Goal: Task Accomplishment & Management: Complete application form

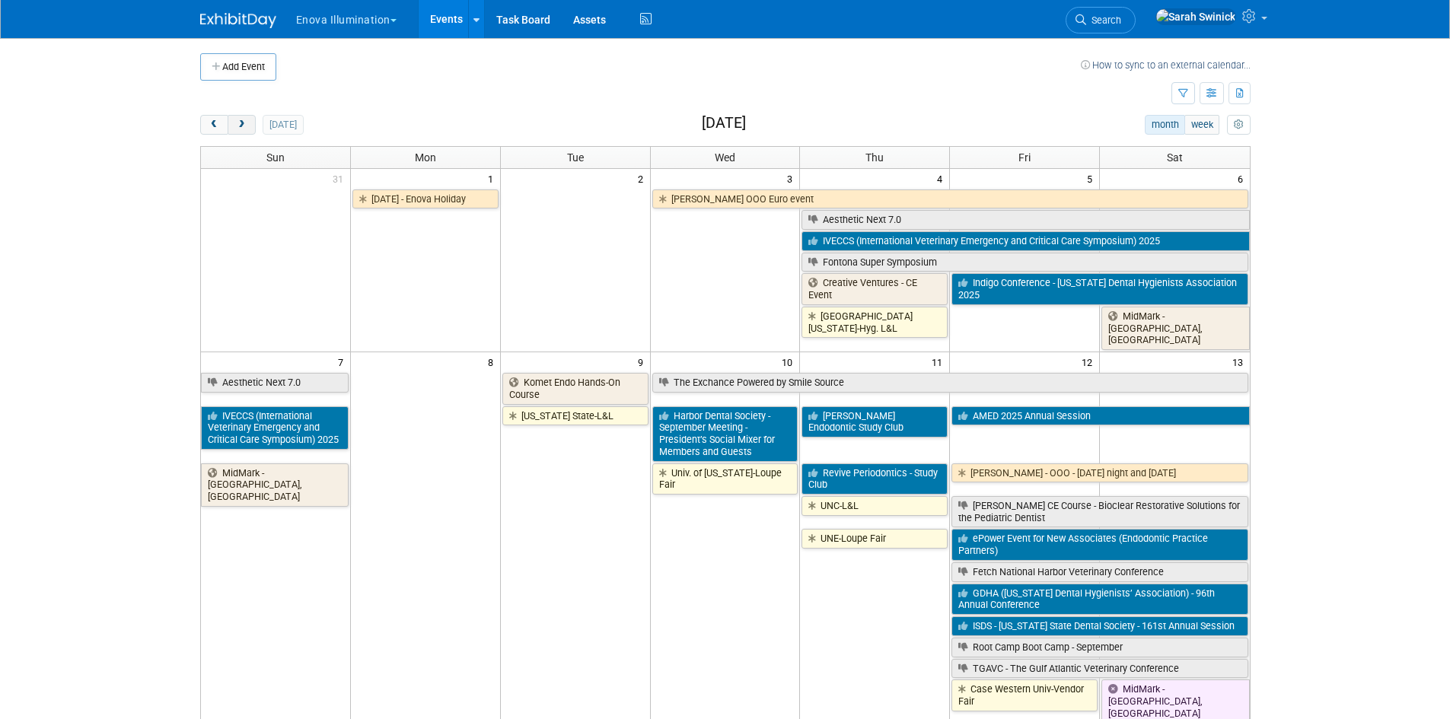
click at [253, 131] on button "next" at bounding box center [242, 125] width 28 height 20
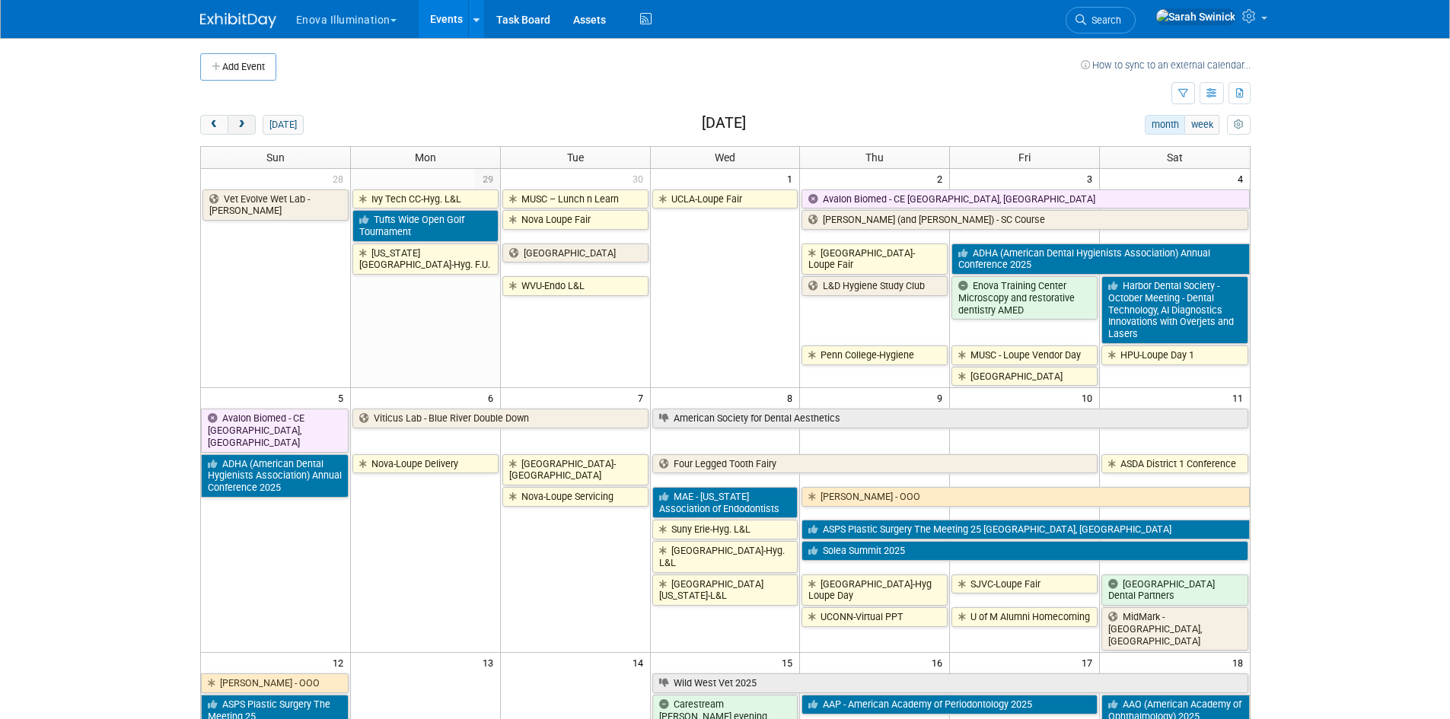
click at [253, 130] on button "next" at bounding box center [242, 125] width 28 height 20
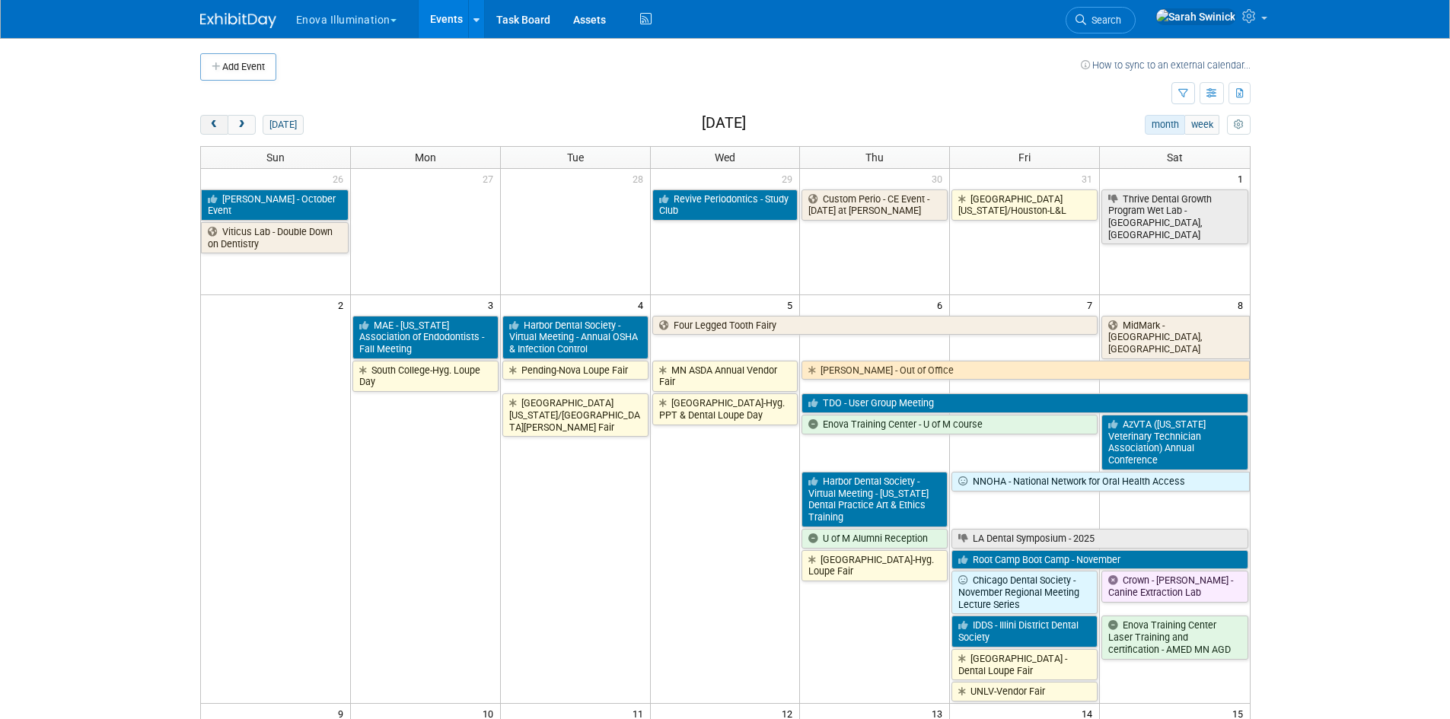
click at [203, 126] on button "prev" at bounding box center [214, 125] width 28 height 20
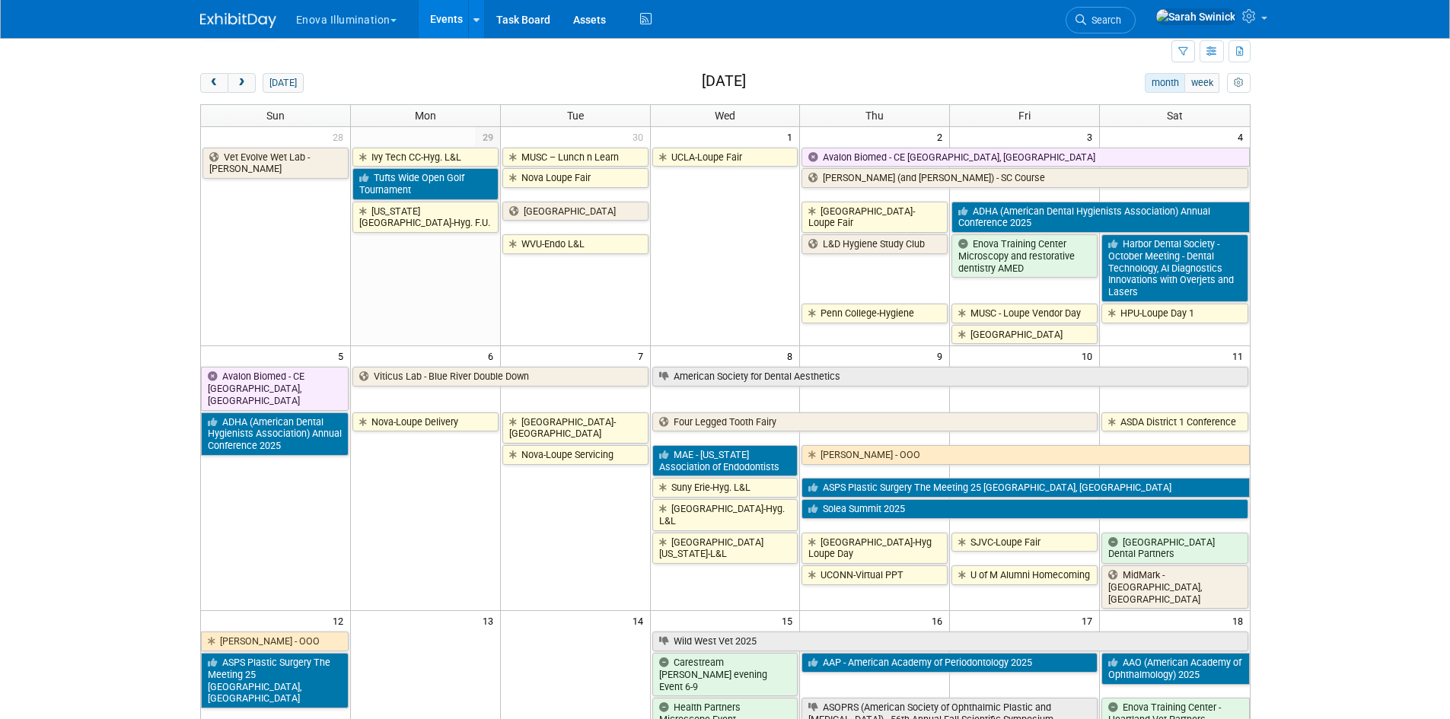
scroll to position [76, 0]
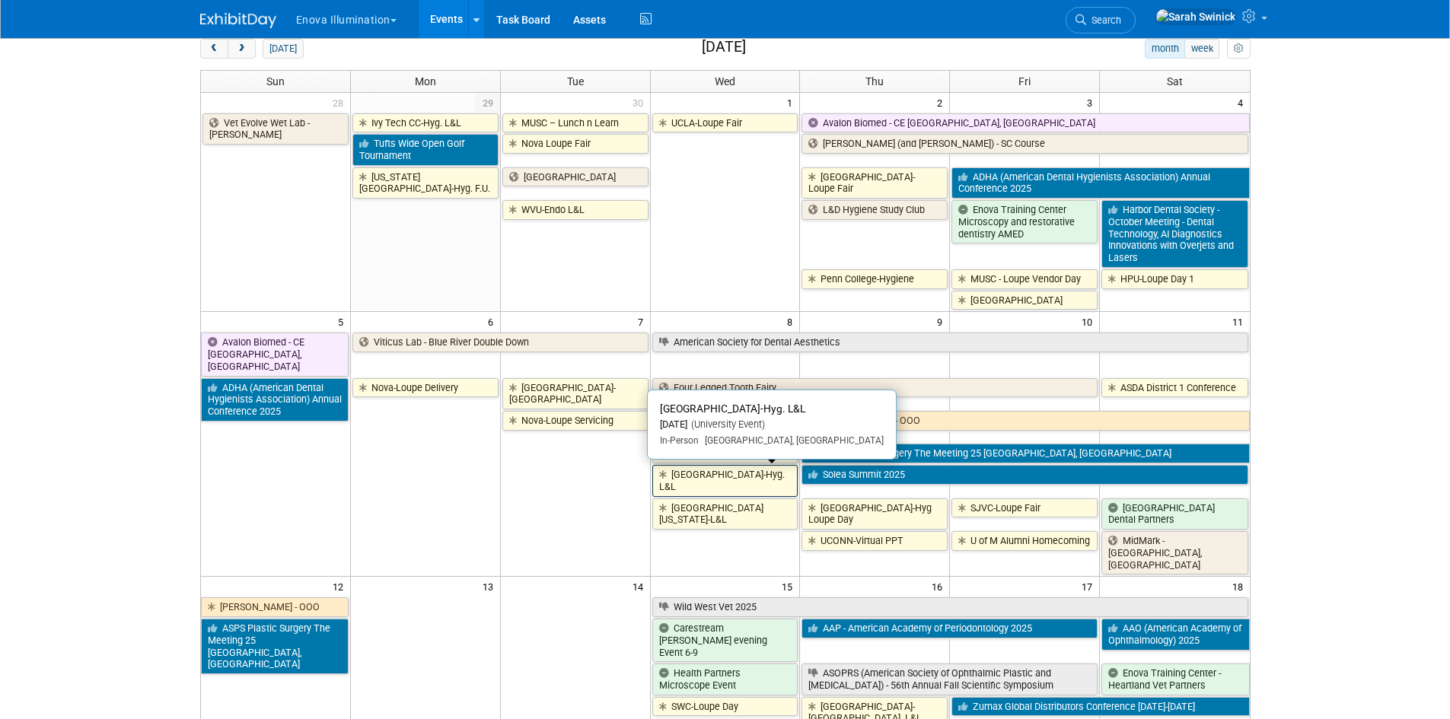
click at [732, 478] on link "[GEOGRAPHIC_DATA]-Hyg. L&L" at bounding box center [725, 480] width 146 height 31
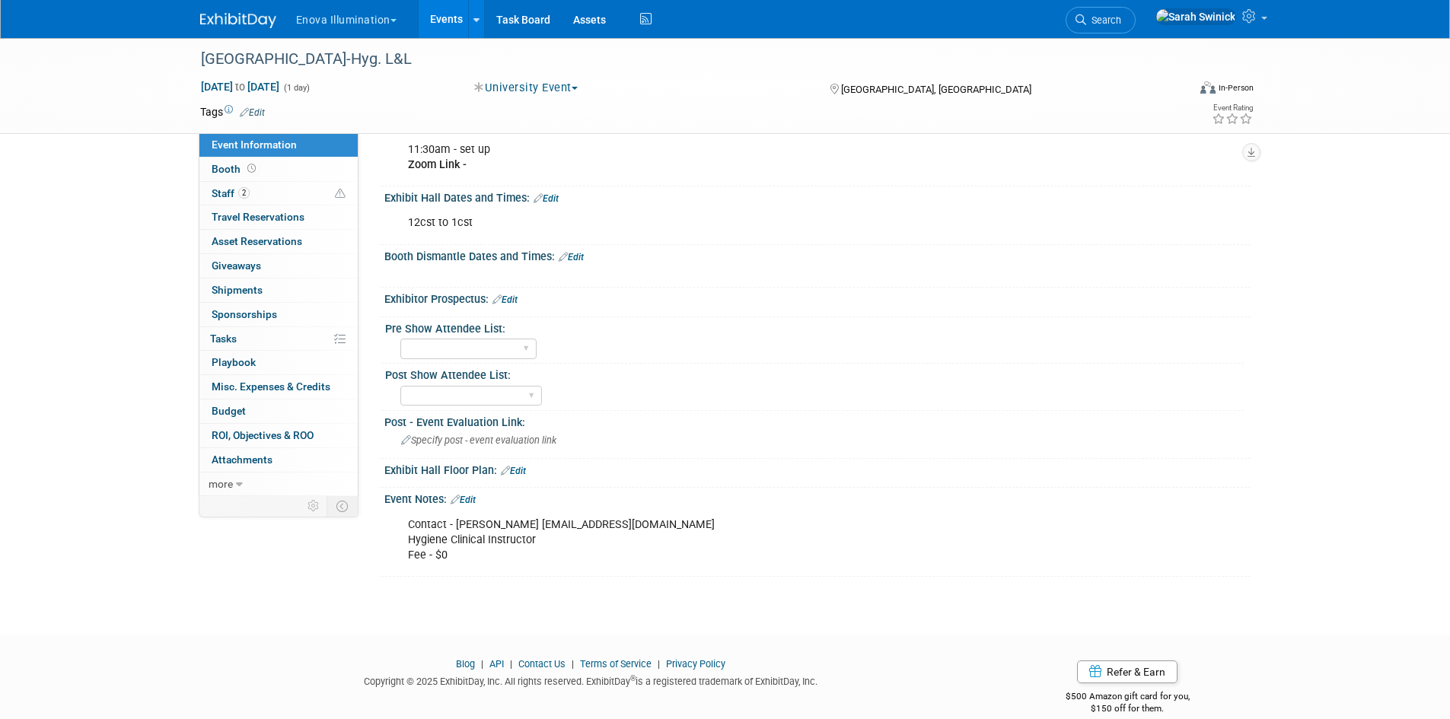
scroll to position [332, 0]
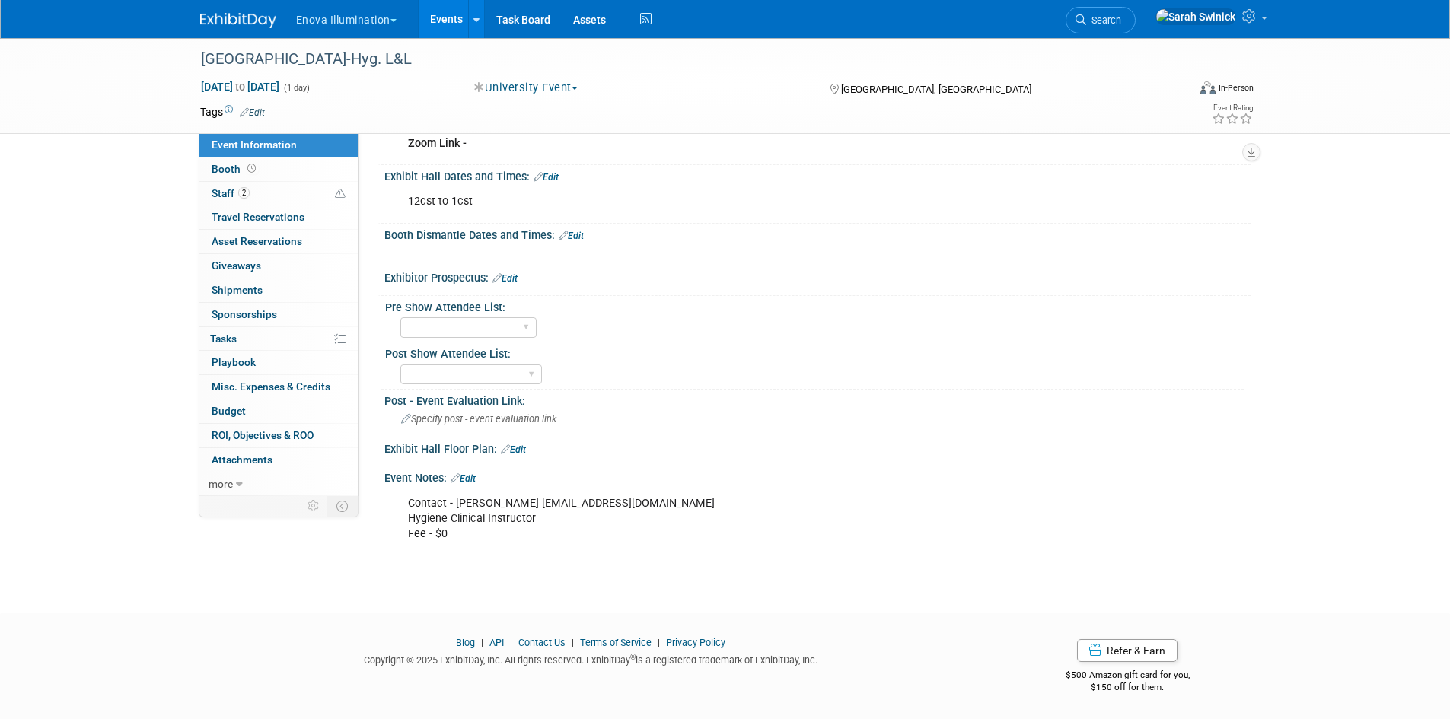
click at [479, 542] on div "Contact - Ligia Castillo-Perez casti121@umn.edu Hygiene Clinical Instructor Fee…" at bounding box center [740, 519] width 686 height 61
click at [474, 527] on div "Contact - Ligia Castillo-Perez casti121@umn.edu Hygiene Clinical Instructor Fee…" at bounding box center [740, 519] width 686 height 61
click at [553, 571] on div "Univ of MN-Hyg. L&L Oct 8, 2025 to Oct 8, 2025 (1 day) Oct 8, 2025 to Oct 8, 20…" at bounding box center [725, 146] width 1450 height 880
click at [212, 158] on link "Booth" at bounding box center [278, 170] width 158 height 24
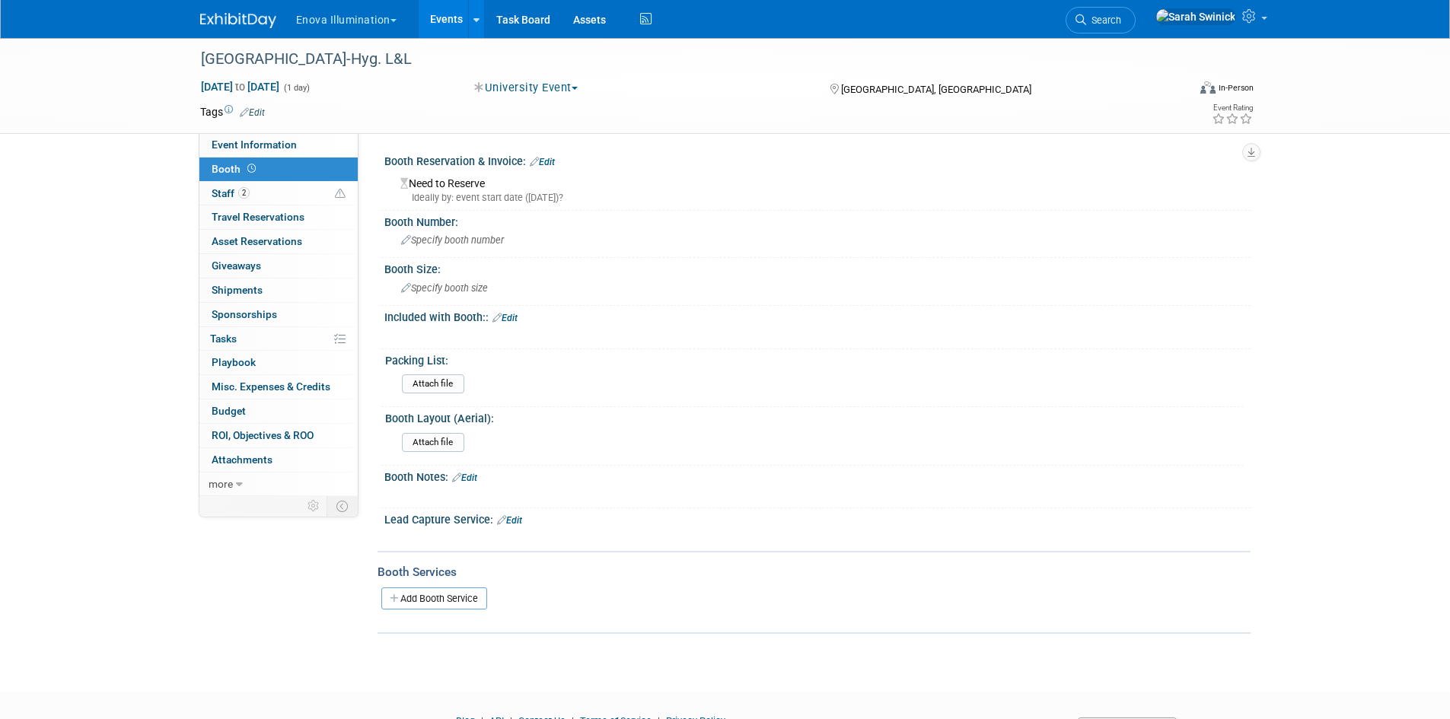
click at [237, 23] on img at bounding box center [238, 20] width 76 height 15
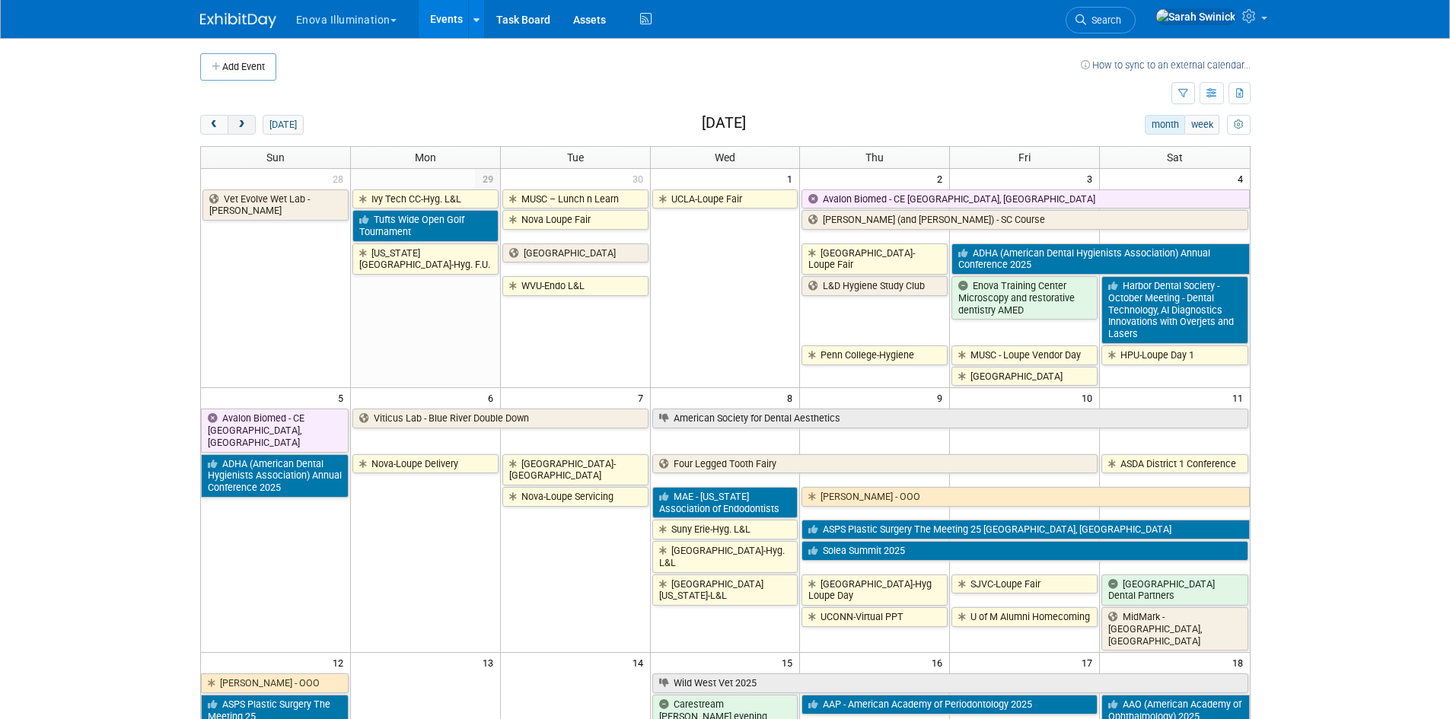
click at [249, 132] on button "next" at bounding box center [242, 125] width 28 height 20
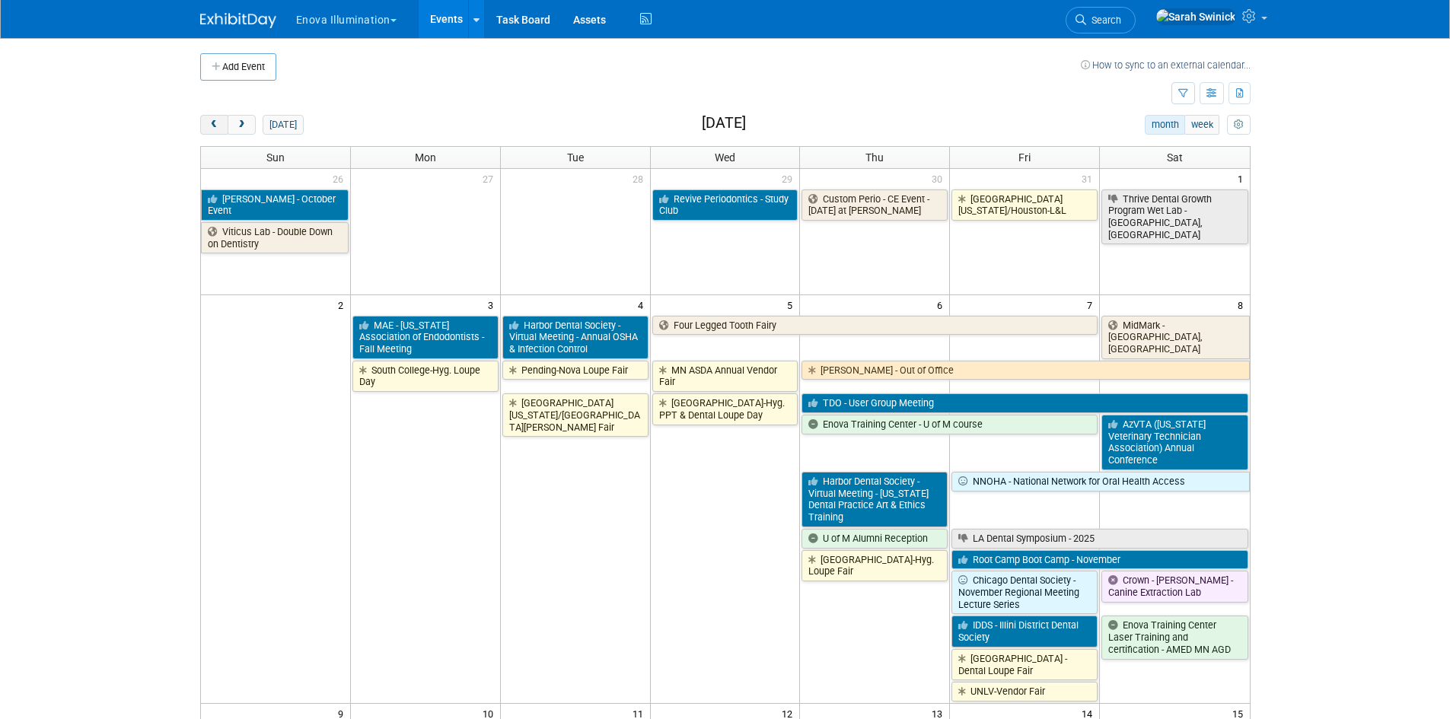
click at [209, 127] on span "prev" at bounding box center [214, 125] width 11 height 10
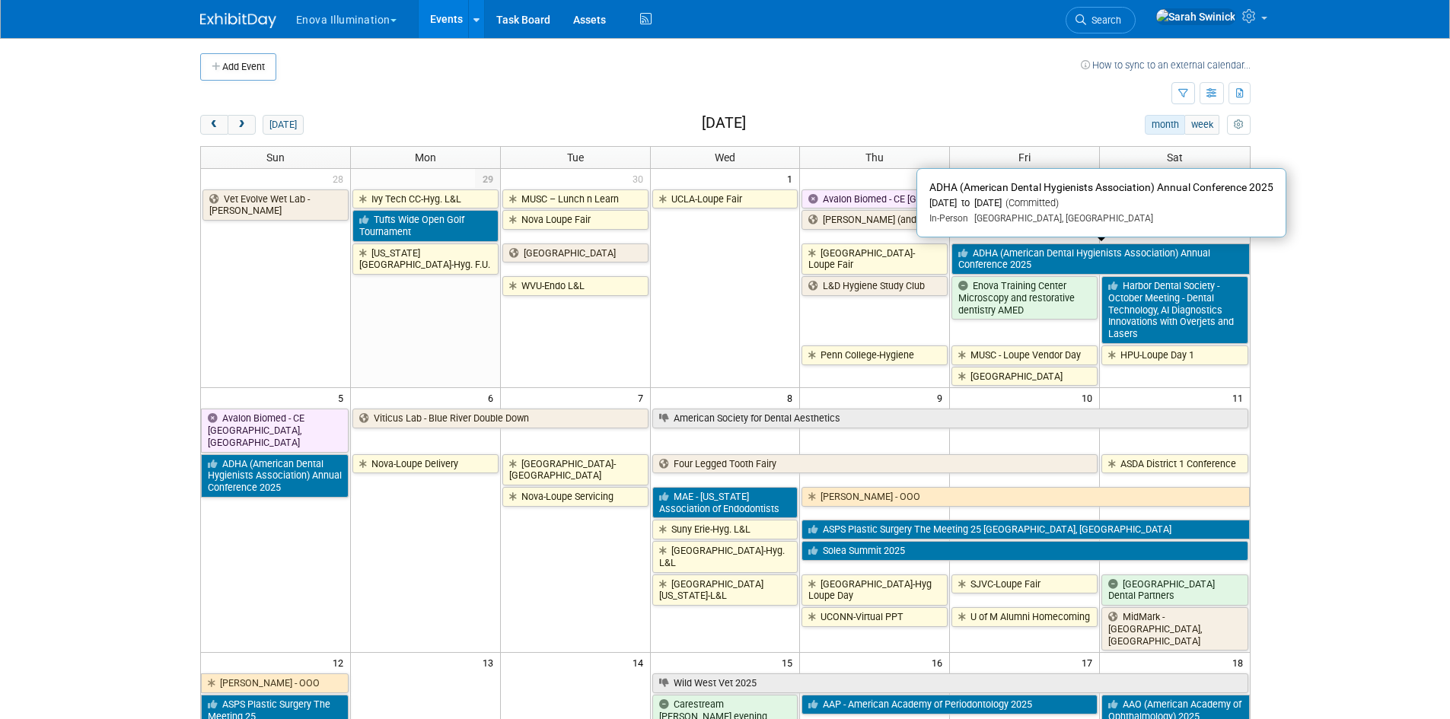
drag, startPoint x: 969, startPoint y: 256, endPoint x: 971, endPoint y: 247, distance: 9.4
click at [970, 254] on icon at bounding box center [966, 254] width 14 height 10
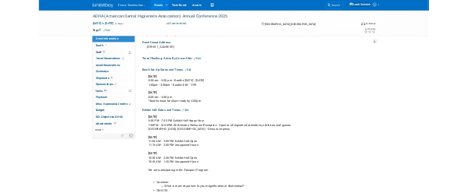
scroll to position [305, 0]
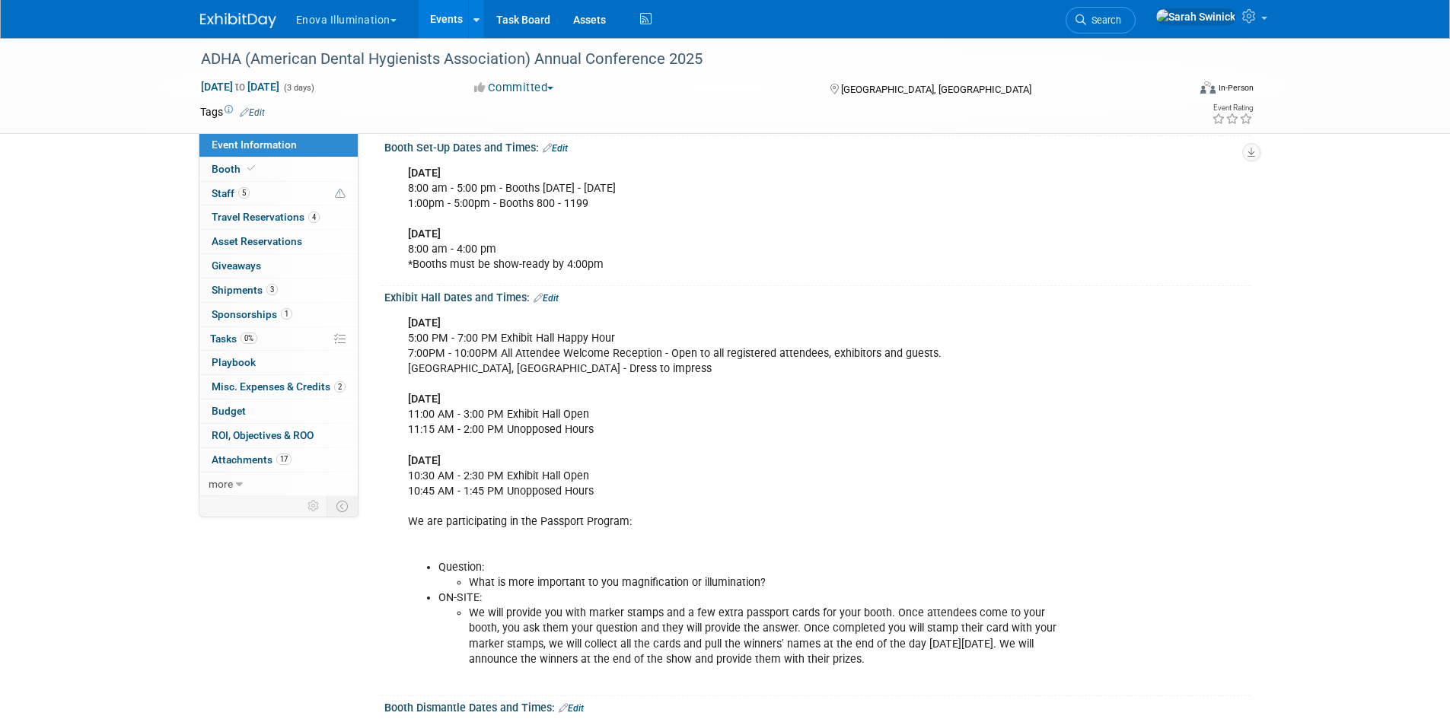
click at [453, 339] on div "Friday, October 3, 2025 5:00 PM - 7:00 PM Exhibit Hall Happy Hour 7:00PM - 10:0…" at bounding box center [740, 499] width 686 height 382
click at [746, 356] on div "Friday, October 3, 2025 5:00 PM - 7:00 PM Exhibit Hall Happy Hour 7:00PM - 10:0…" at bounding box center [740, 499] width 686 height 382
click at [433, 349] on div "Friday, October 3, 2025 5:00 PM - 7:00 PM Exhibit Hall Happy Hour 7:00PM - 10:0…" at bounding box center [740, 499] width 686 height 382
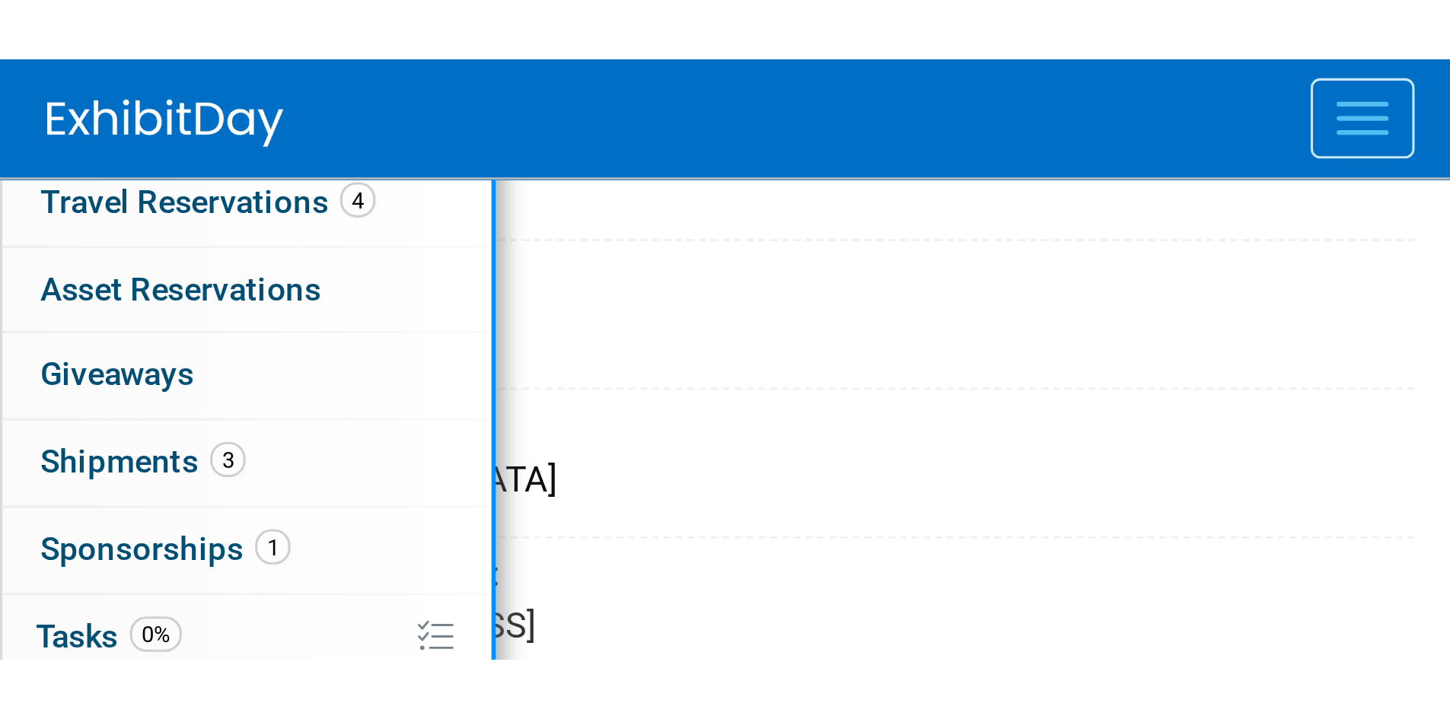
scroll to position [306, 0]
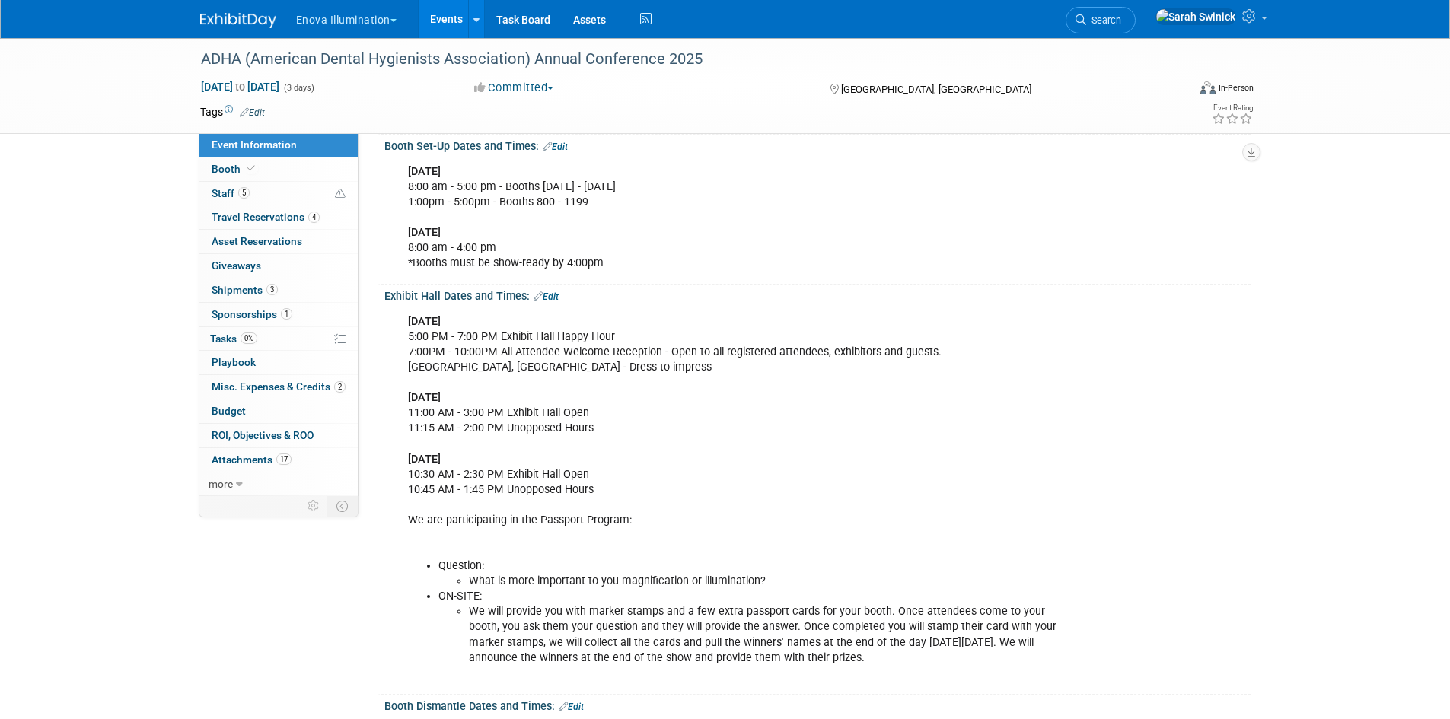
click at [243, 30] on div "Enova Illumination Choose Workspace: enova Enova Illumination Enova Illuminatio…" at bounding box center [725, 19] width 1051 height 38
click at [246, 27] on div "Enova Illumination Choose Workspace: enova Enova Illumination Enova Illuminatio…" at bounding box center [725, 19] width 1073 height 38
drag, startPoint x: 267, startPoint y: 18, endPoint x: 284, endPoint y: 36, distance: 24.2
click at [267, 19] on img at bounding box center [238, 20] width 76 height 15
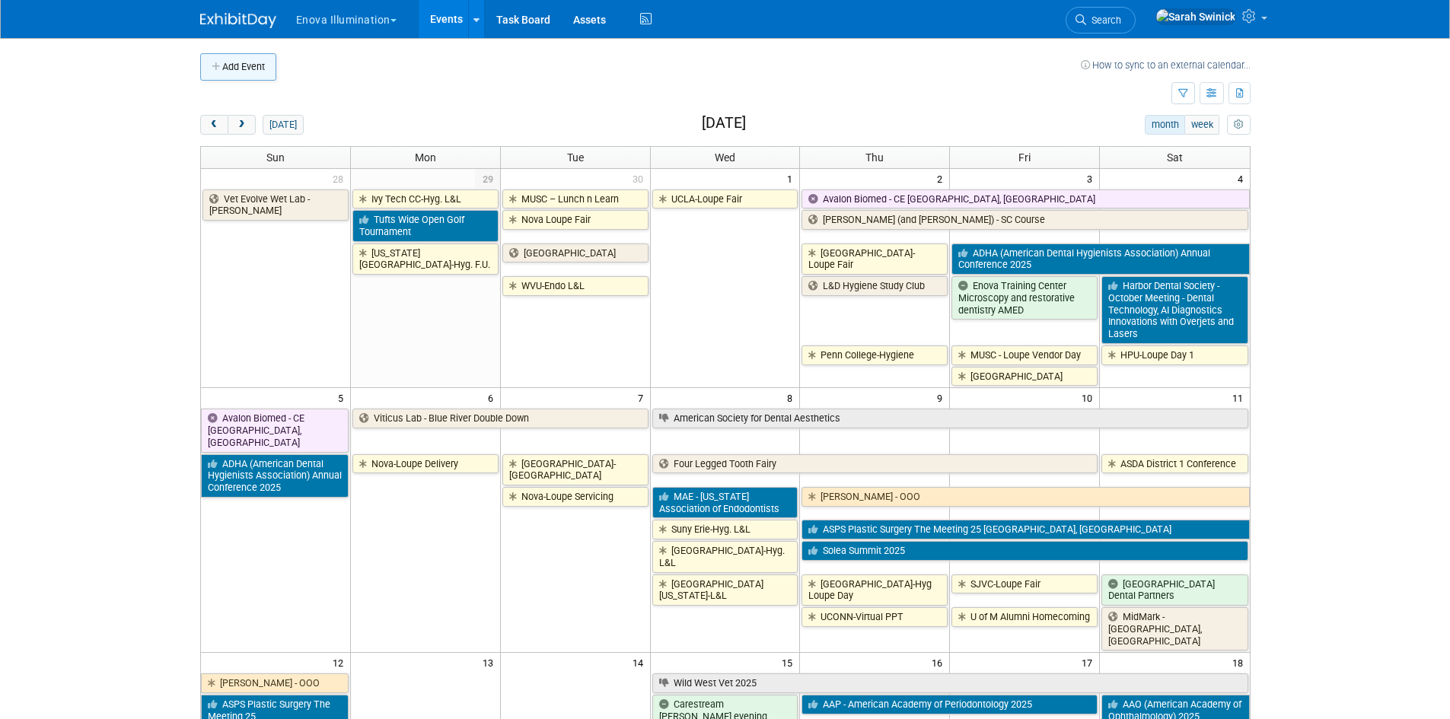
click at [236, 67] on button "Add Event" at bounding box center [238, 66] width 76 height 27
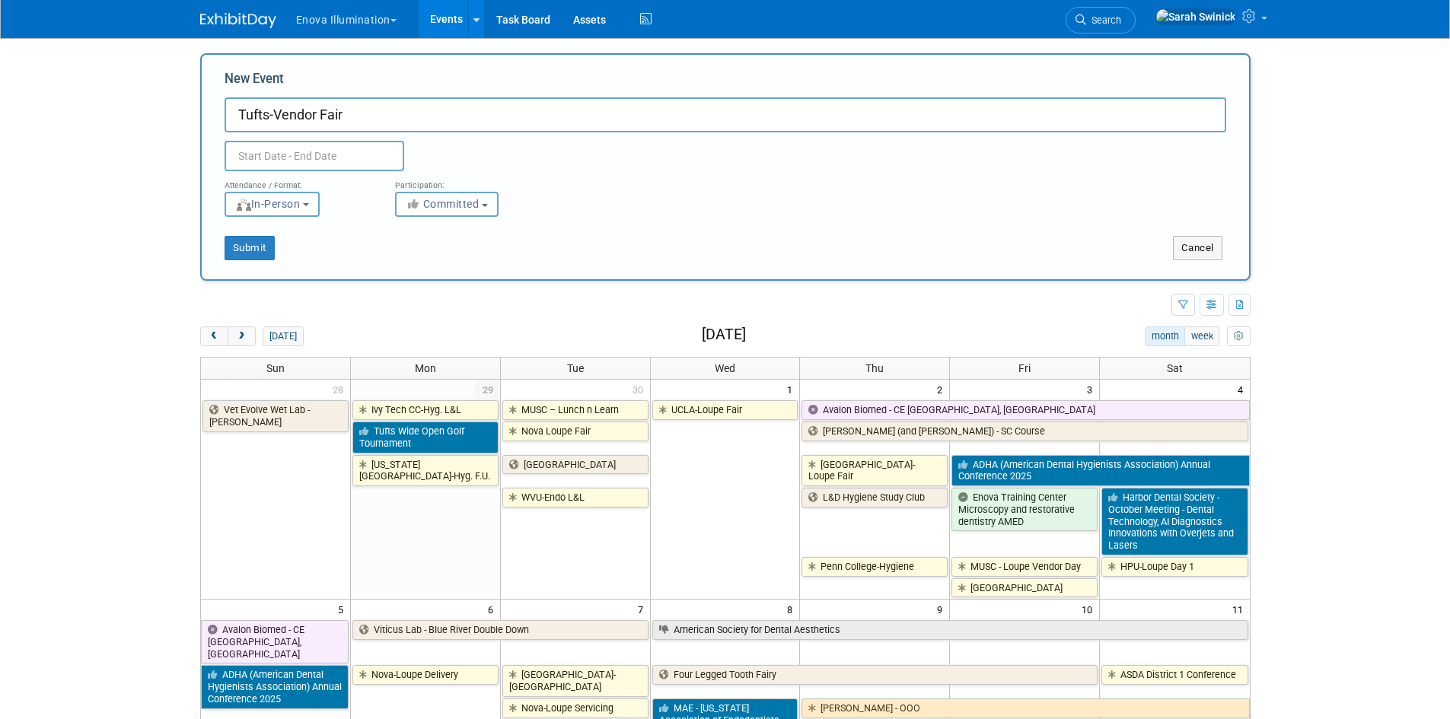
type input "Tufts-Vendor Fair"
click at [362, 145] on input "text" at bounding box center [315, 156] width 180 height 30
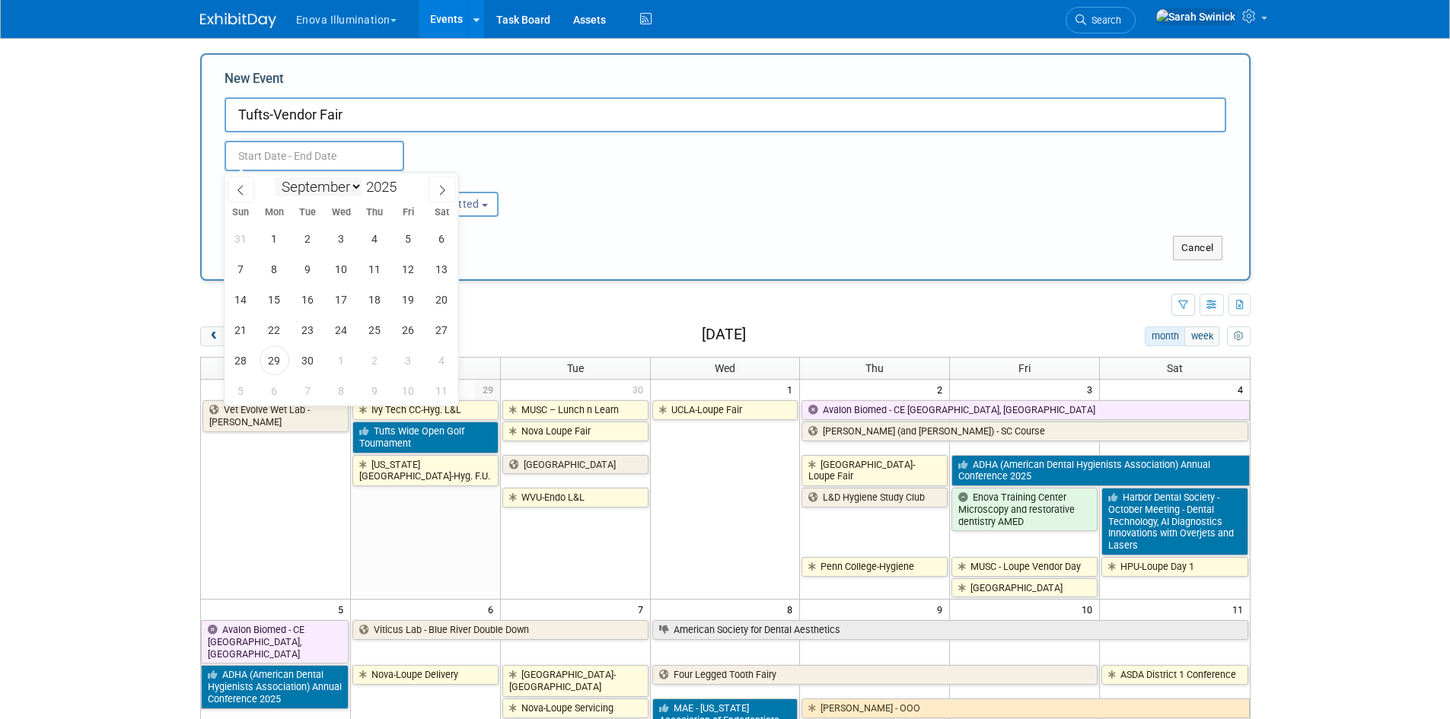
click at [349, 181] on select "January February March April May June July August September October November De…" at bounding box center [319, 186] width 88 height 19
select select "9"
click at [275, 177] on select "January February March April May June July August September October November De…" at bounding box center [319, 186] width 88 height 19
click at [367, 335] on span "23" at bounding box center [375, 330] width 30 height 30
type input "Oct 23, 2025 to Oct 23, 2025"
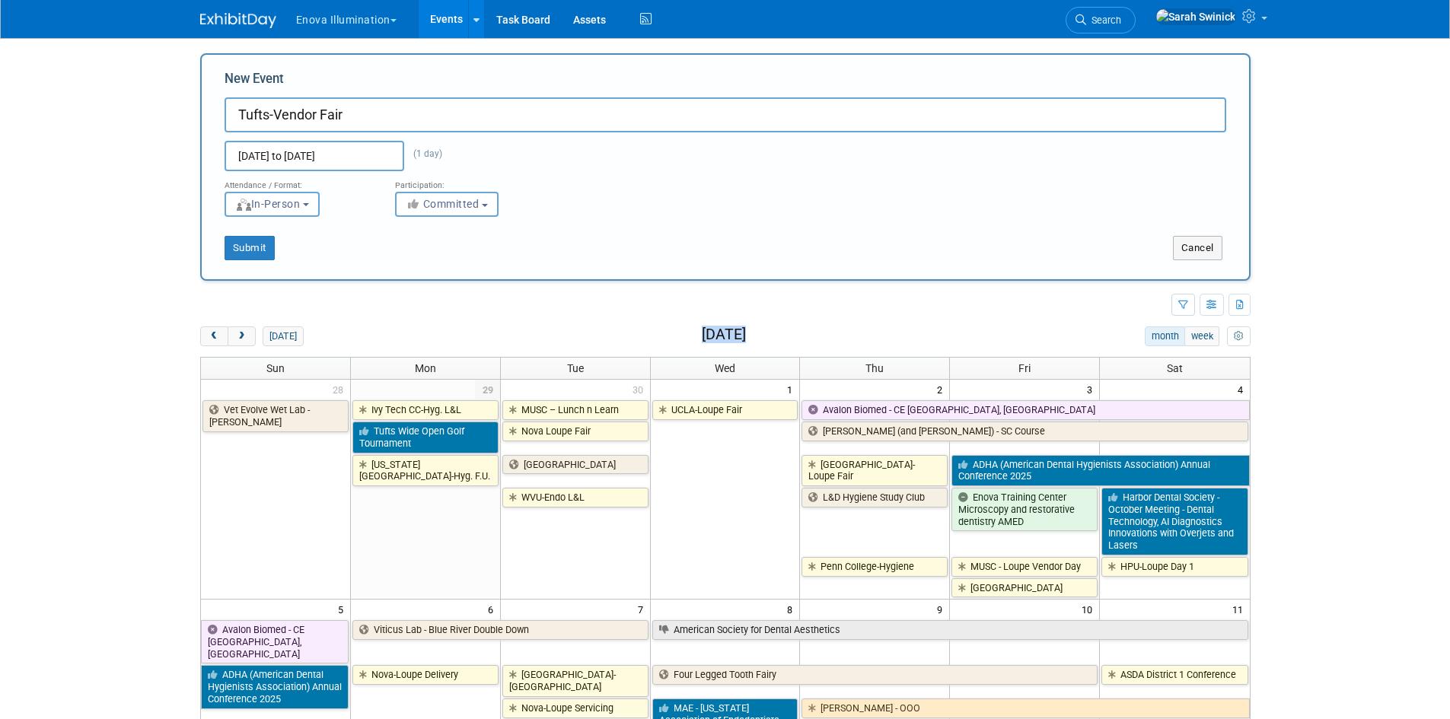
click at [367, 335] on div "today month week October 2025" at bounding box center [725, 337] width 1051 height 21
click at [406, 199] on icon "button" at bounding box center [415, 204] width 18 height 11
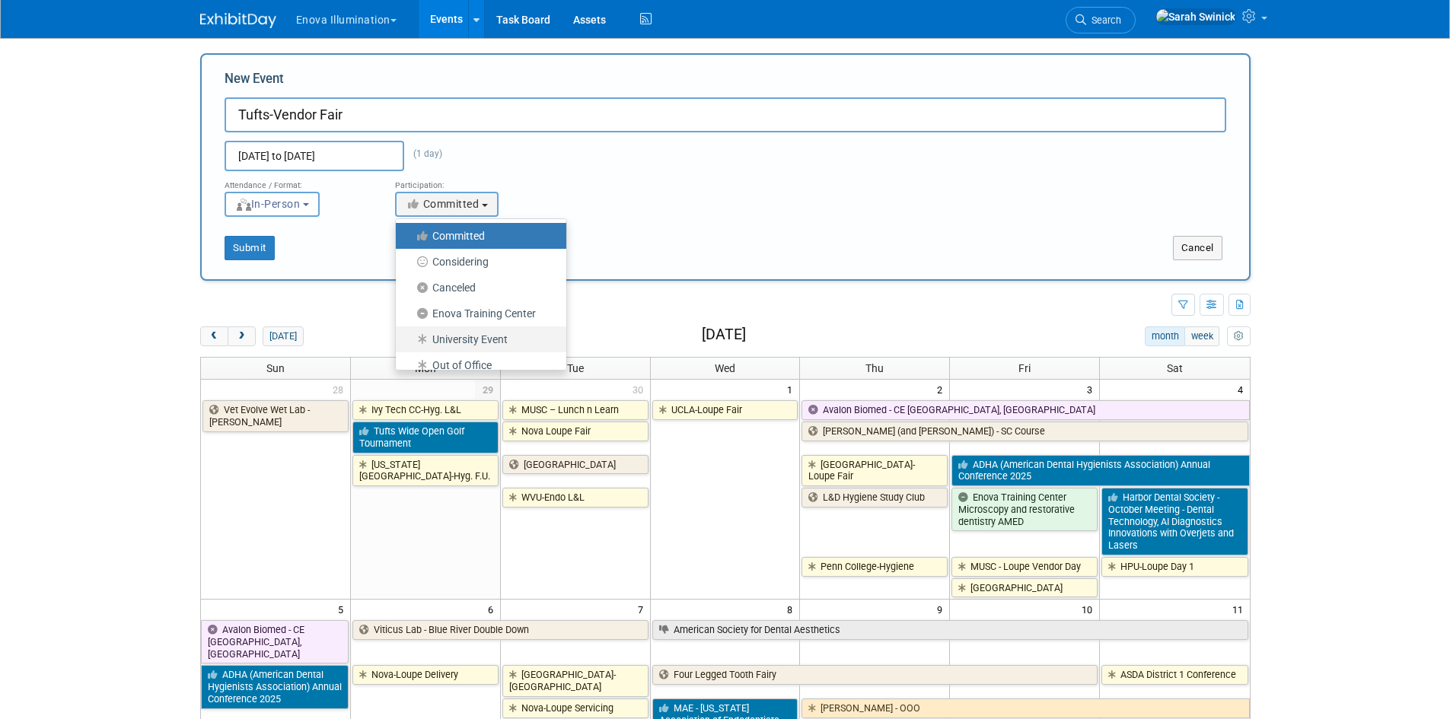
click at [438, 333] on label "University Event" at bounding box center [478, 340] width 148 height 20
click at [410, 335] on input "University Event" at bounding box center [405, 340] width 10 height 10
select select "103"
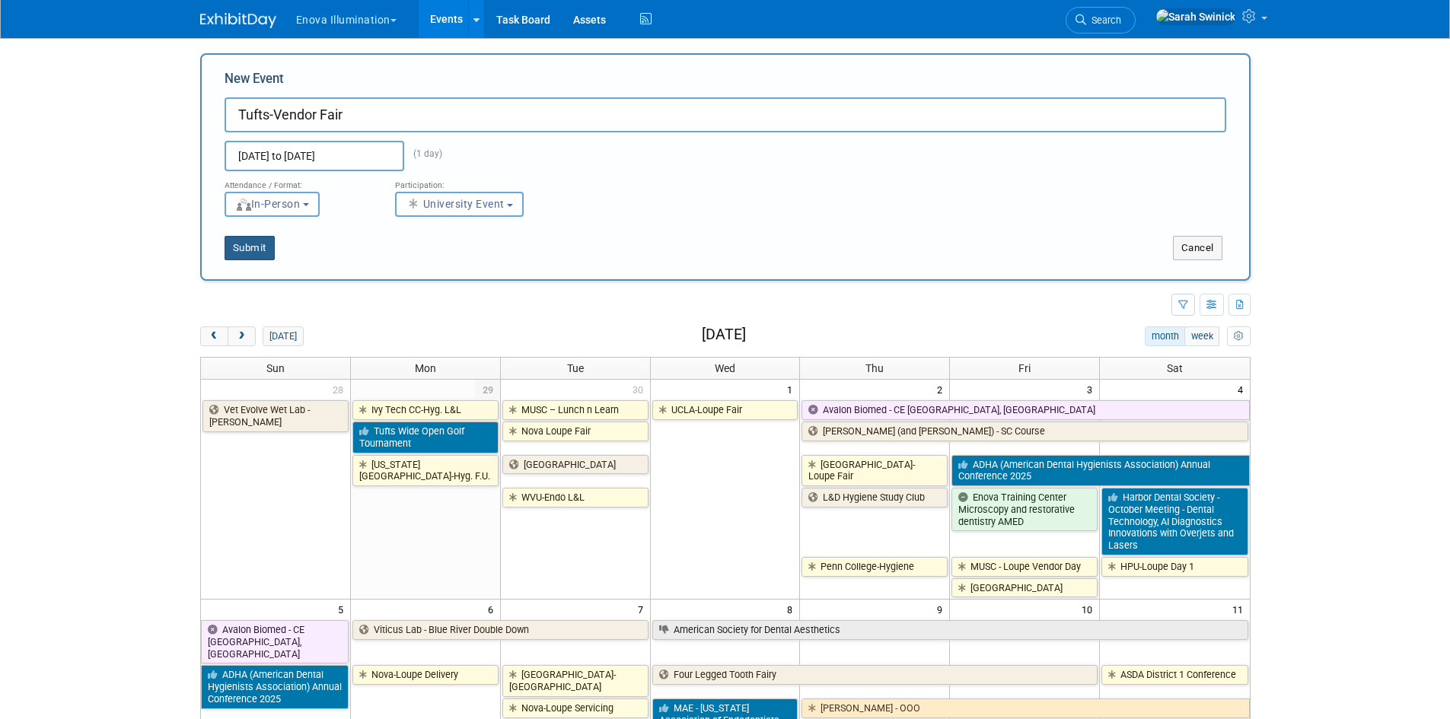
click at [266, 250] on button "Submit" at bounding box center [250, 248] width 50 height 24
drag, startPoint x: 1217, startPoint y: 247, endPoint x: 917, endPoint y: 267, distance: 299.9
click at [1214, 244] on button "Cancel" at bounding box center [1197, 248] width 49 height 24
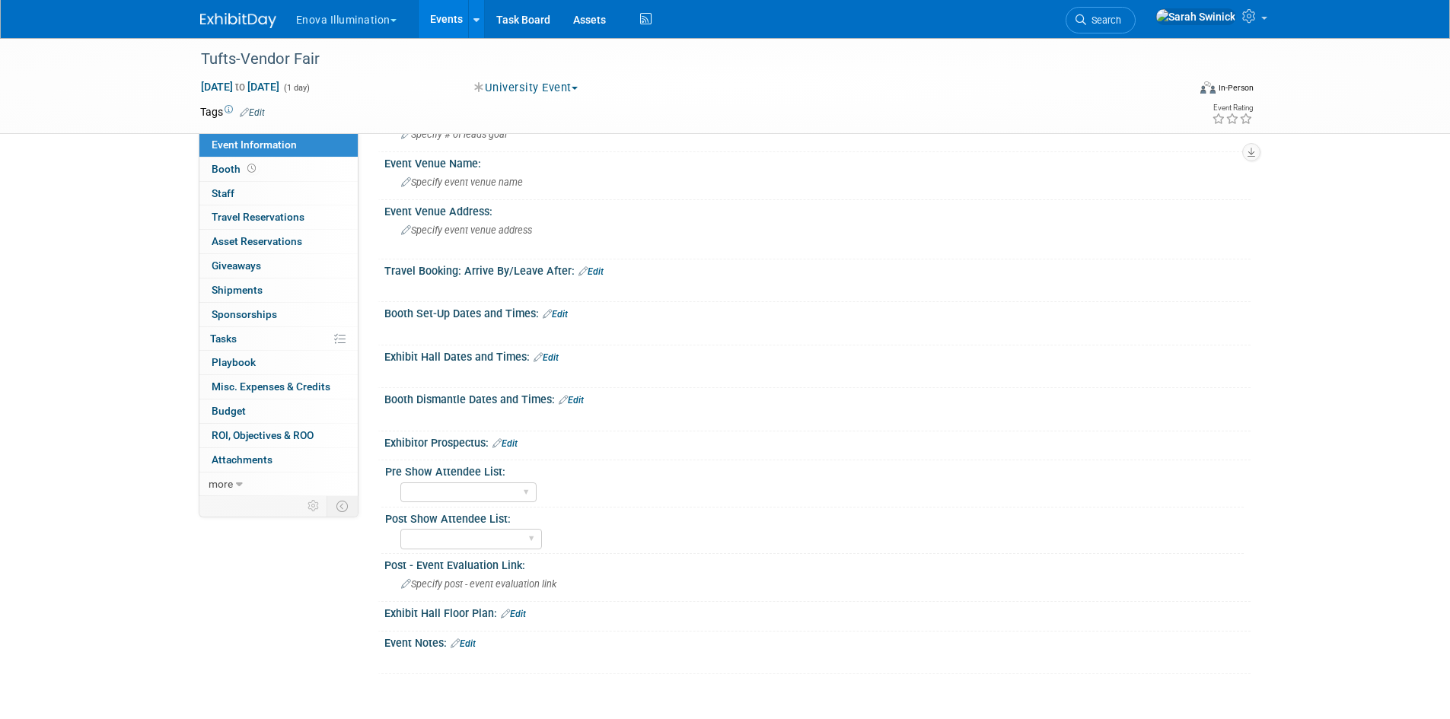
scroll to position [241, 0]
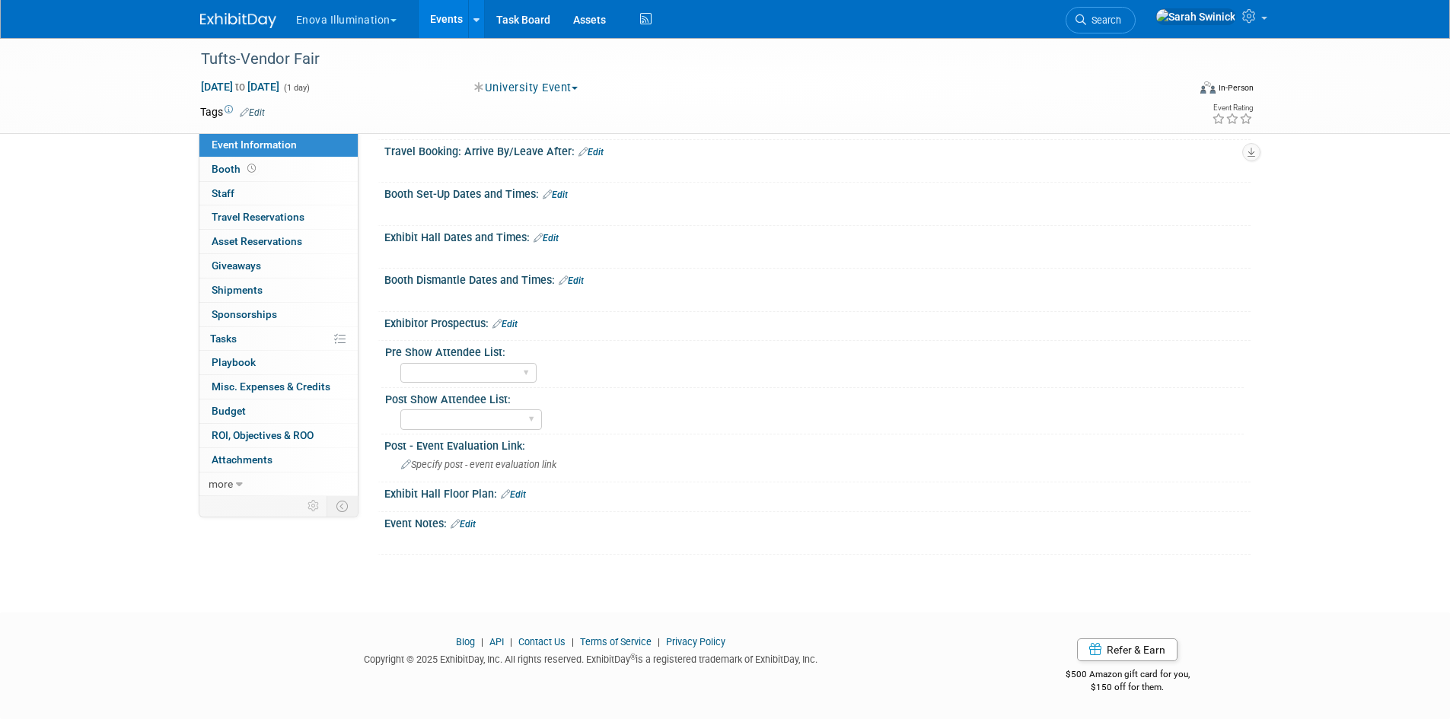
click at [475, 523] on link "Edit" at bounding box center [463, 524] width 25 height 11
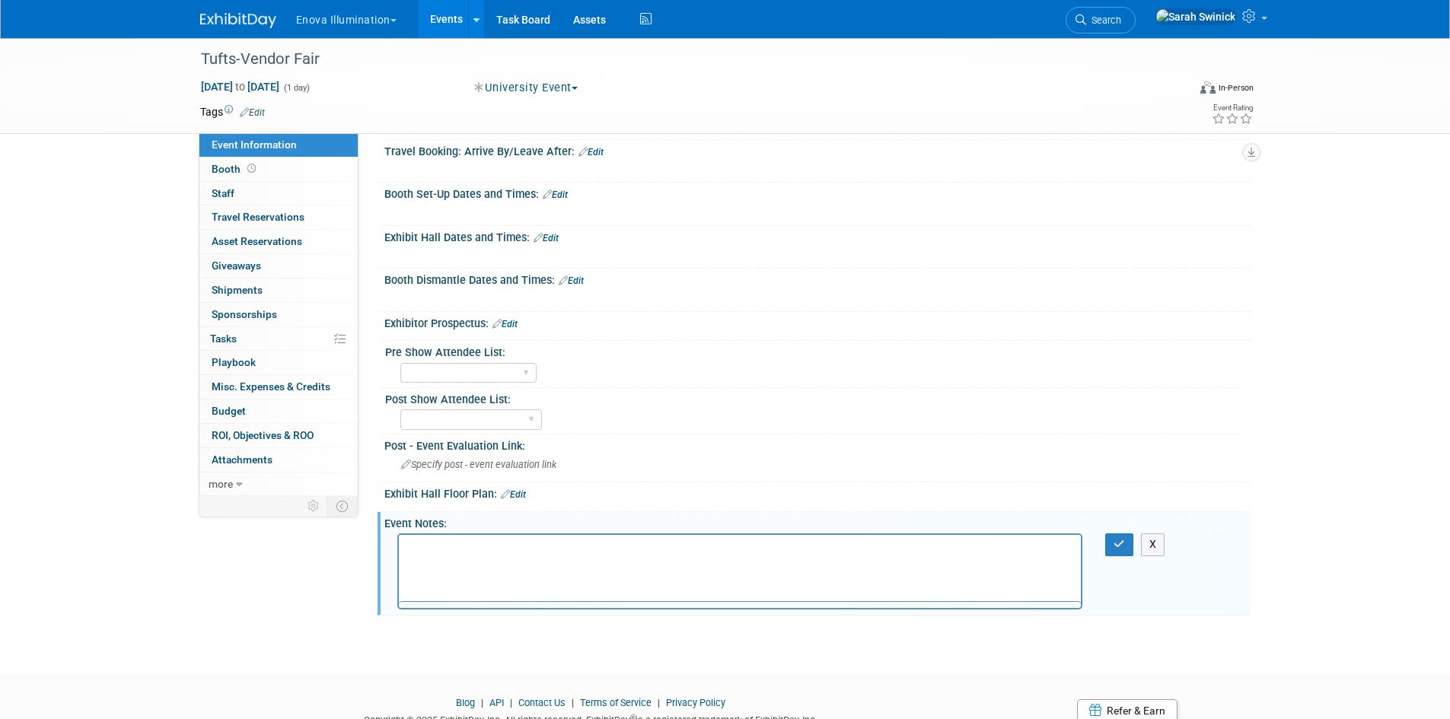
scroll to position [0, 0]
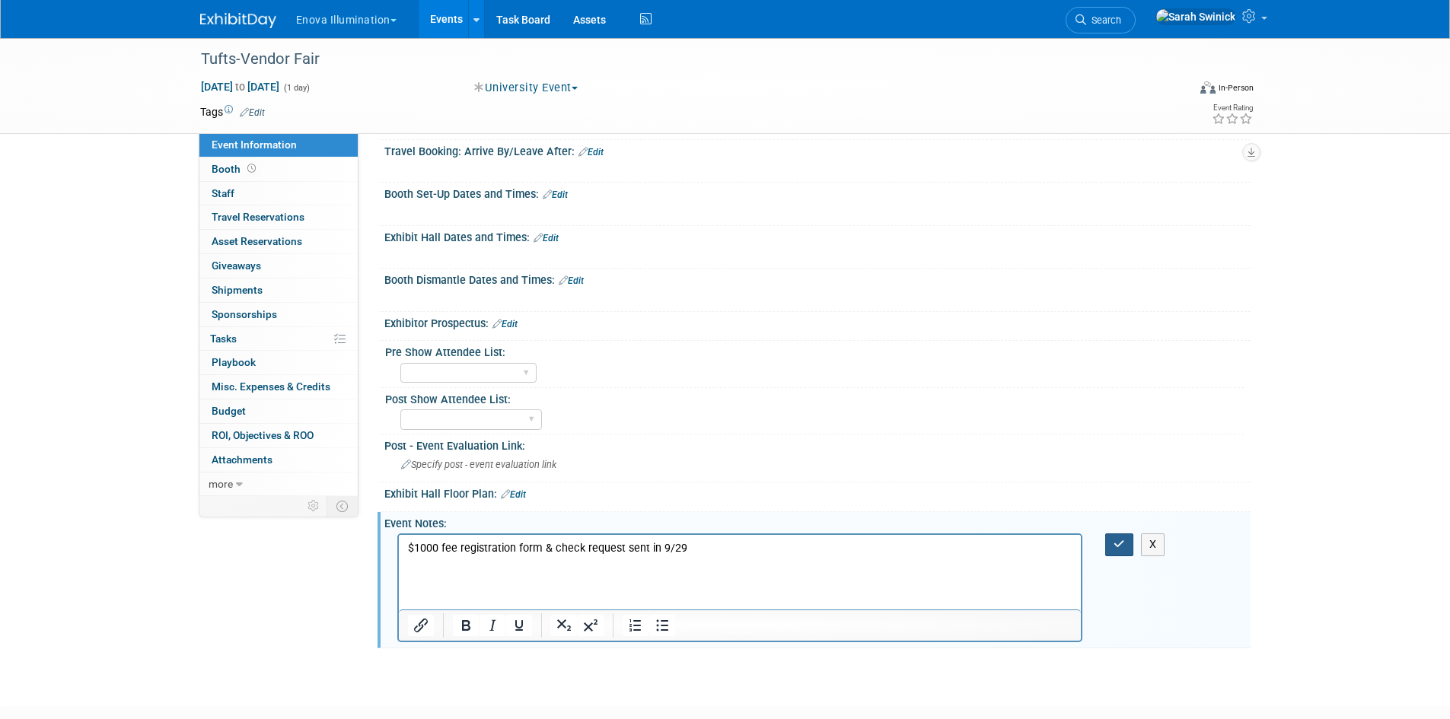
drag, startPoint x: 1126, startPoint y: 540, endPoint x: 1109, endPoint y: 544, distance: 17.9
click at [1126, 541] on button "button" at bounding box center [1119, 545] width 28 height 22
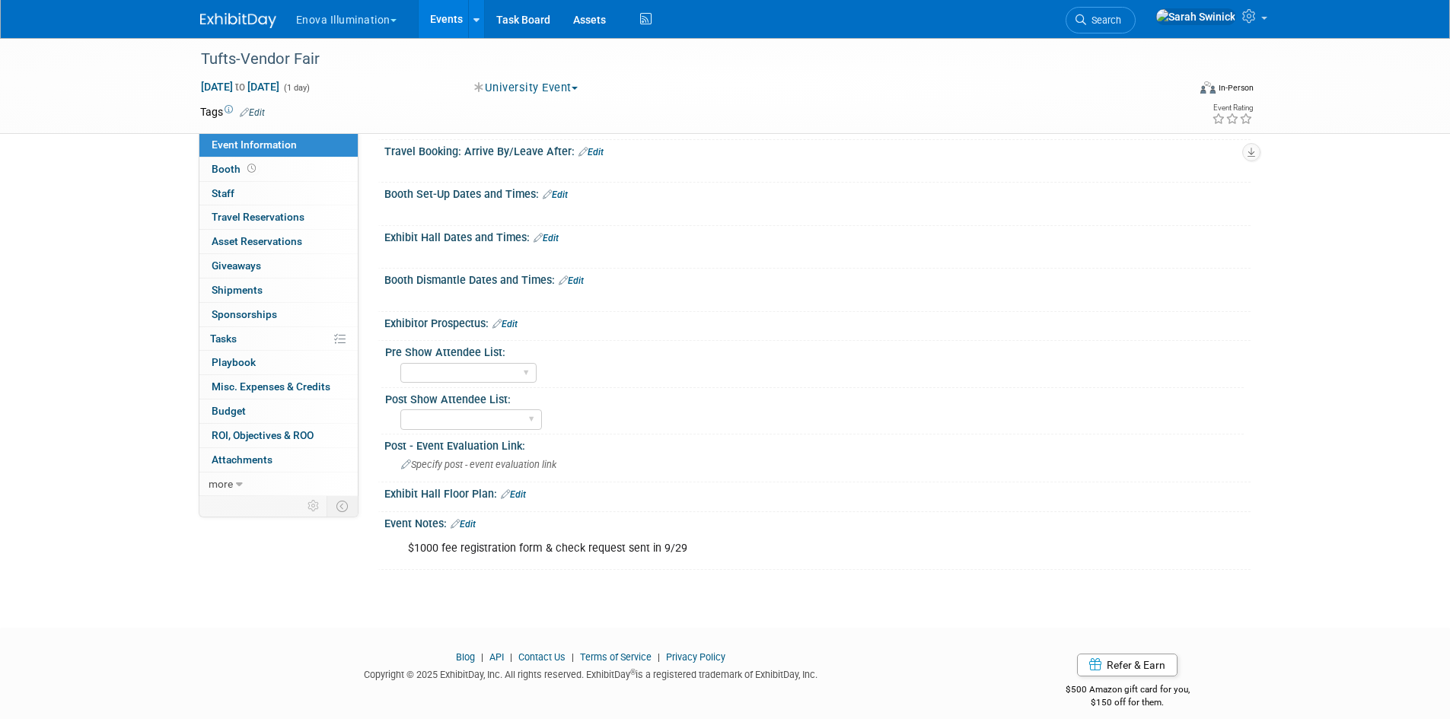
click at [476, 522] on link "Edit" at bounding box center [463, 524] width 25 height 11
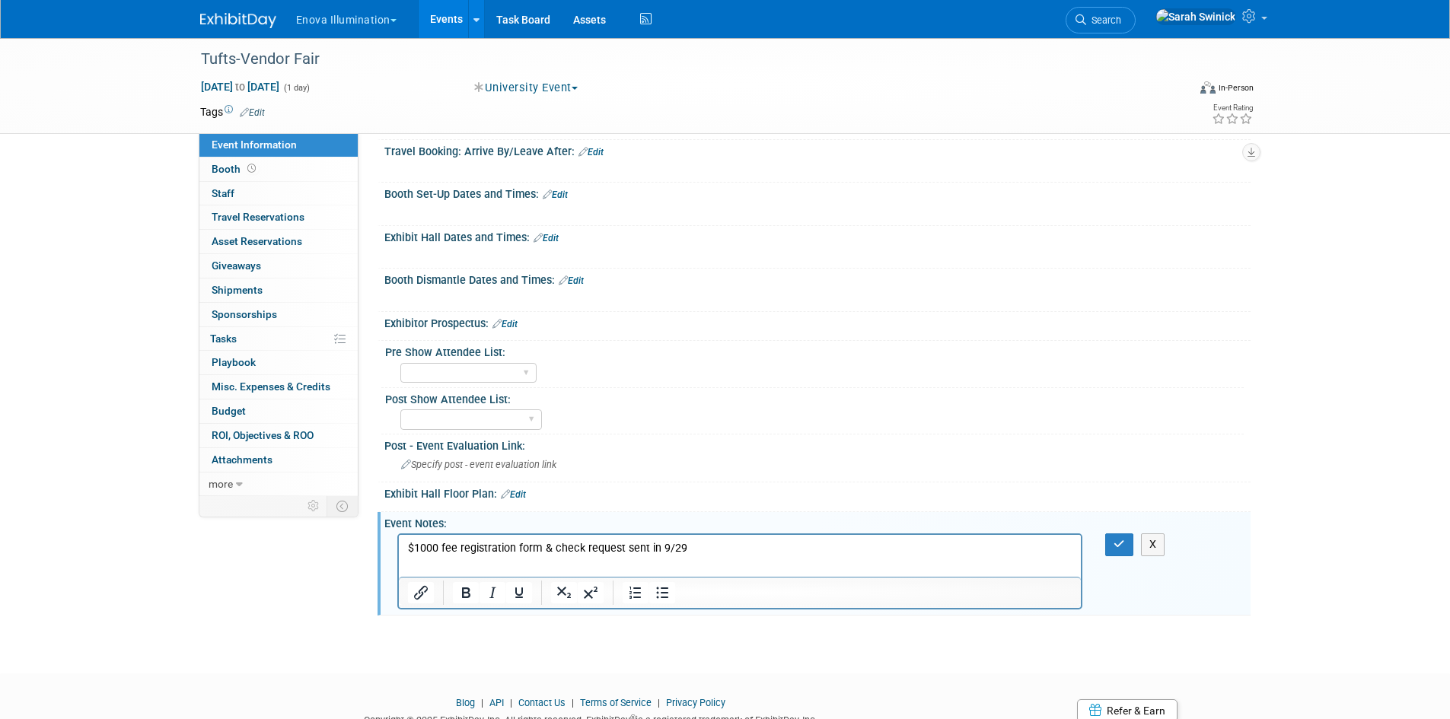
click at [700, 557] on html "$1000 fee registration form & check request sent in 9/29" at bounding box center [739, 545] width 683 height 21
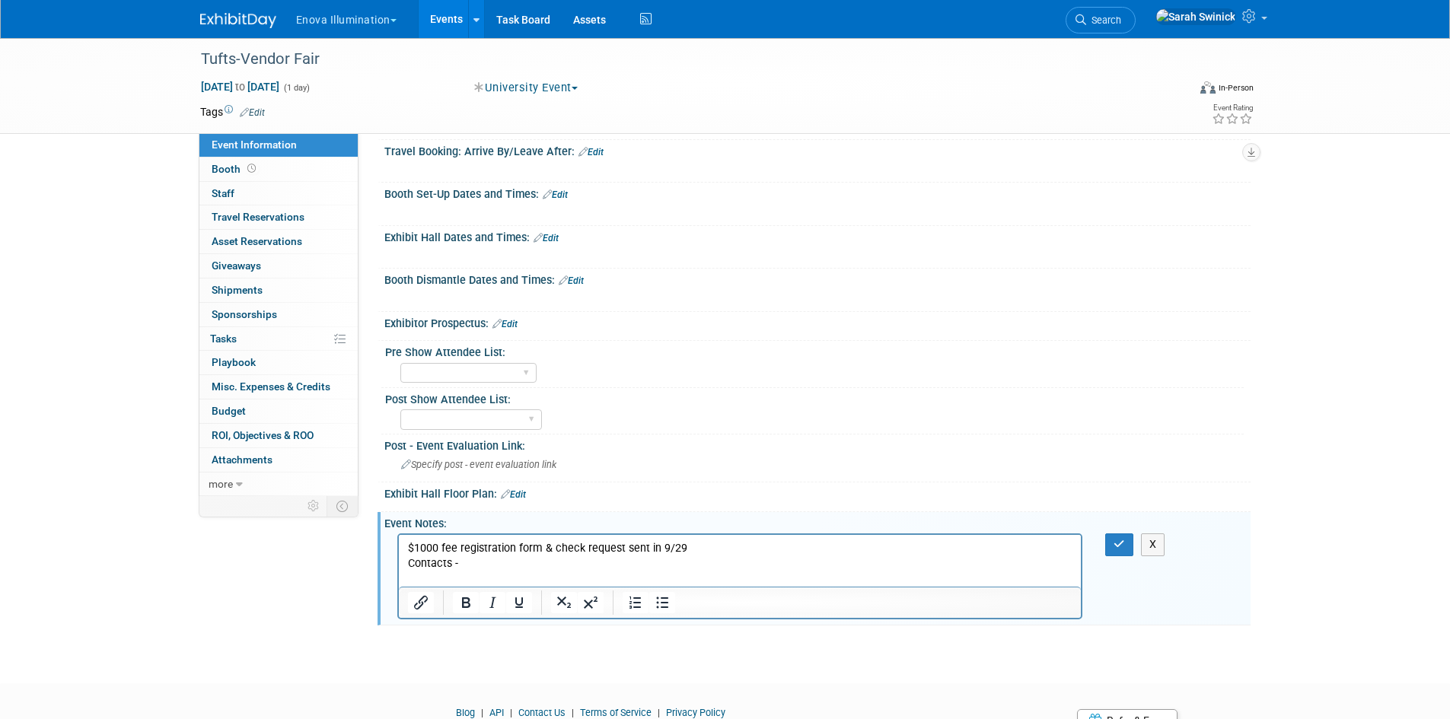
drag, startPoint x: 627, startPoint y: 562, endPoint x: 620, endPoint y: 579, distance: 19.1
click at [627, 563] on p "Contacts -" at bounding box center [739, 564] width 665 height 15
click at [620, 578] on p "Rich Text Area. Press ALT-0 for help." at bounding box center [739, 579] width 665 height 15
click at [533, 573] on p "Rich Text Area. Press ALT-0 for help." at bounding box center [739, 579] width 665 height 15
click at [526, 563] on p "Contacts -" at bounding box center [739, 564] width 665 height 15
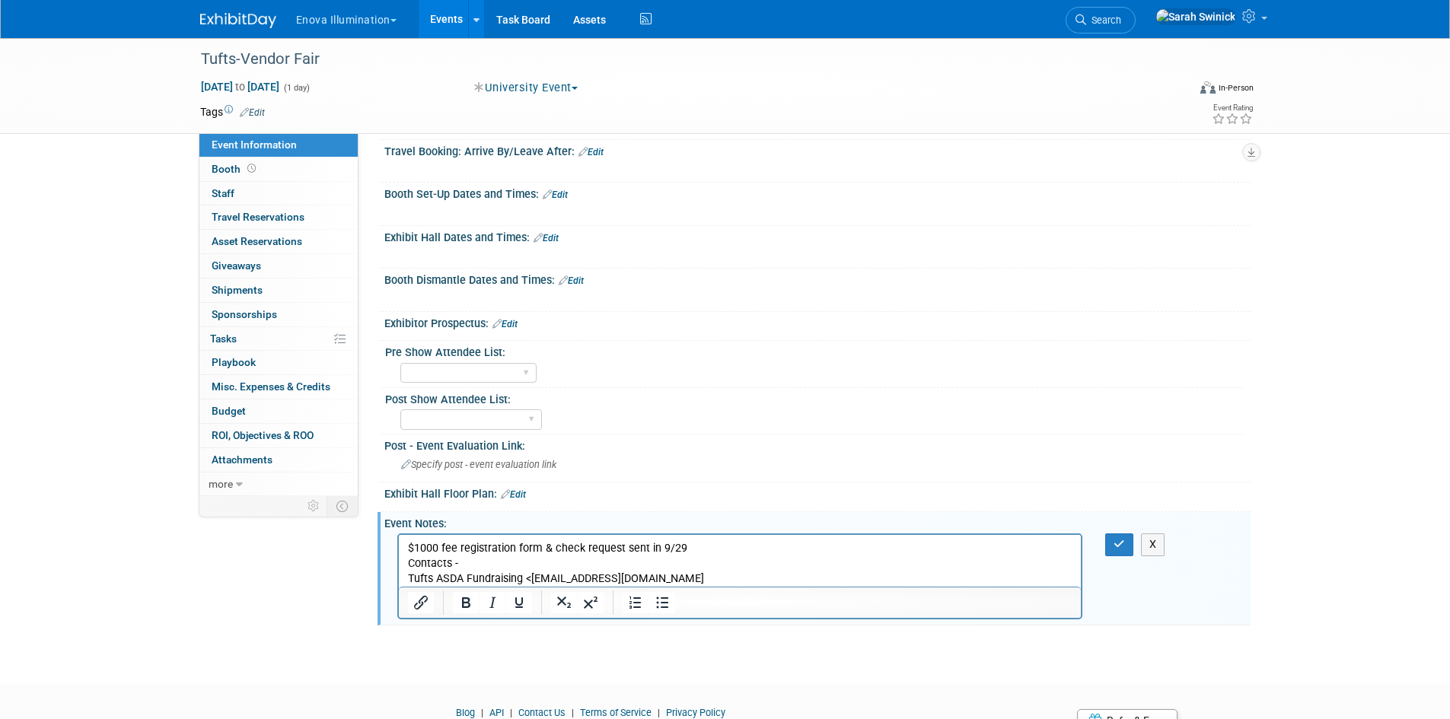
click at [459, 560] on p "Contacts -" at bounding box center [739, 564] width 665 height 15
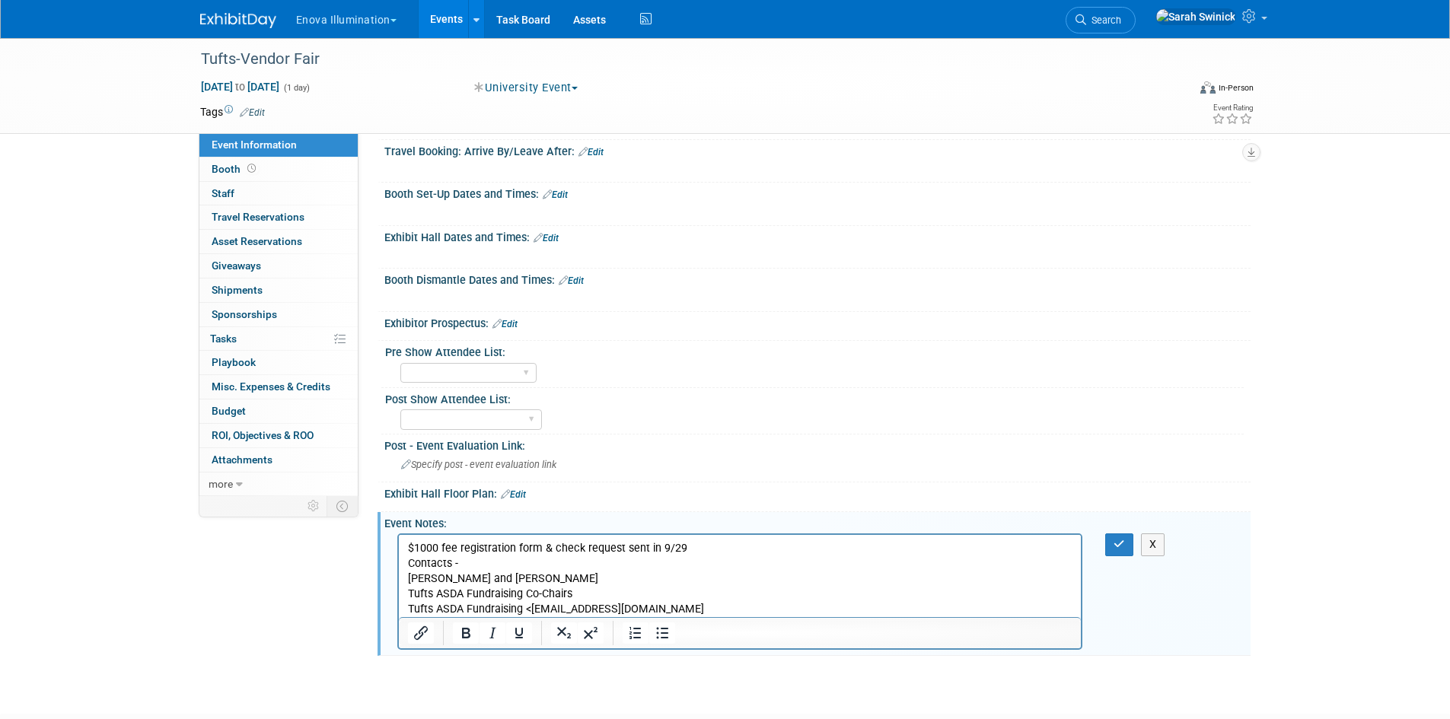
click at [408, 582] on p "Vivek Patel and Kayvon Rahimi" at bounding box center [739, 579] width 665 height 15
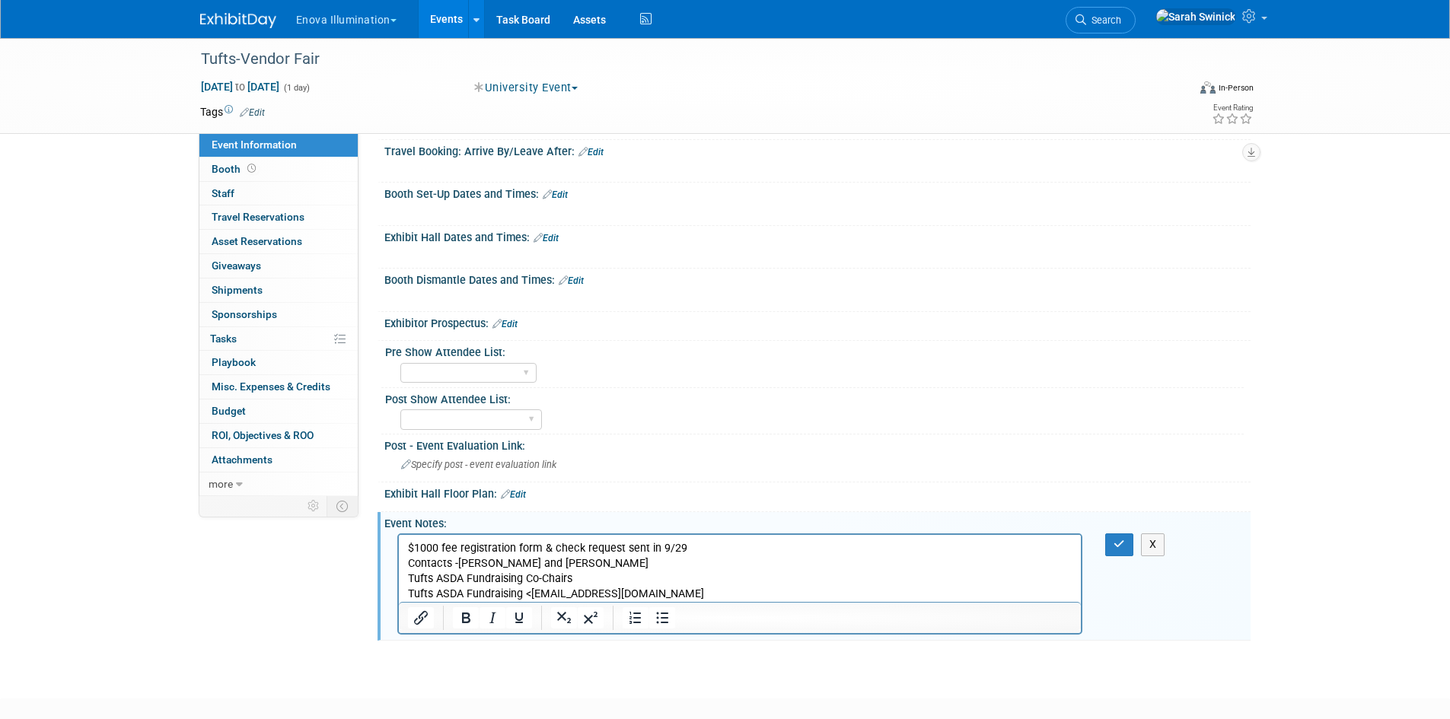
click at [410, 584] on p "Tufts ASDA Fundraising Co-Chairs" at bounding box center [739, 579] width 665 height 15
click at [408, 582] on p "Tufts ASDA Fundraising Co-Chairs" at bounding box center [739, 579] width 665 height 15
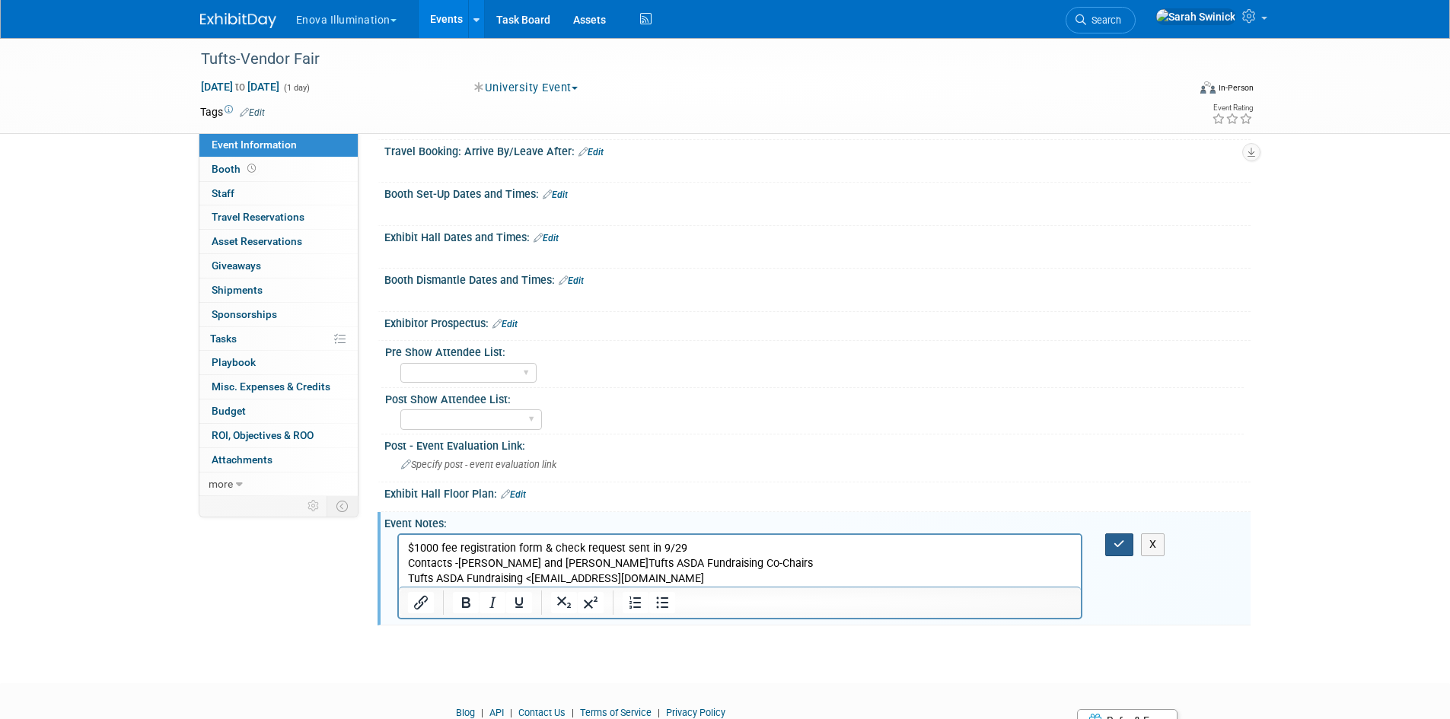
click at [1107, 541] on button "button" at bounding box center [1119, 545] width 28 height 22
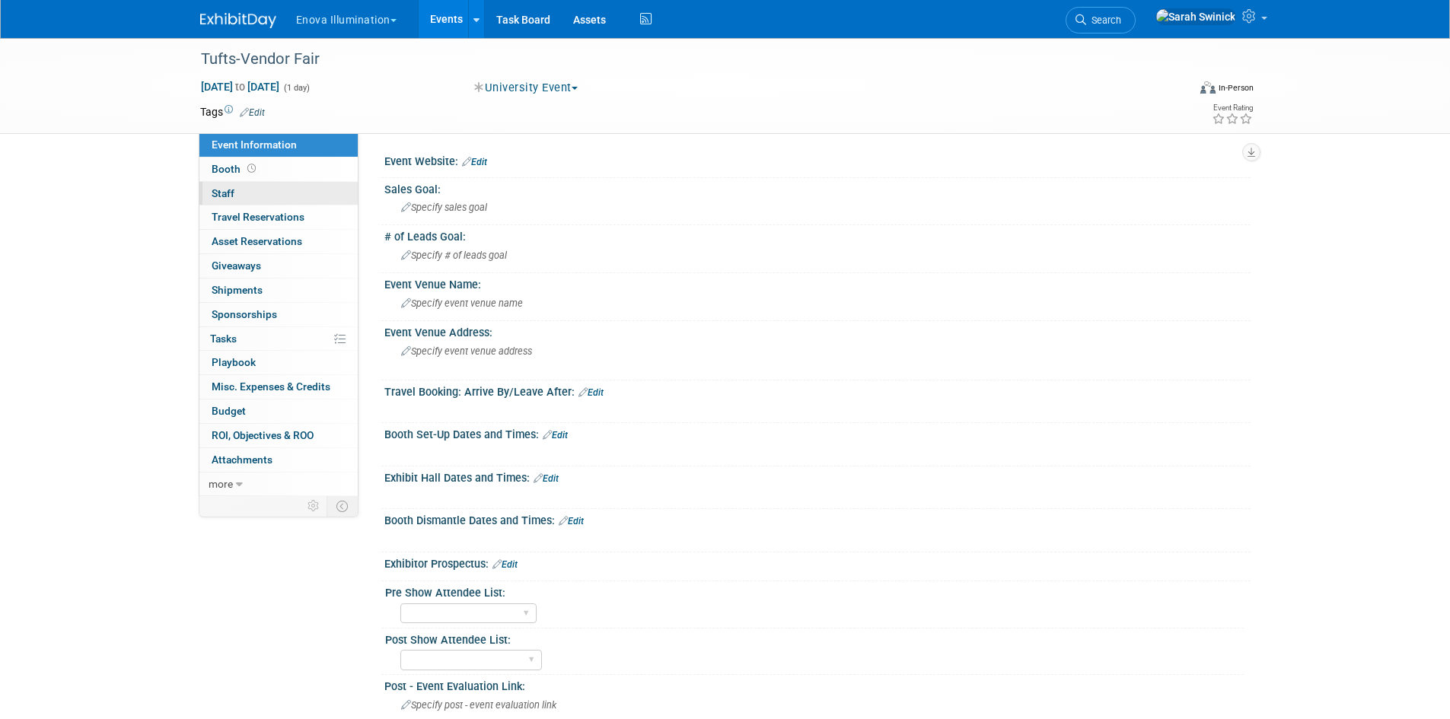
click at [291, 200] on link "0 Staff 0" at bounding box center [278, 194] width 158 height 24
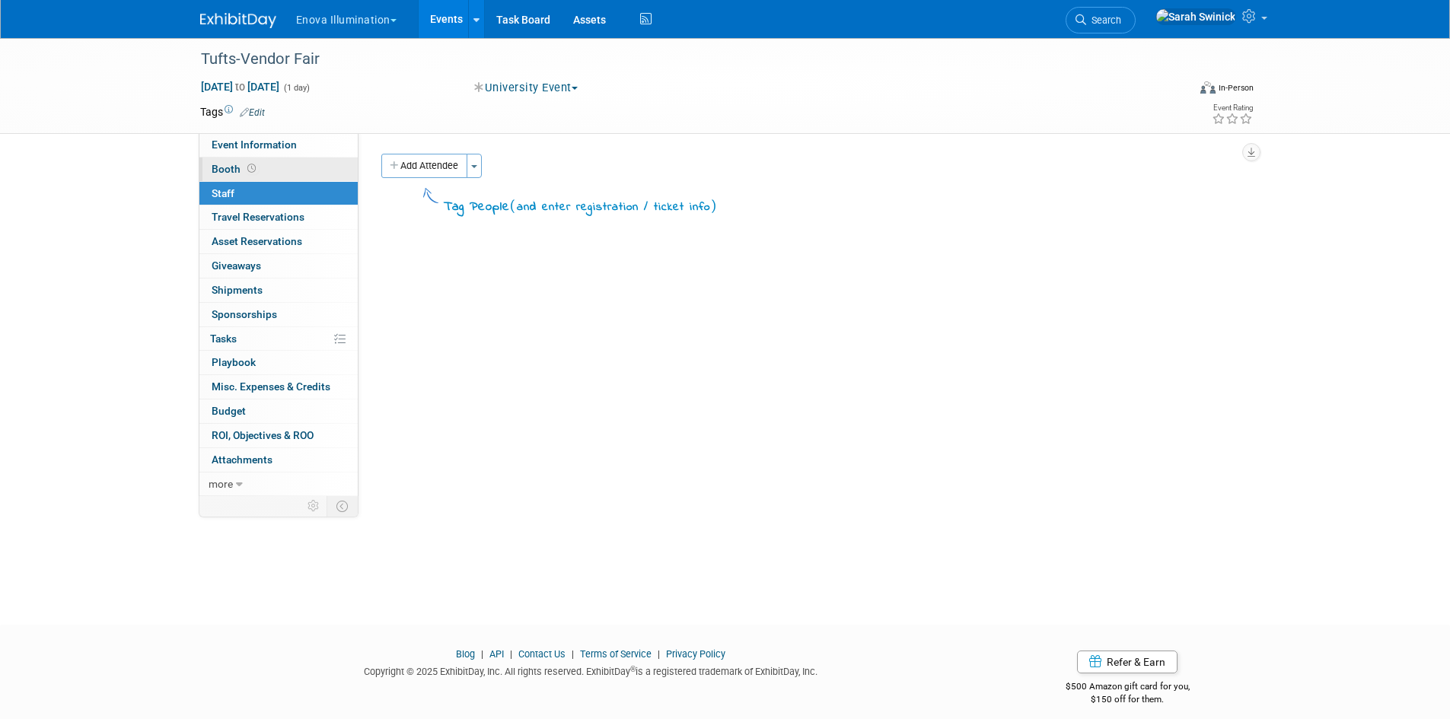
click at [329, 158] on link "Booth" at bounding box center [278, 170] width 158 height 24
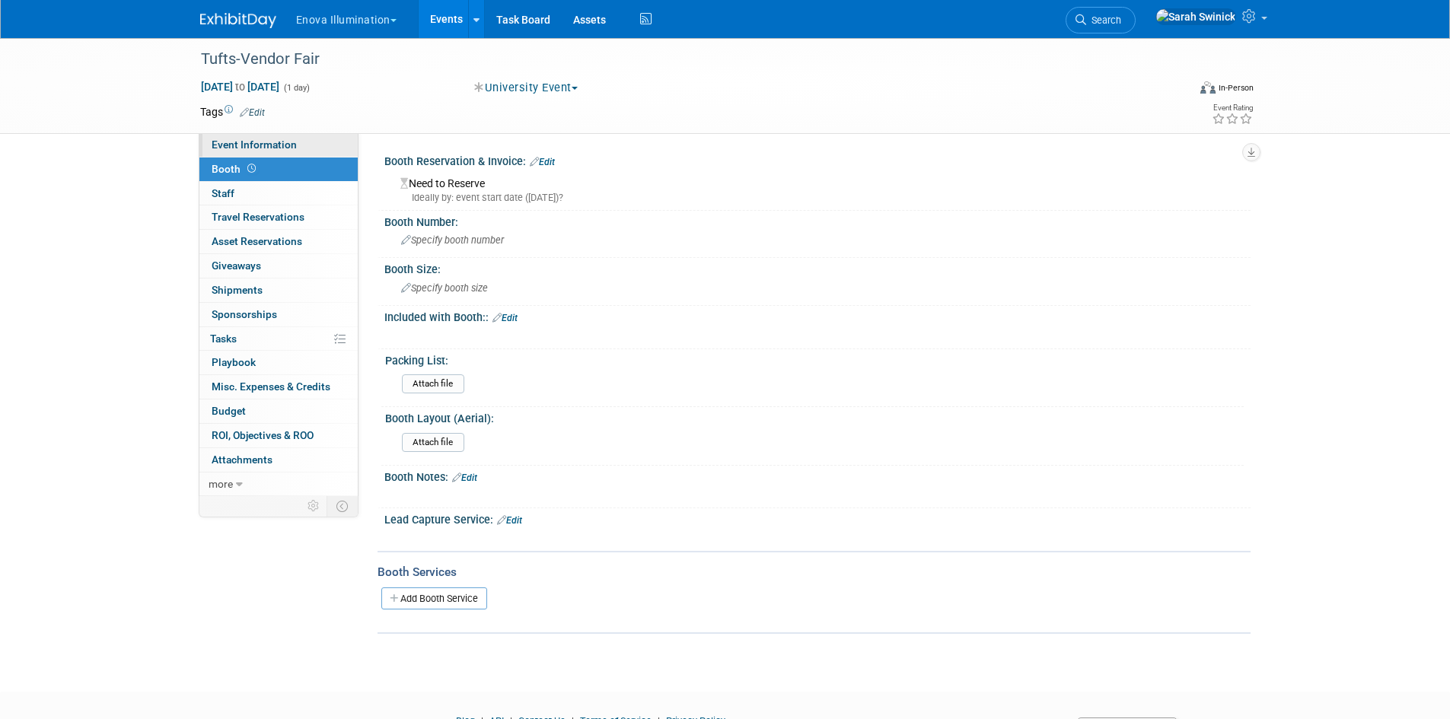
click at [317, 141] on link "Event Information" at bounding box center [278, 145] width 158 height 24
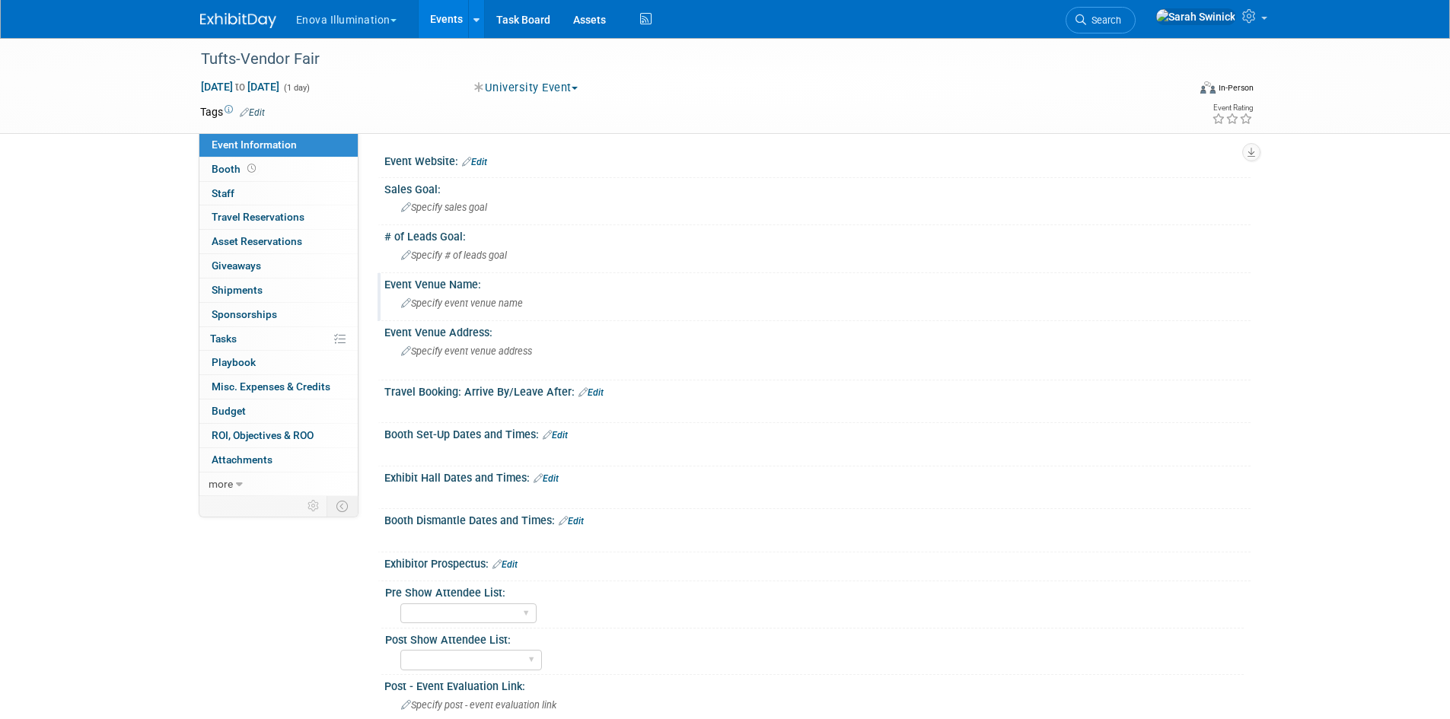
click at [499, 308] on span "Specify event venue name" at bounding box center [462, 303] width 122 height 11
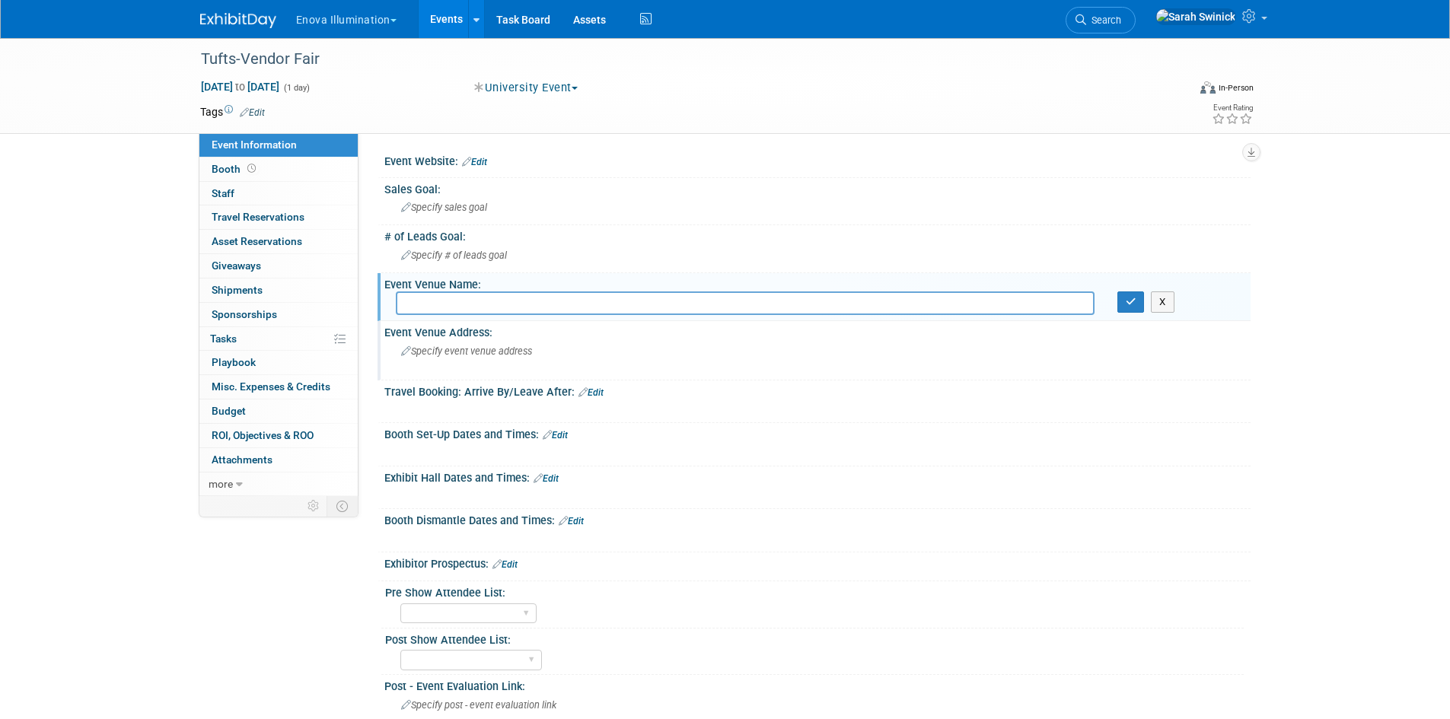
click at [462, 359] on div "Specify event venue address" at bounding box center [565, 357] width 338 height 35
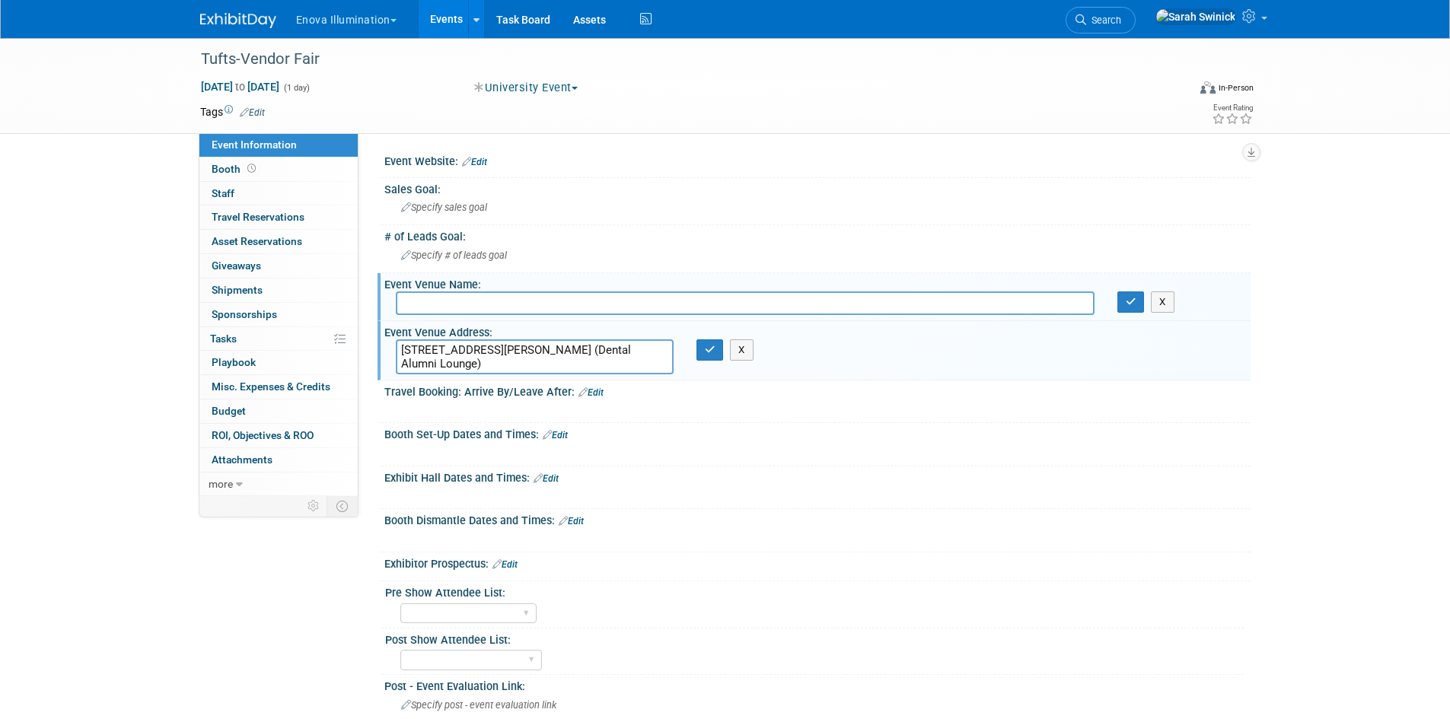
click at [497, 348] on textarea "1 Kneeland Street, Boston, MA 02111, Room 1514 (Dental Alumni Lounge)" at bounding box center [535, 357] width 278 height 35
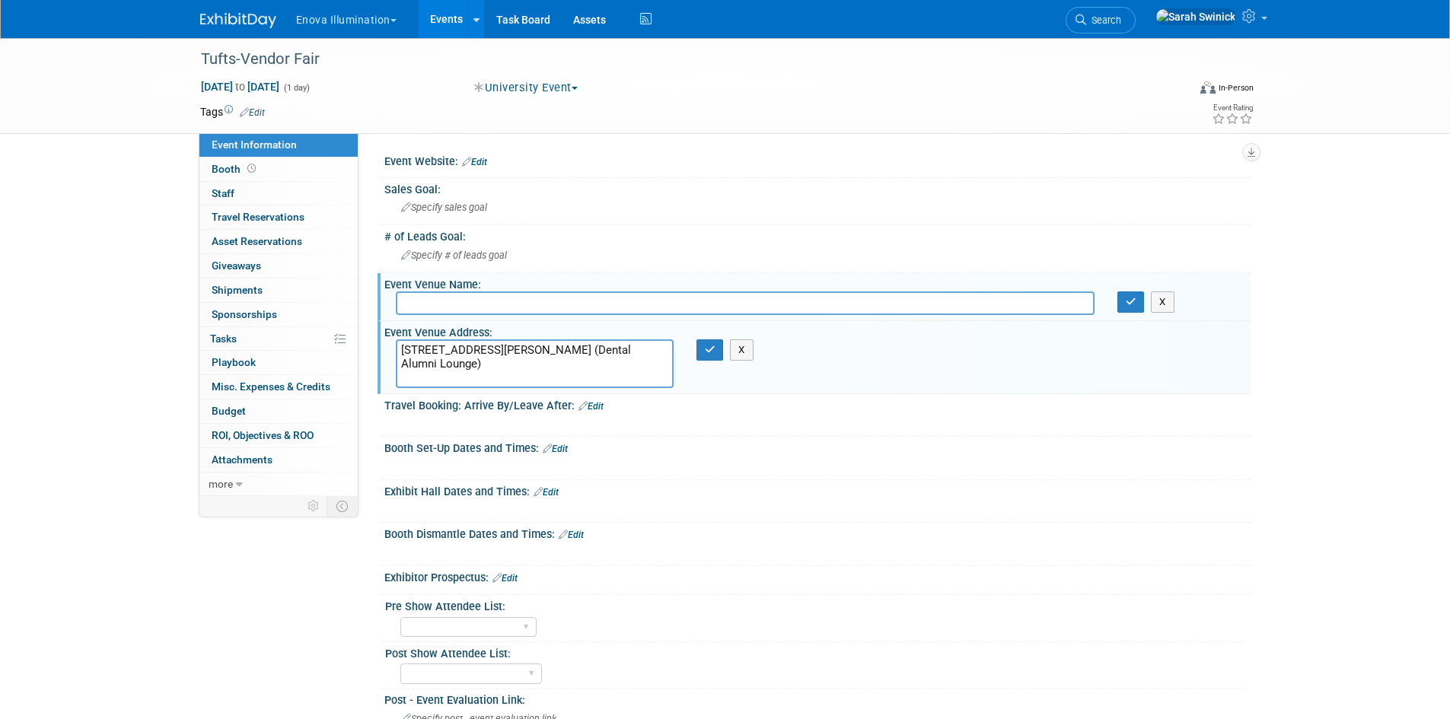
click at [497, 365] on textarea "1 Kneeland Street, Boston, MA 02111, Room 1514 (Dental Alumni Lounge)" at bounding box center [535, 364] width 278 height 49
click at [499, 367] on textarea "1 Kneeland Street, Boston, MA 02111, Room 1514 (Dental Alumni Lounge)" at bounding box center [535, 364] width 278 height 49
click at [461, 379] on textarea "1 Kneeland Street, Boston, MA 02111, Room 1514 (Dental Alumni Lounge)" at bounding box center [535, 364] width 278 height 49
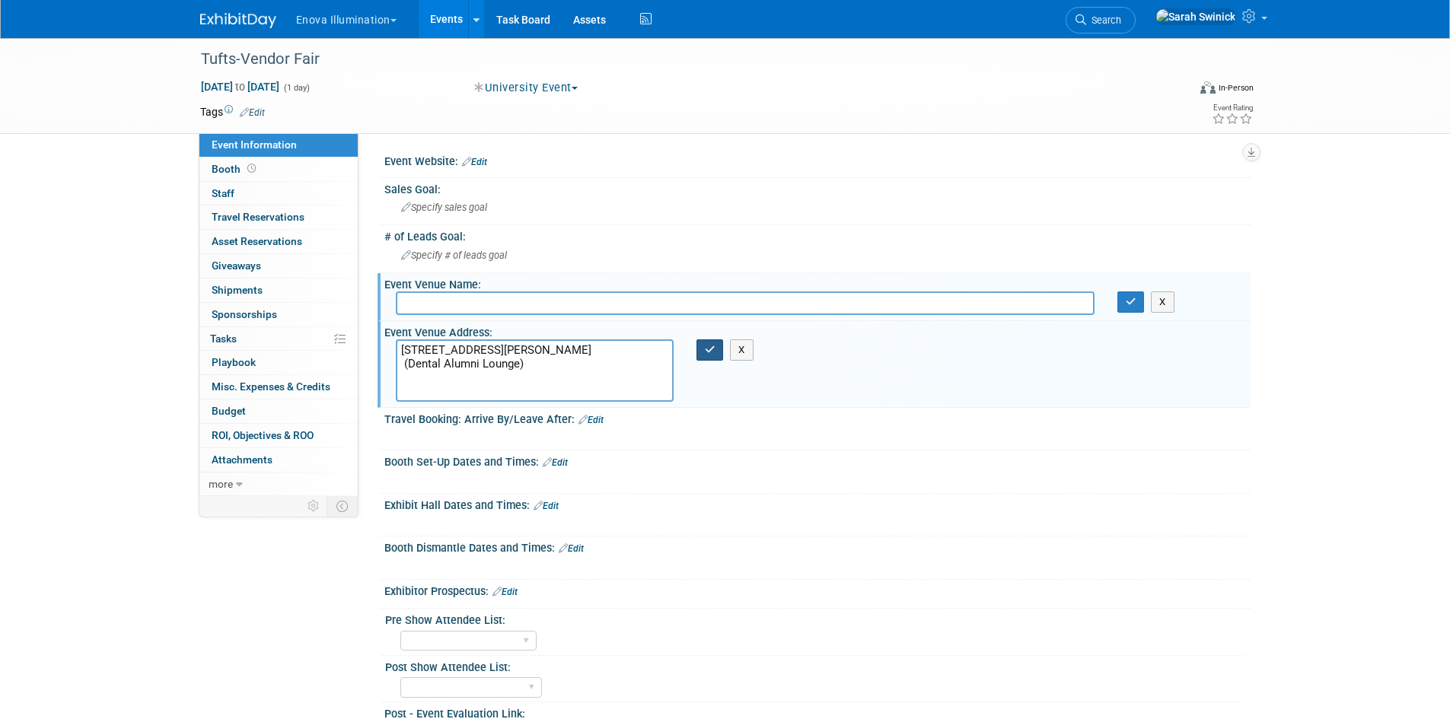
type textarea "1 Kneeland Street, Boston, MA 02111, Room 1514 (Dental Alumni Lounge)"
click at [705, 352] on icon "button" at bounding box center [710, 350] width 11 height 10
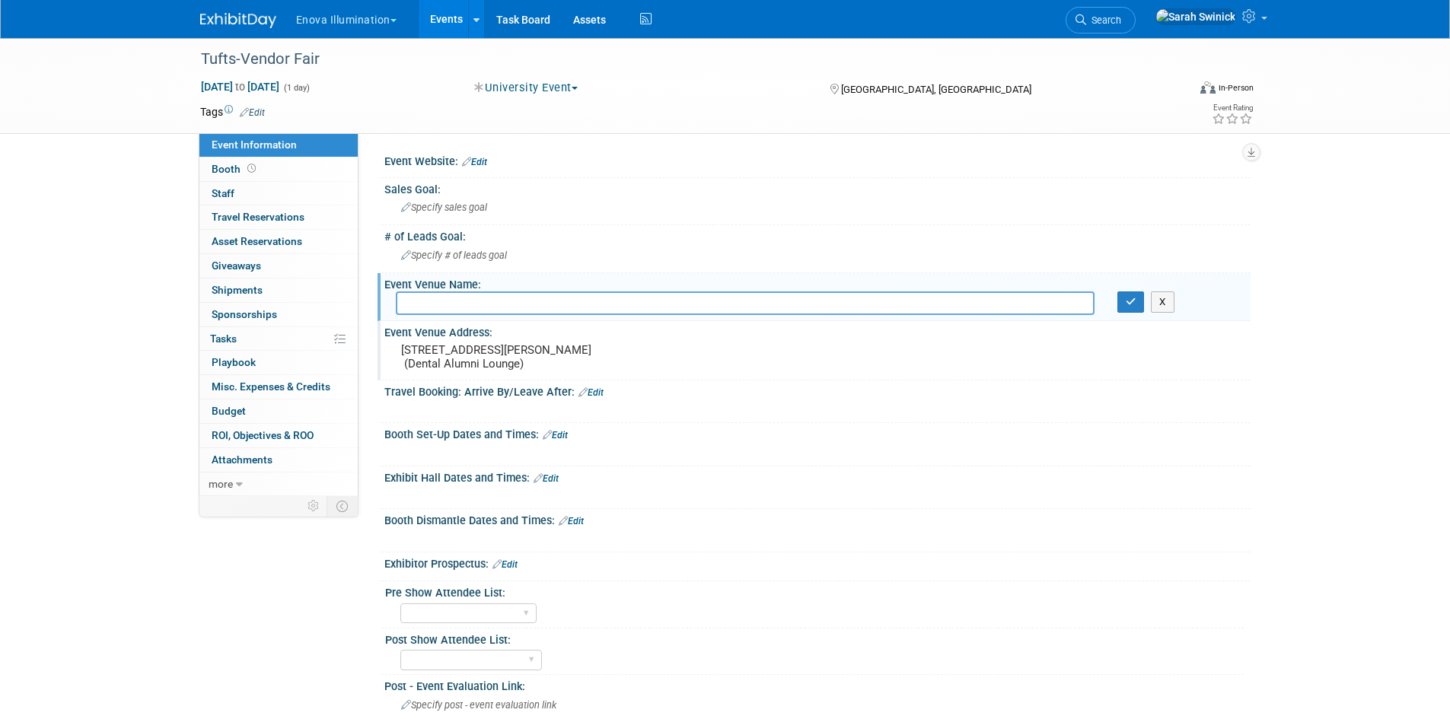
click at [551, 484] on link "Edit" at bounding box center [546, 479] width 25 height 11
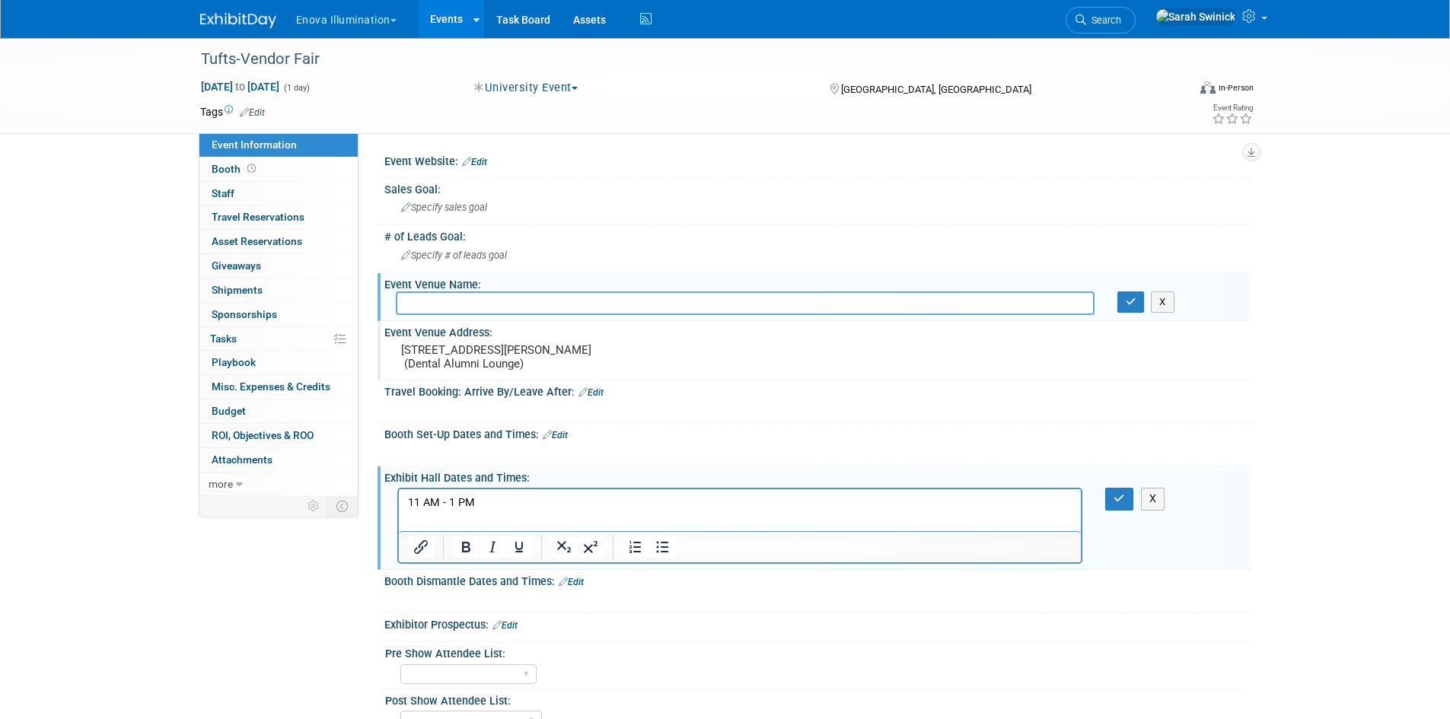
click at [1117, 538] on div "X" at bounding box center [817, 524] width 866 height 81
click at [1115, 504] on icon "button" at bounding box center [1119, 498] width 11 height 11
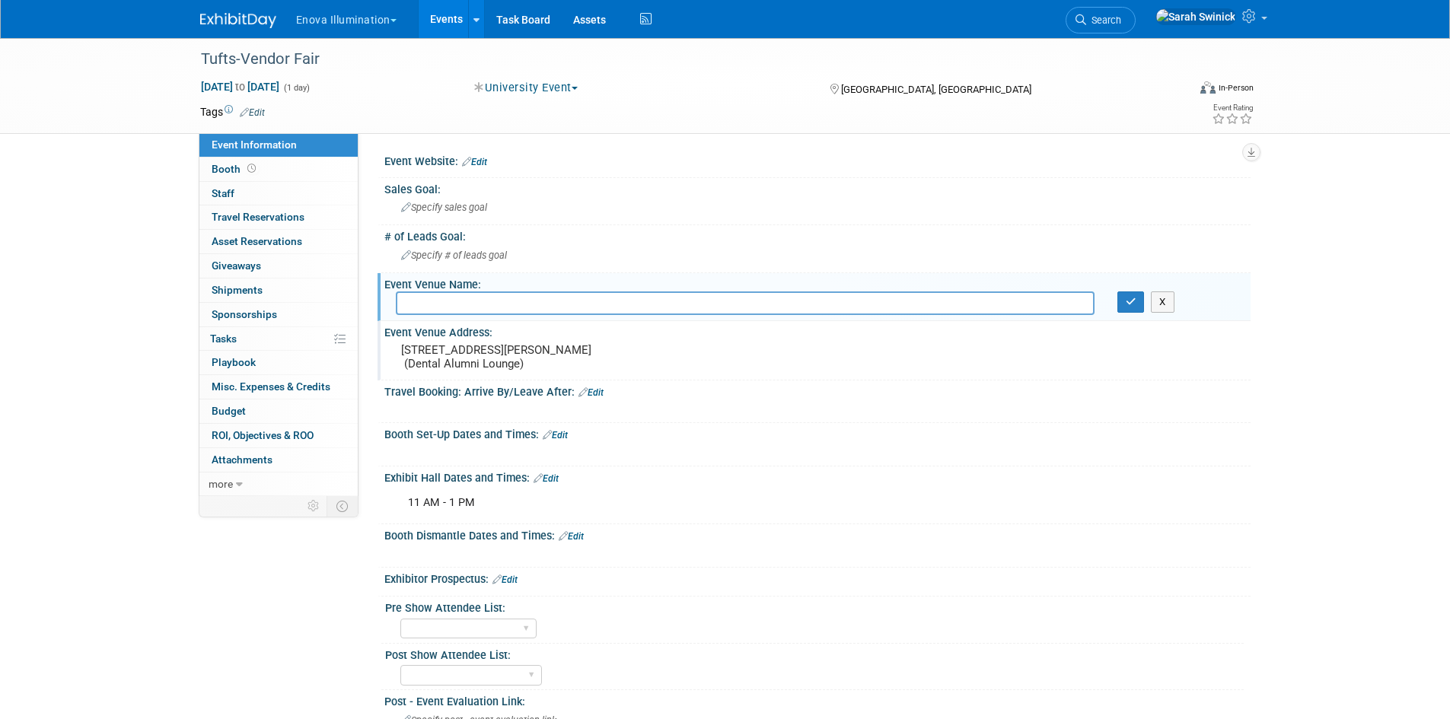
click at [559, 449] on div "X" at bounding box center [815, 446] width 847 height 8
click at [559, 441] on link "Edit" at bounding box center [555, 435] width 25 height 11
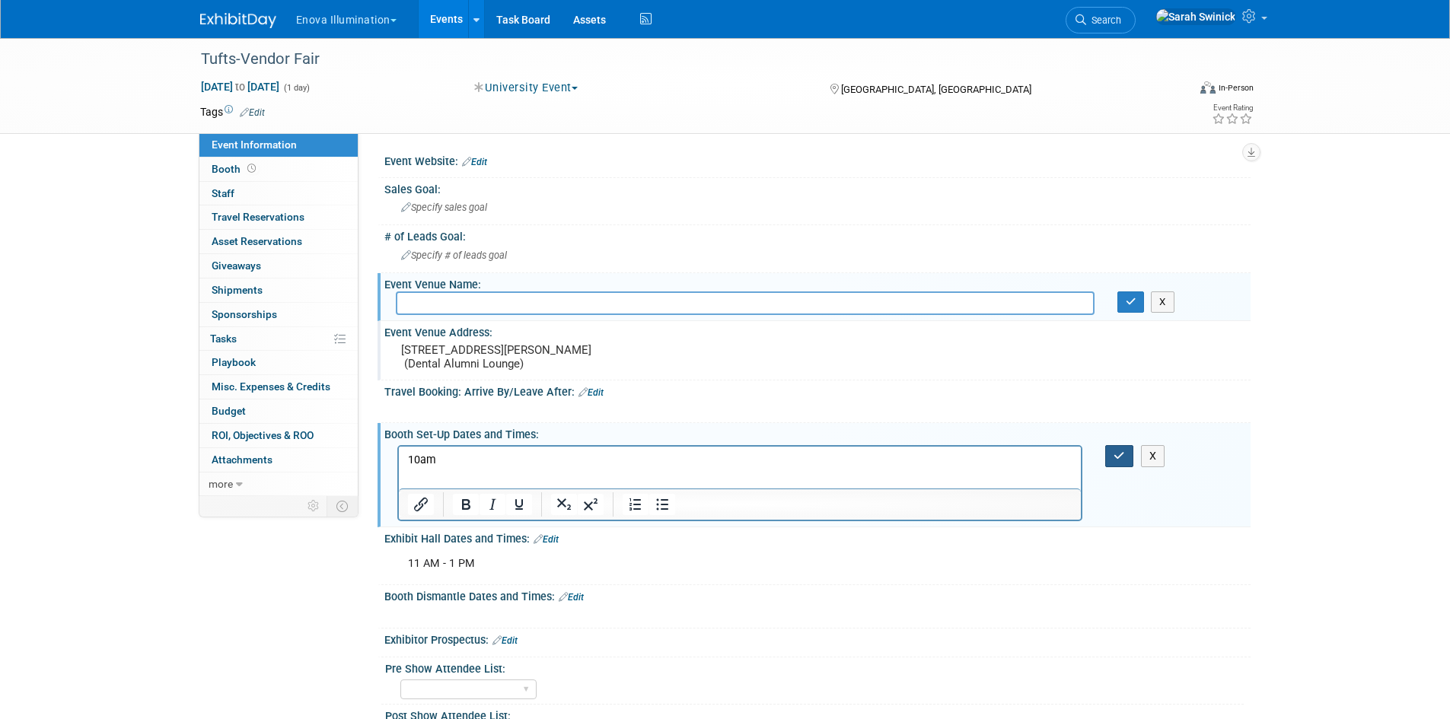
click at [1128, 467] on button "button" at bounding box center [1119, 456] width 28 height 22
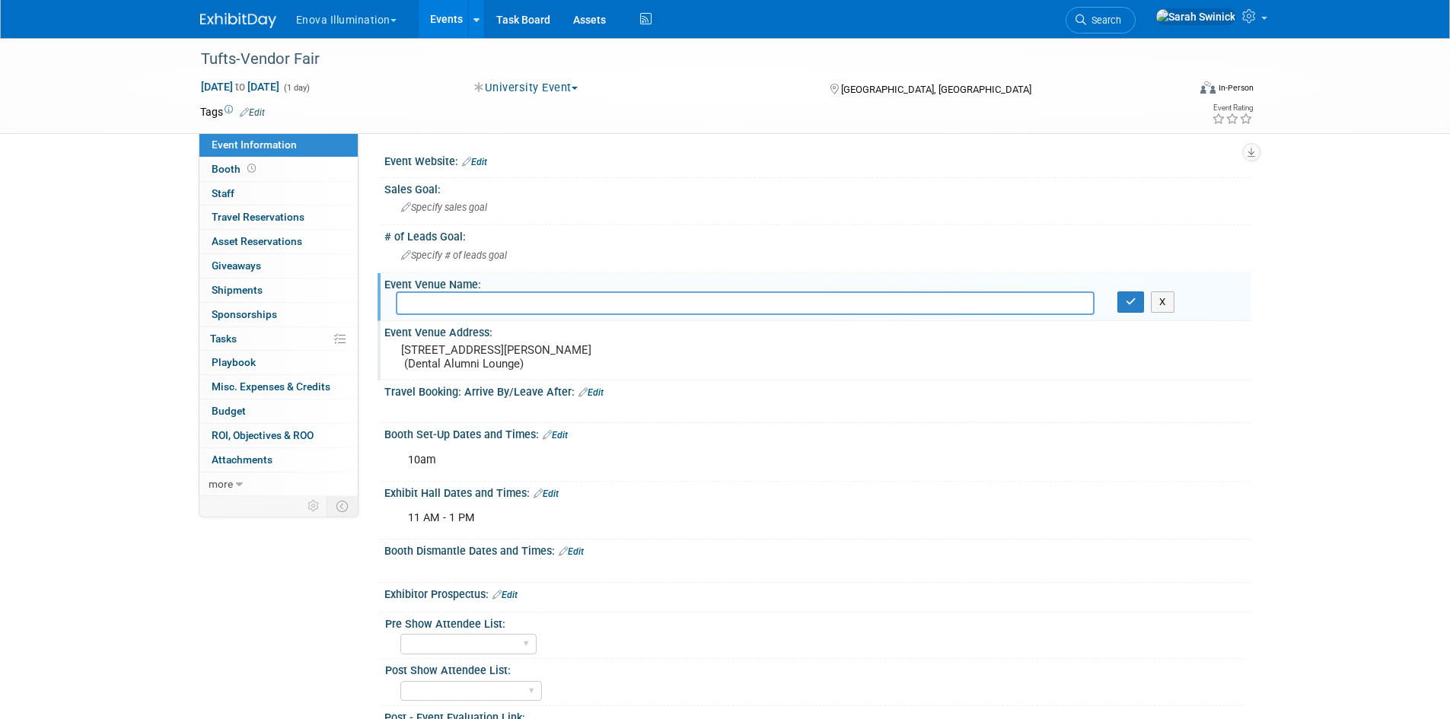
click at [576, 557] on link "Edit" at bounding box center [571, 552] width 25 height 11
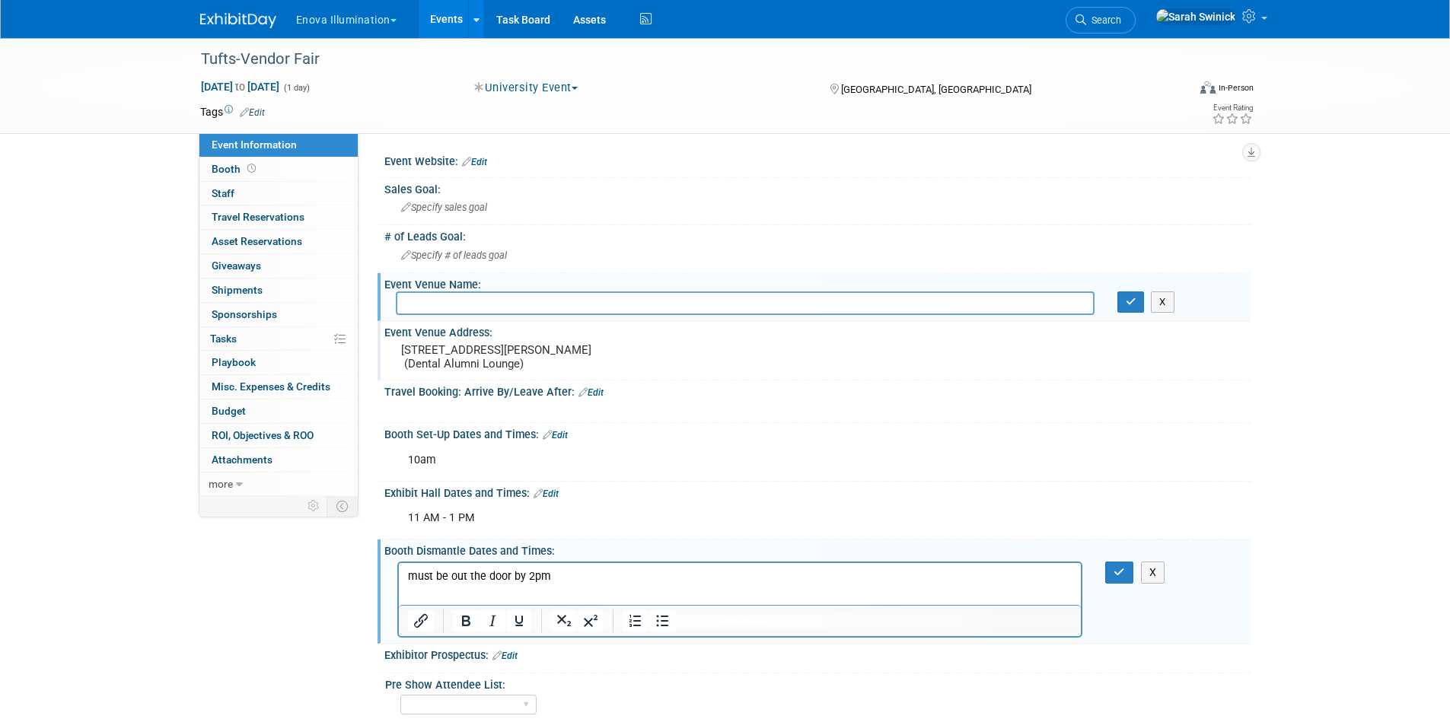
drag, startPoint x: 1129, startPoint y: 600, endPoint x: 1125, endPoint y: 525, distance: 74.7
click at [1125, 584] on button "button" at bounding box center [1119, 573] width 28 height 22
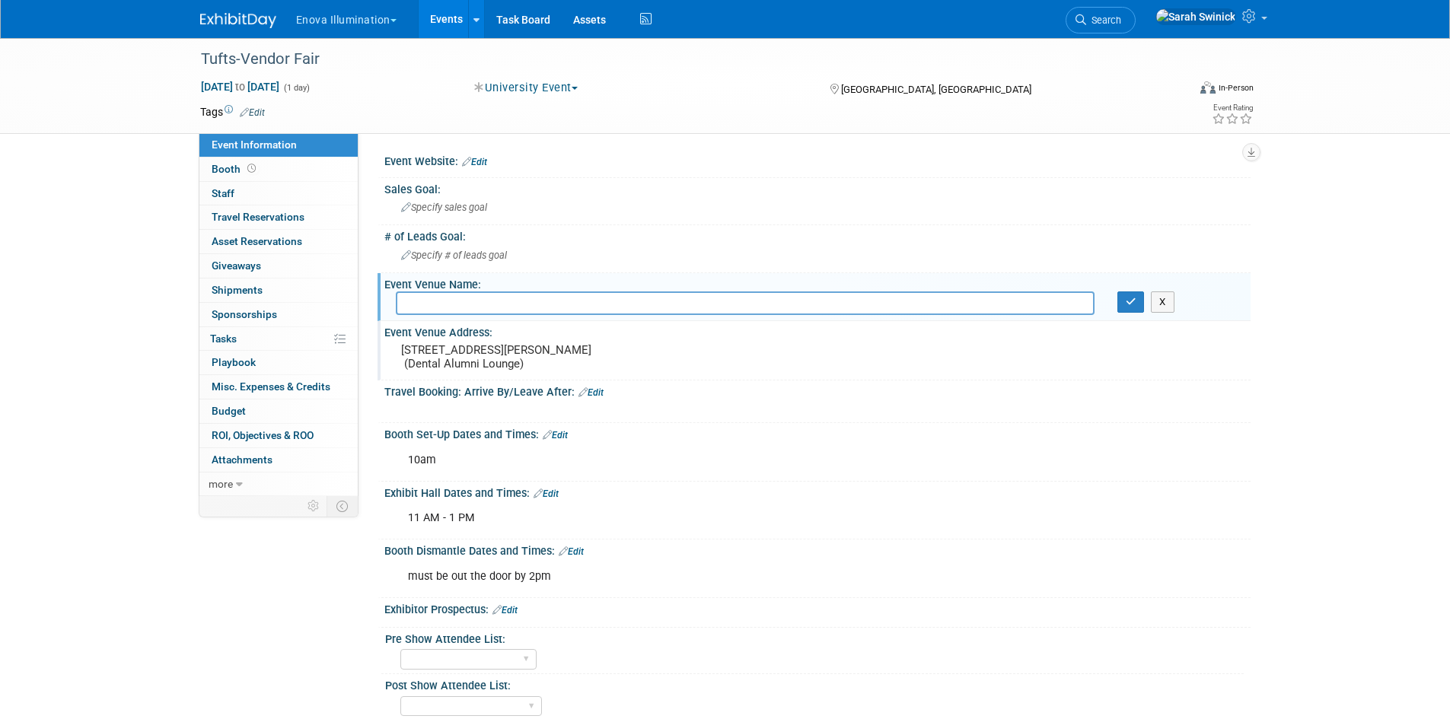
click at [471, 305] on input "text" at bounding box center [745, 304] width 699 height 24
paste input "TUFTS UNIVERSITY SCHOOL OF DENTAL MEDICINE"
type input "TUFTS UNIVERSITY SCHOOL OF DENTAL MEDICINE"
click at [1122, 295] on button "button" at bounding box center [1131, 302] width 27 height 21
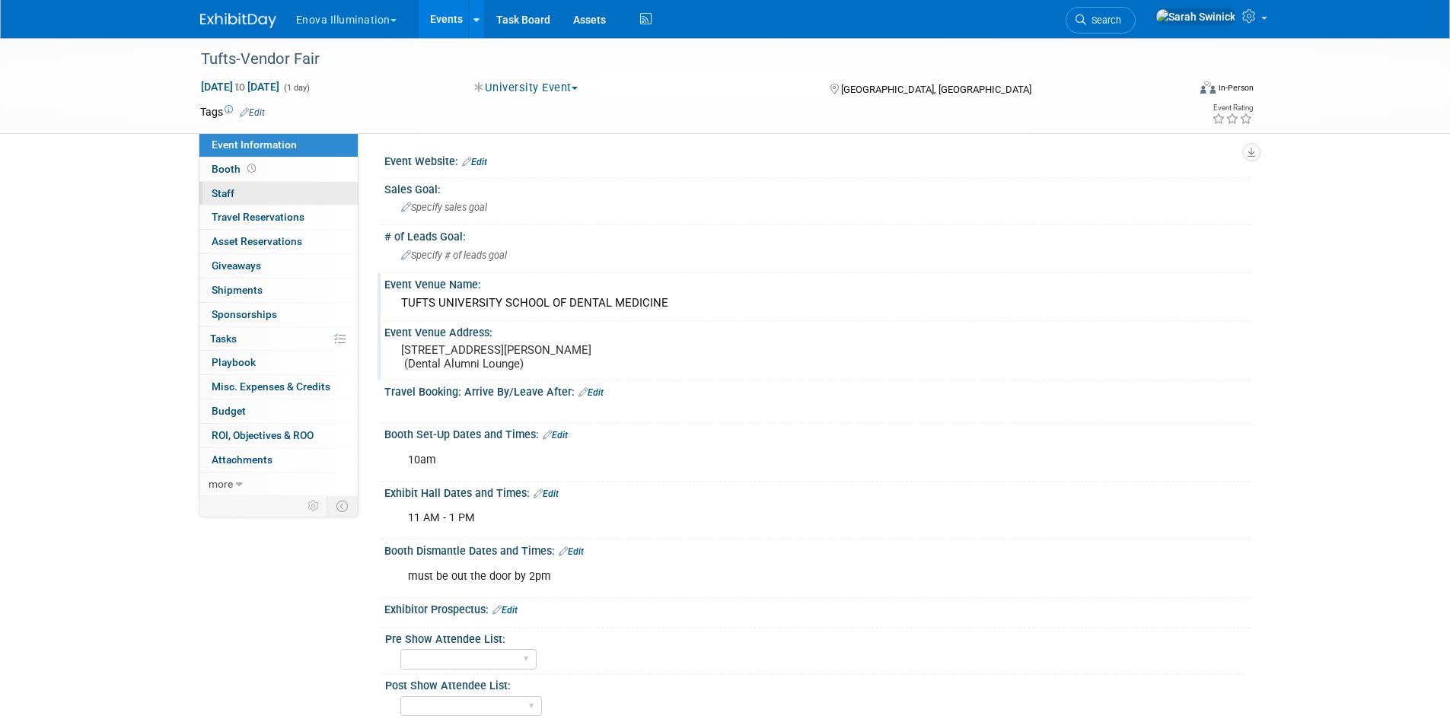
click at [295, 195] on link "0 Staff 0" at bounding box center [278, 194] width 158 height 24
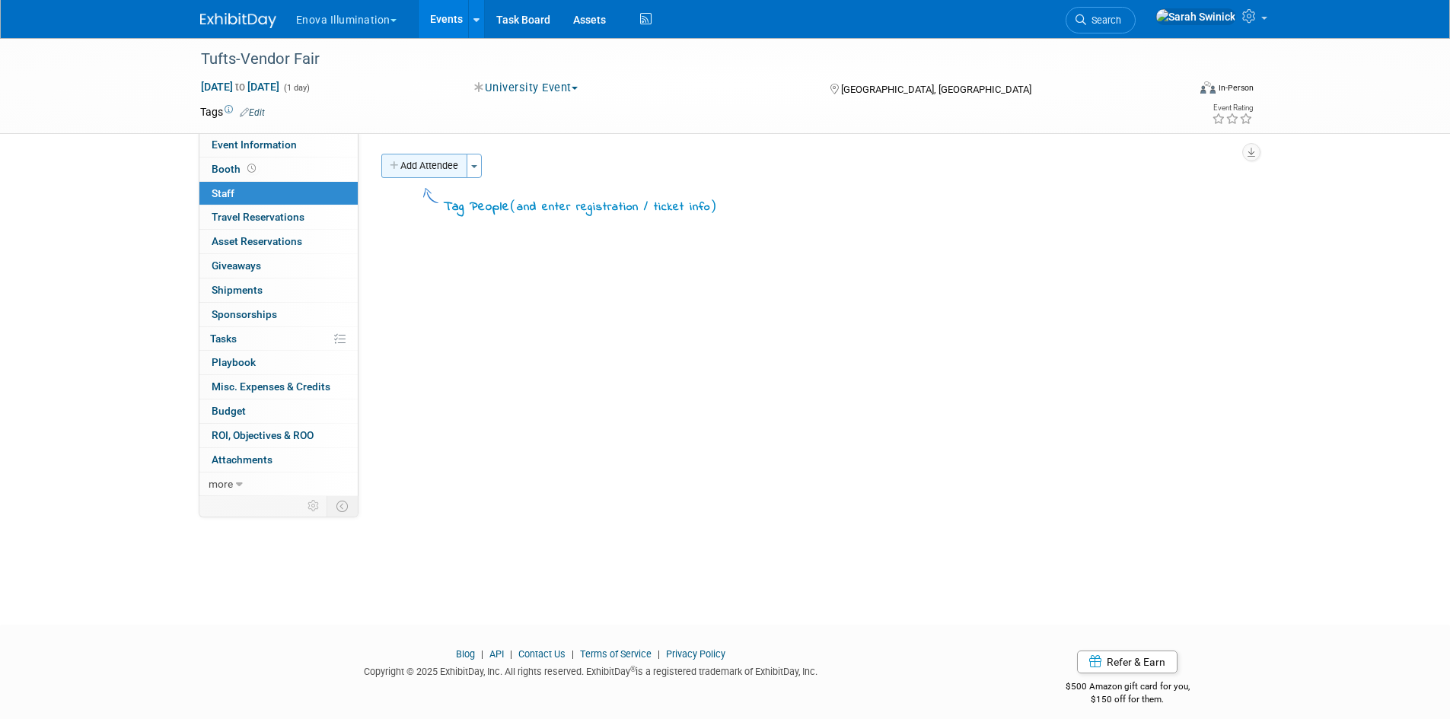
click at [415, 158] on button "Add Attendee" at bounding box center [424, 166] width 86 height 24
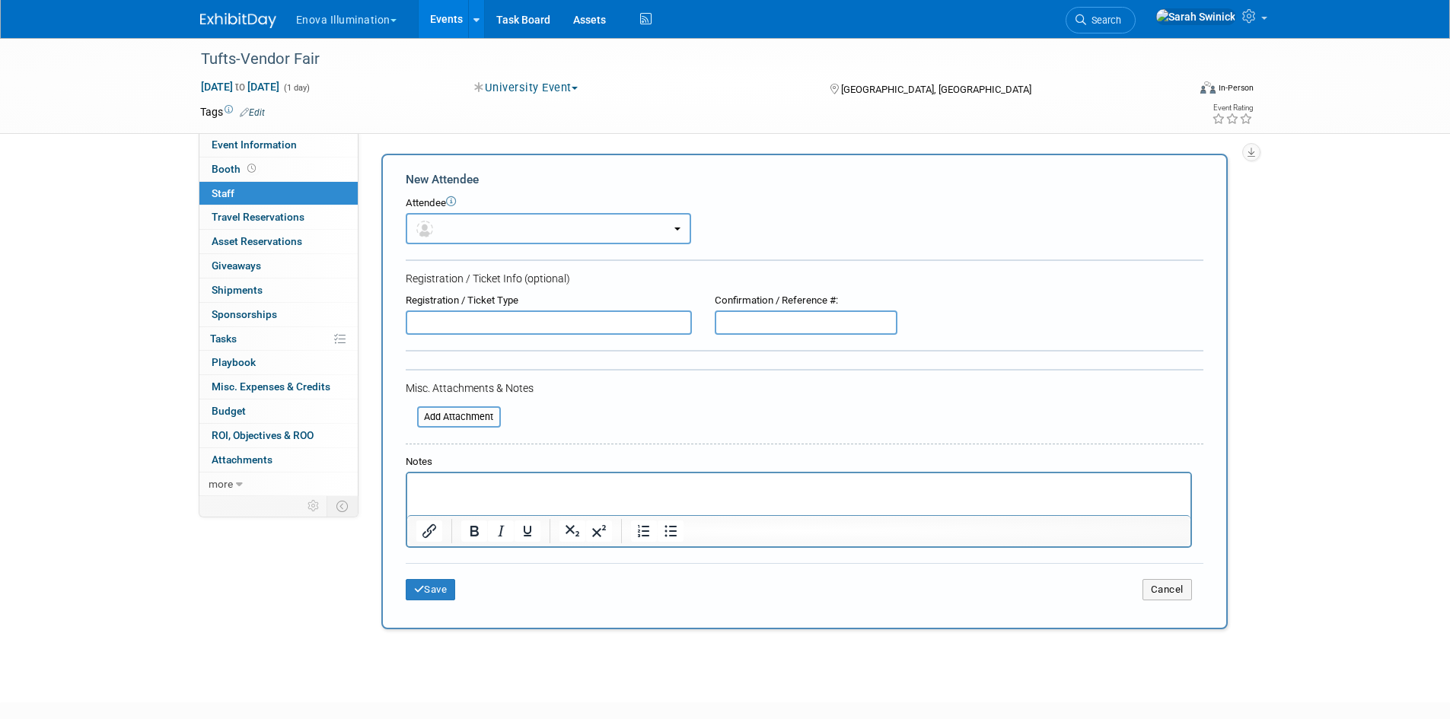
drag, startPoint x: 434, startPoint y: 225, endPoint x: 429, endPoint y: 253, distance: 27.9
click at [432, 228] on span "button" at bounding box center [427, 228] width 22 height 12
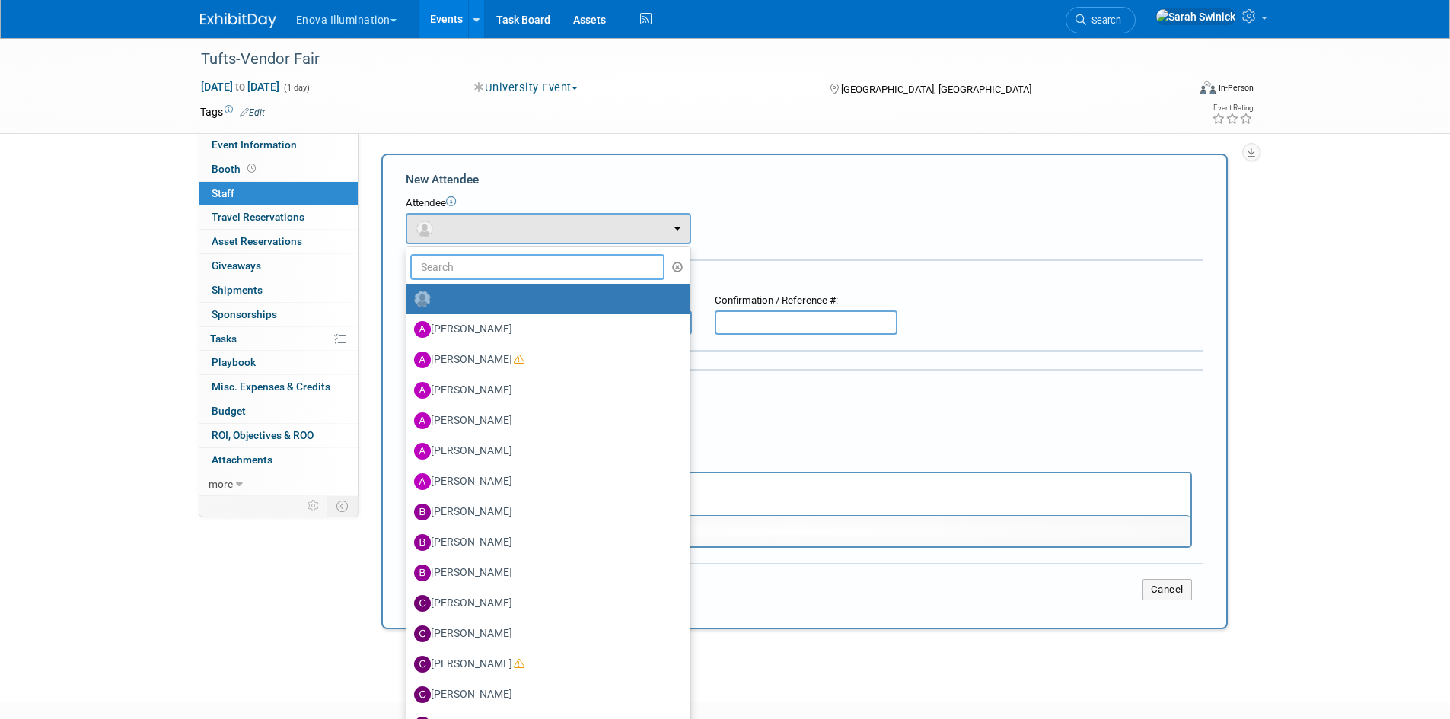
click at [426, 259] on input "text" at bounding box center [537, 267] width 255 height 26
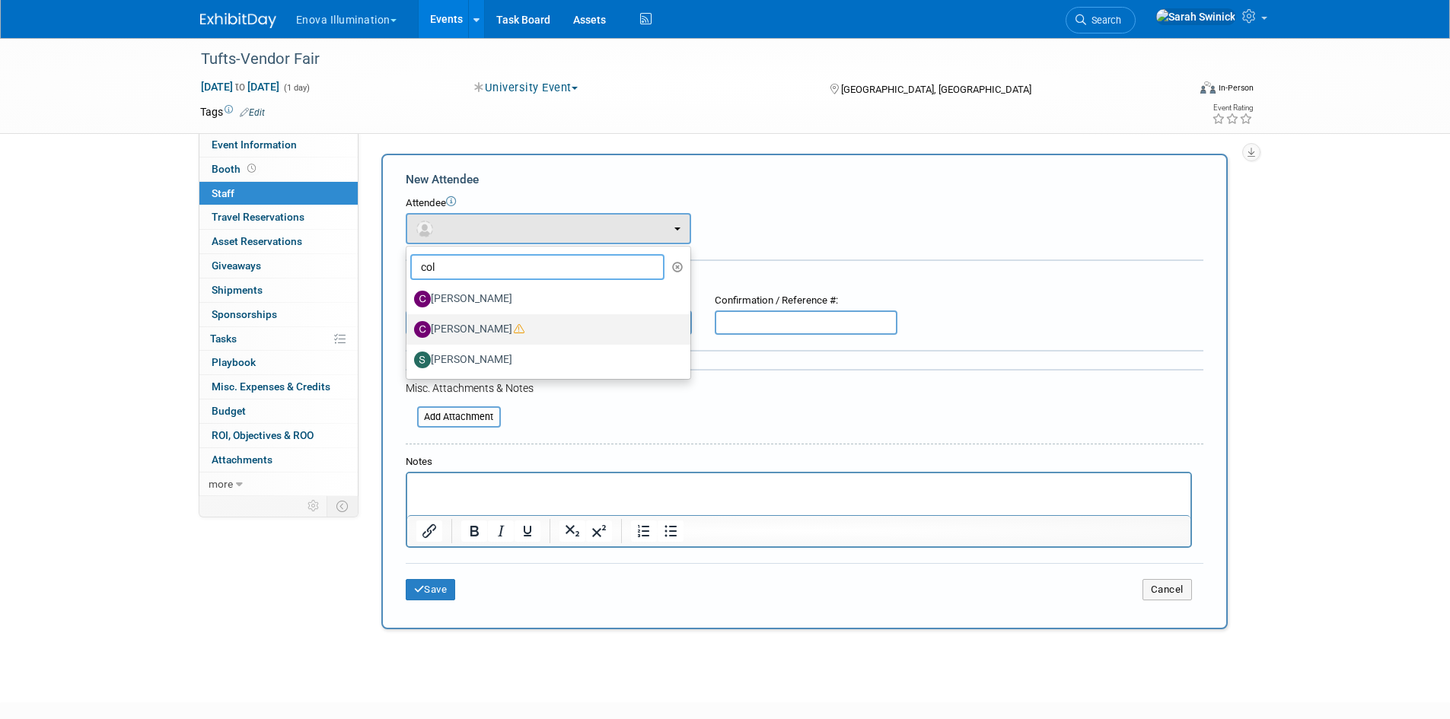
type input "col"
click at [480, 333] on label "[PERSON_NAME]" at bounding box center [544, 329] width 261 height 24
click at [409, 333] on input "[PERSON_NAME]" at bounding box center [404, 328] width 10 height 10
select select "dfb92433-3337-415e-a506-7b7030115af7"
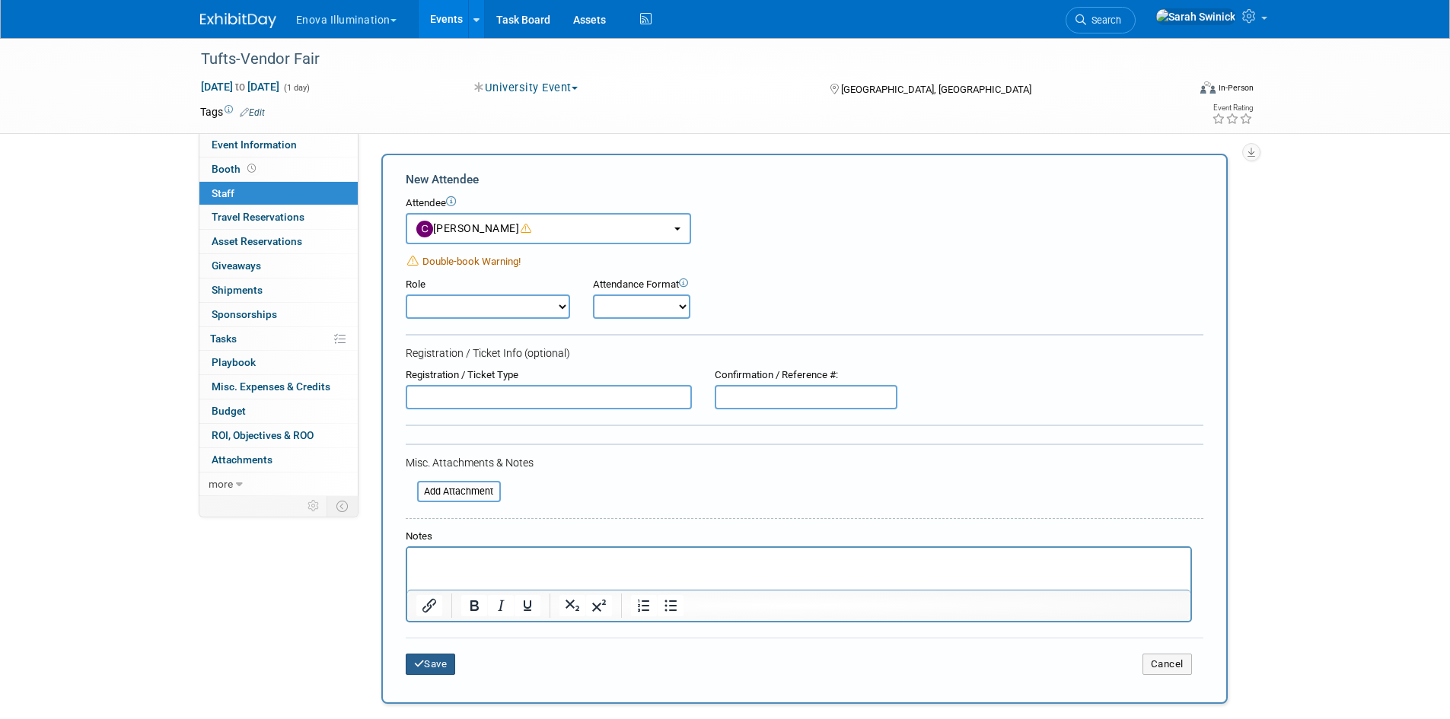
click at [438, 665] on button "Save" at bounding box center [431, 664] width 50 height 21
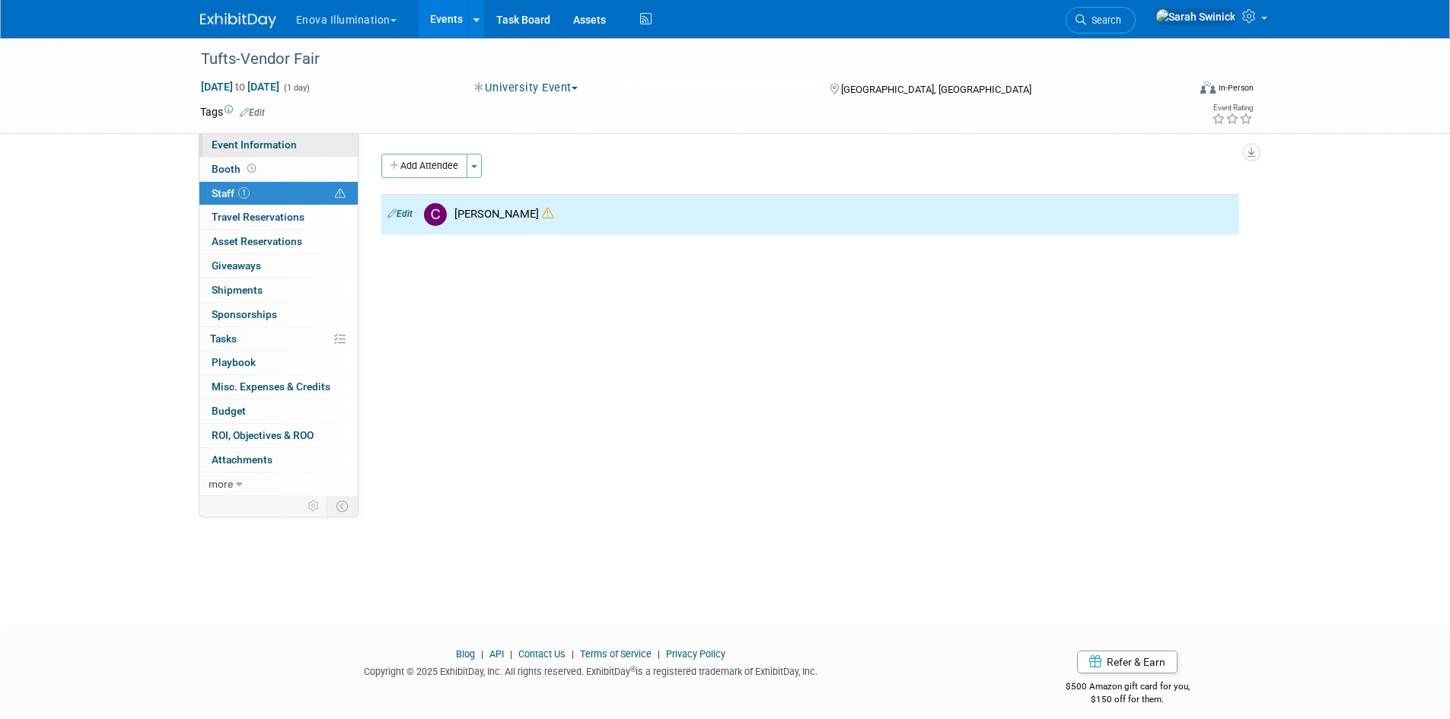
click at [266, 139] on span "Event Information" at bounding box center [254, 145] width 85 height 12
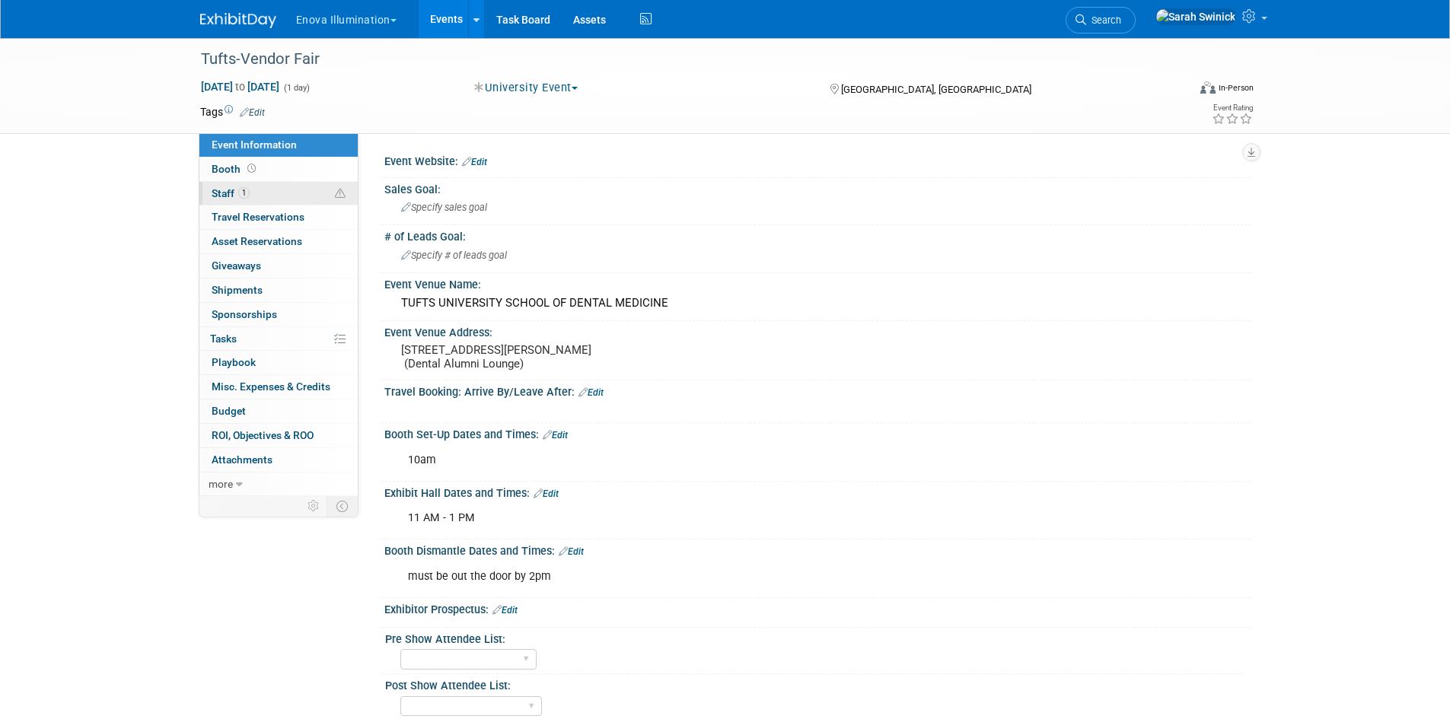
click at [245, 192] on span "1" at bounding box center [243, 192] width 11 height 11
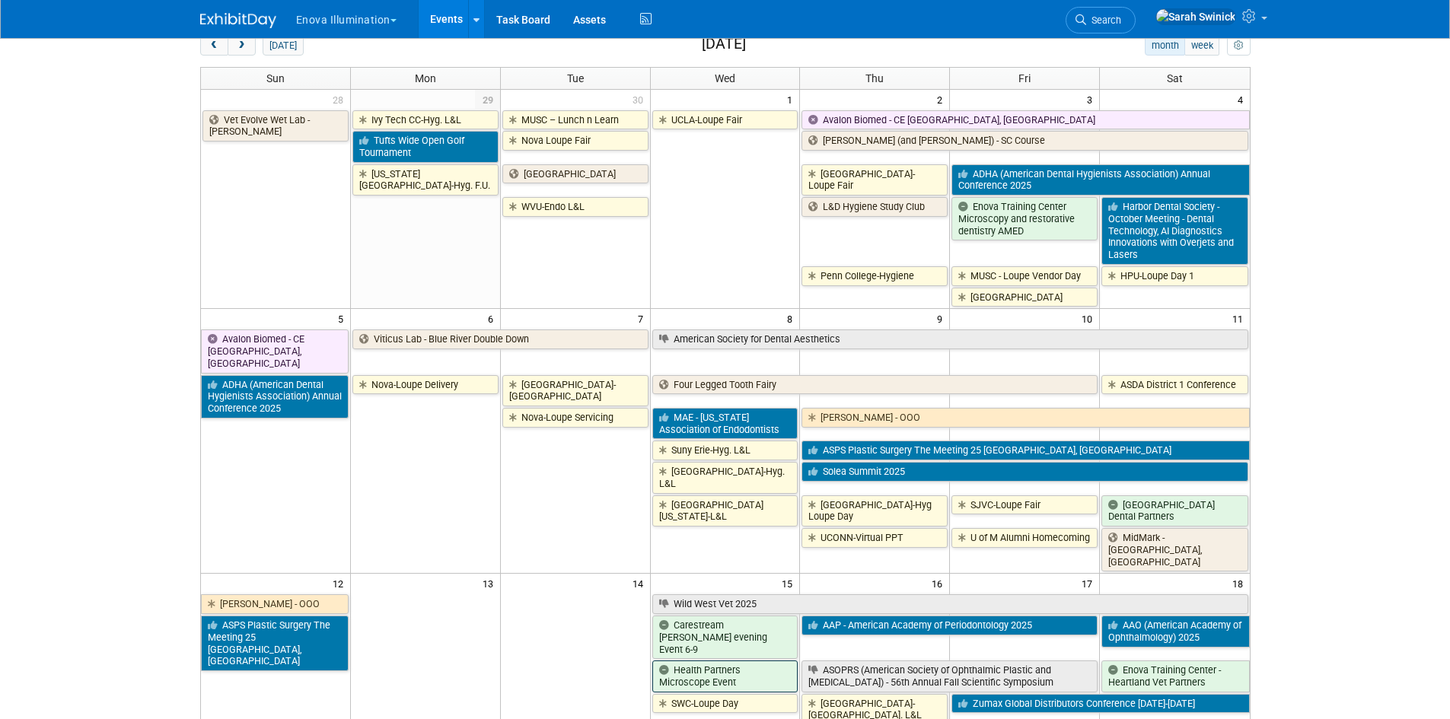
scroll to position [152, 0]
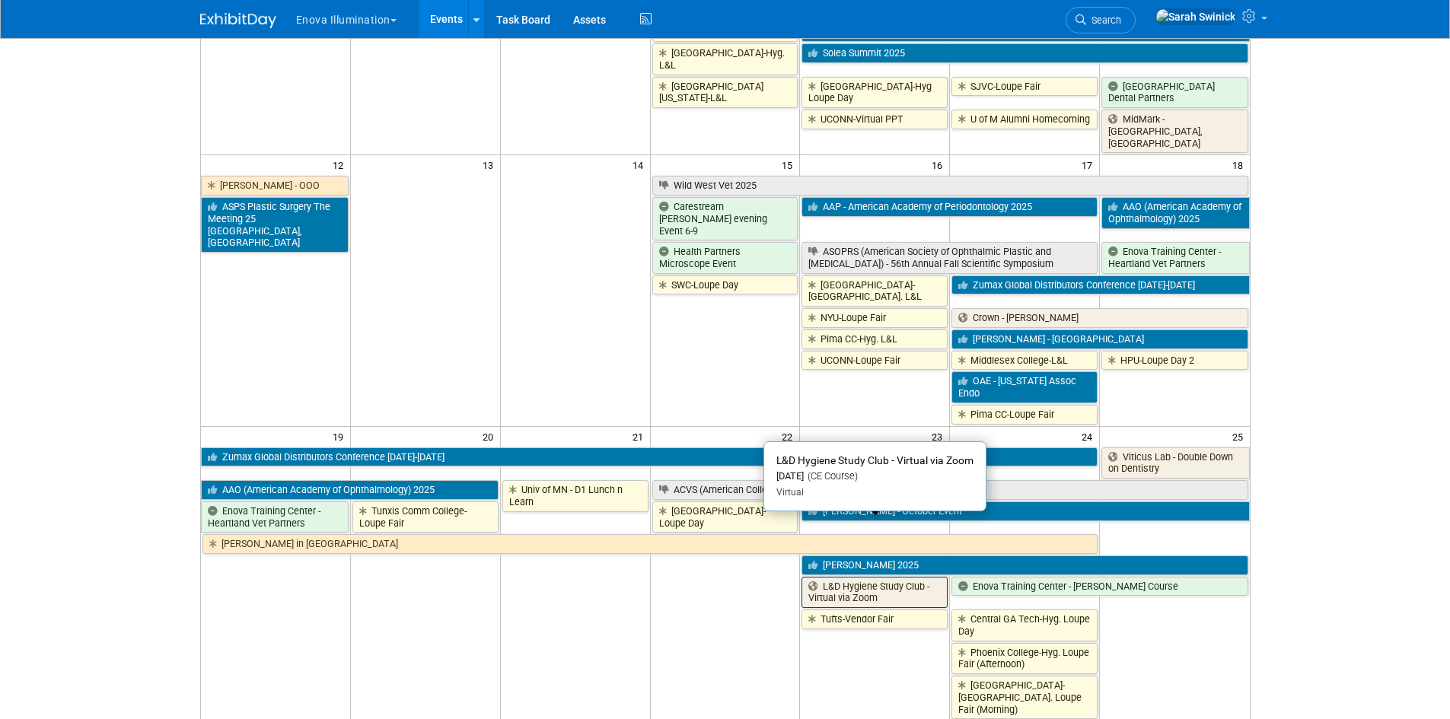
scroll to position [533, 0]
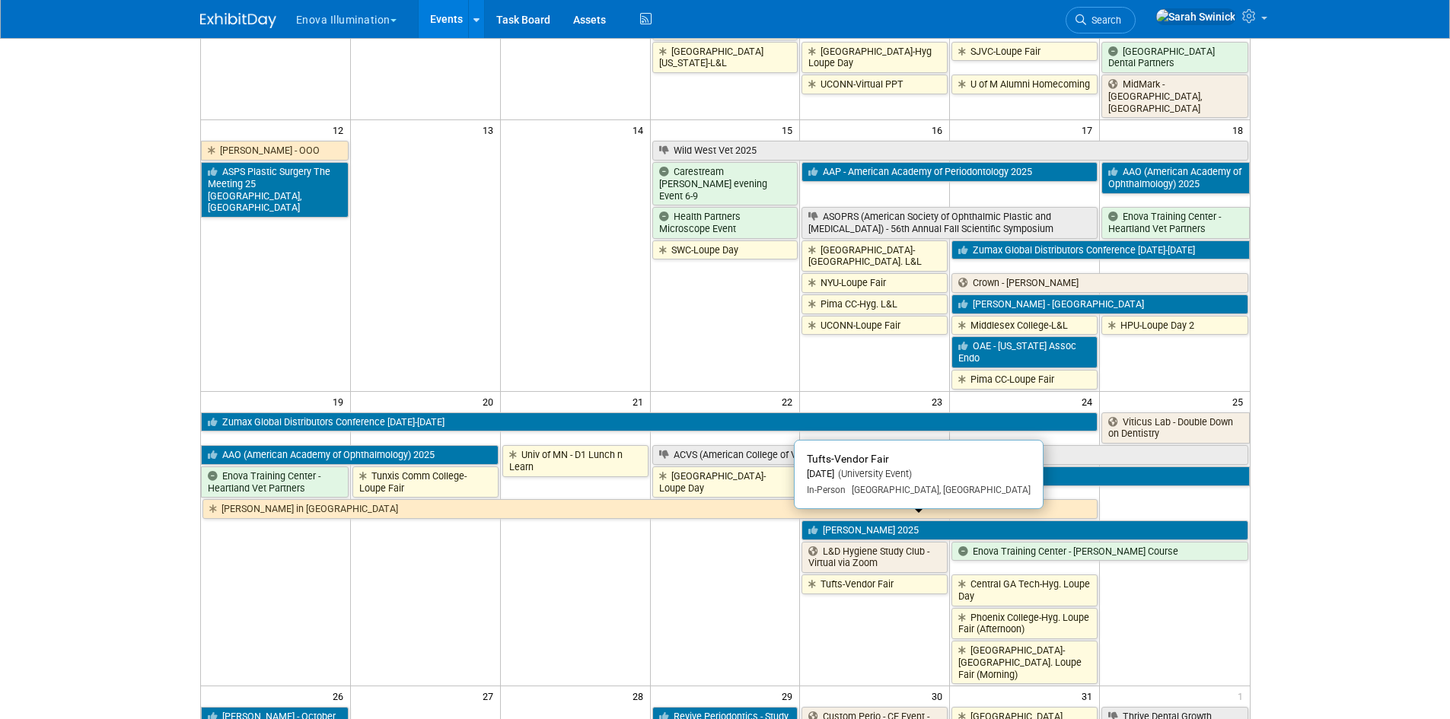
click at [890, 575] on link "Tufts-Vendor Fair" at bounding box center [875, 585] width 146 height 20
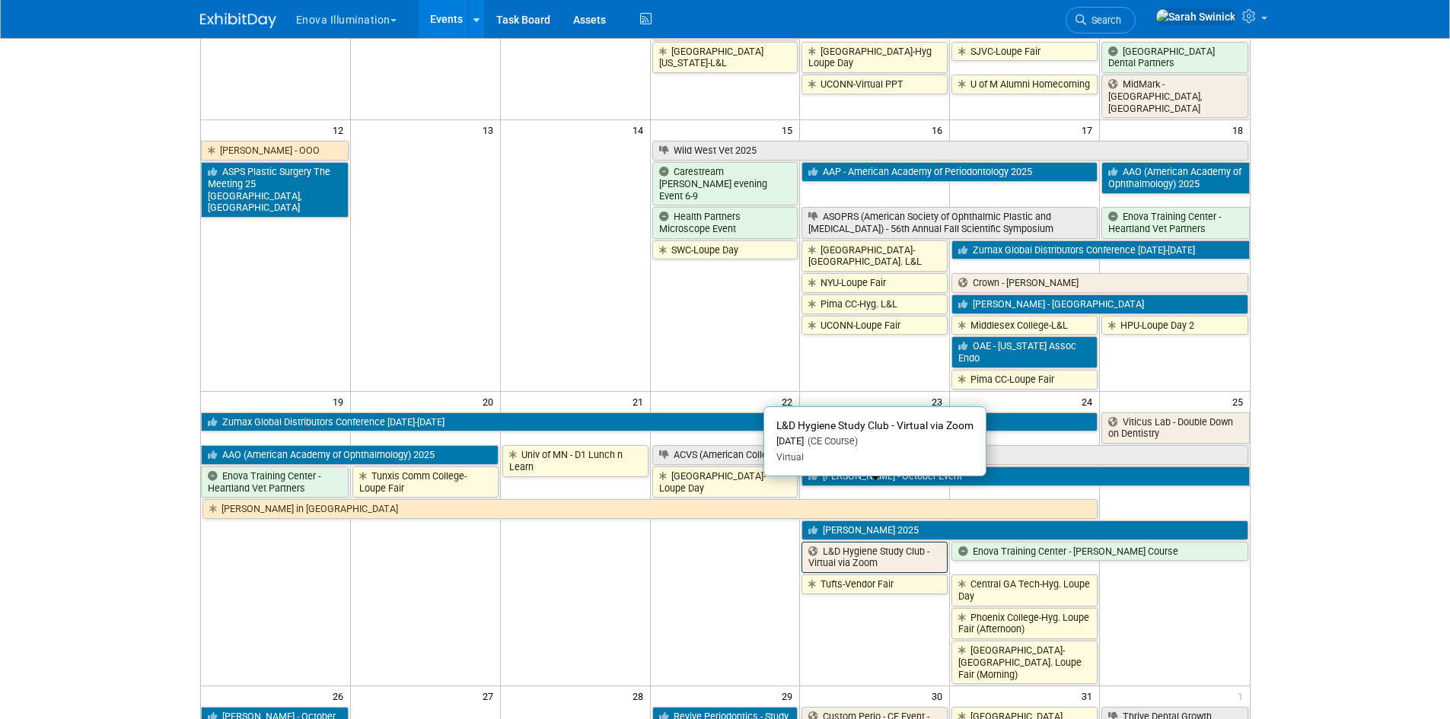
click at [927, 542] on link "L&D Hygiene Study Club - Virtual via Zoom" at bounding box center [875, 557] width 146 height 31
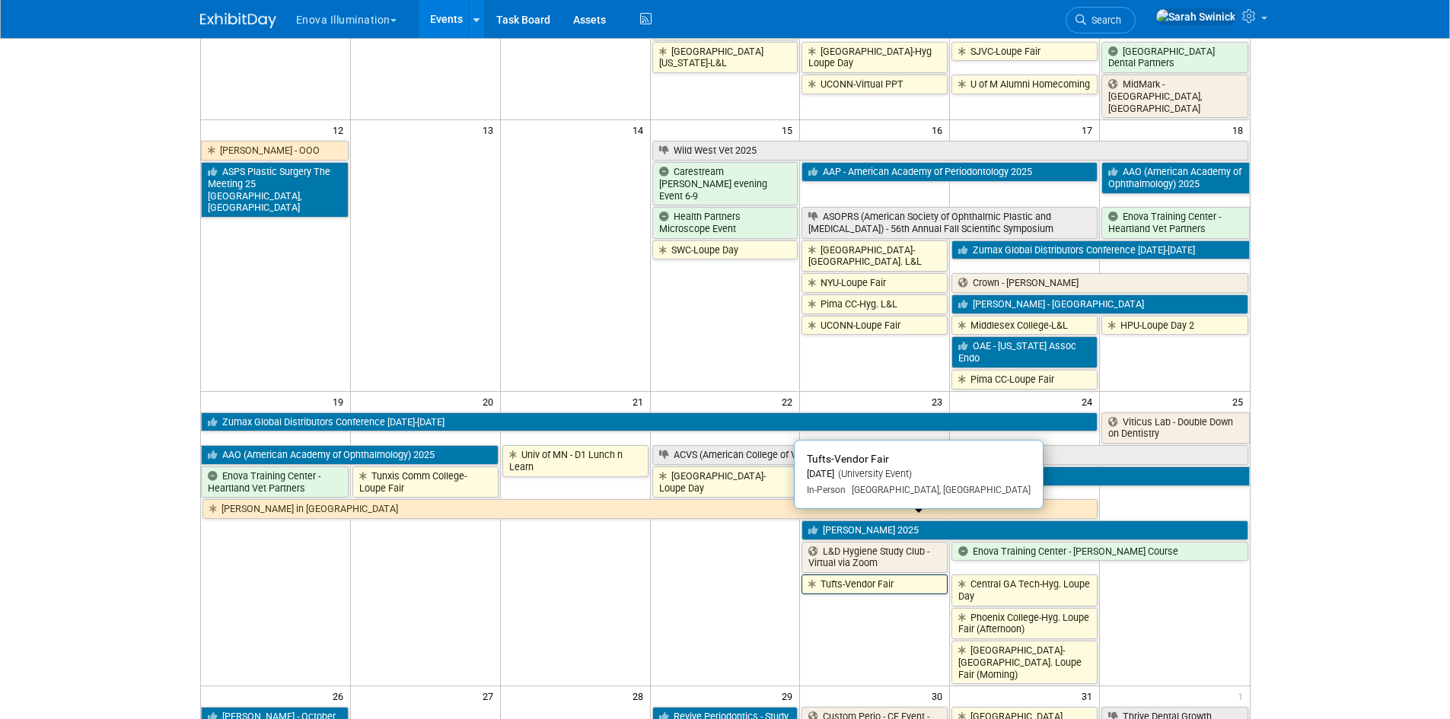
click at [869, 575] on link "Tufts-Vendor Fair" at bounding box center [875, 585] width 146 height 20
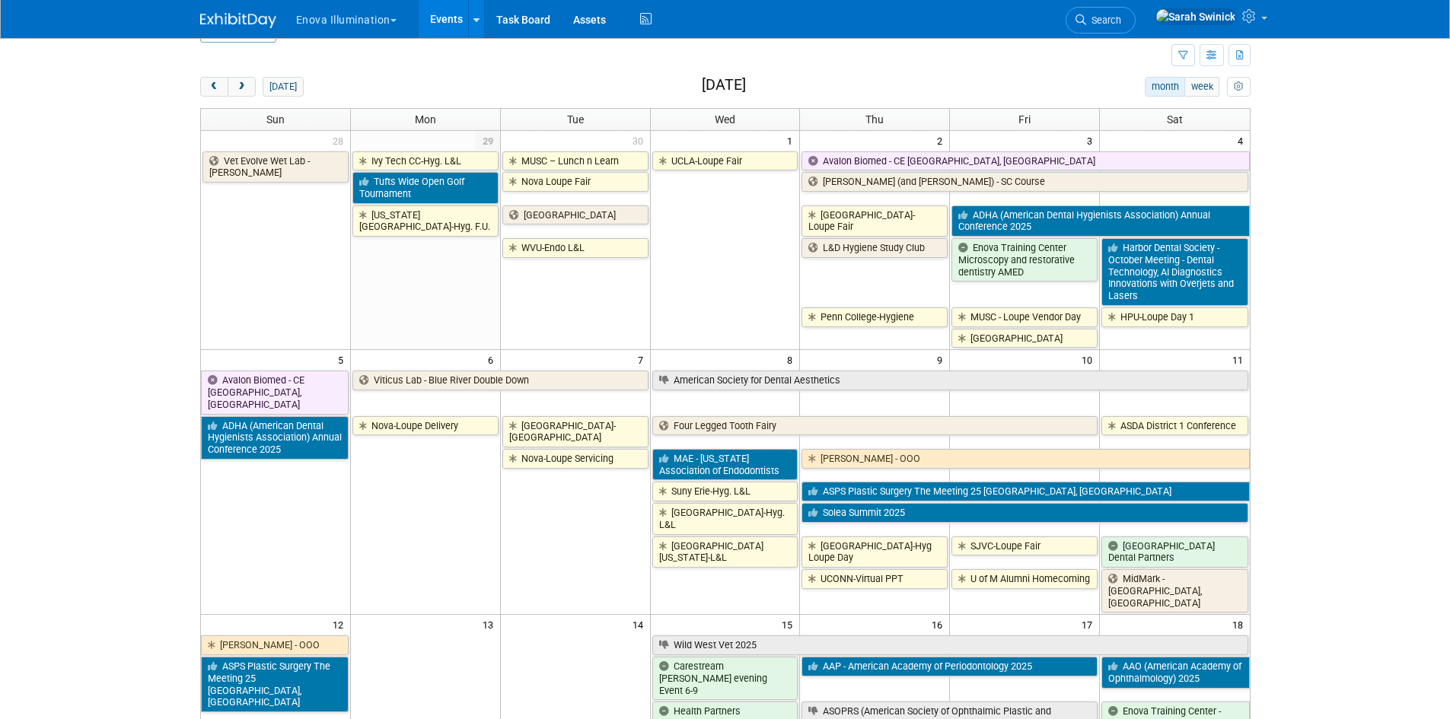
scroll to position [0, 0]
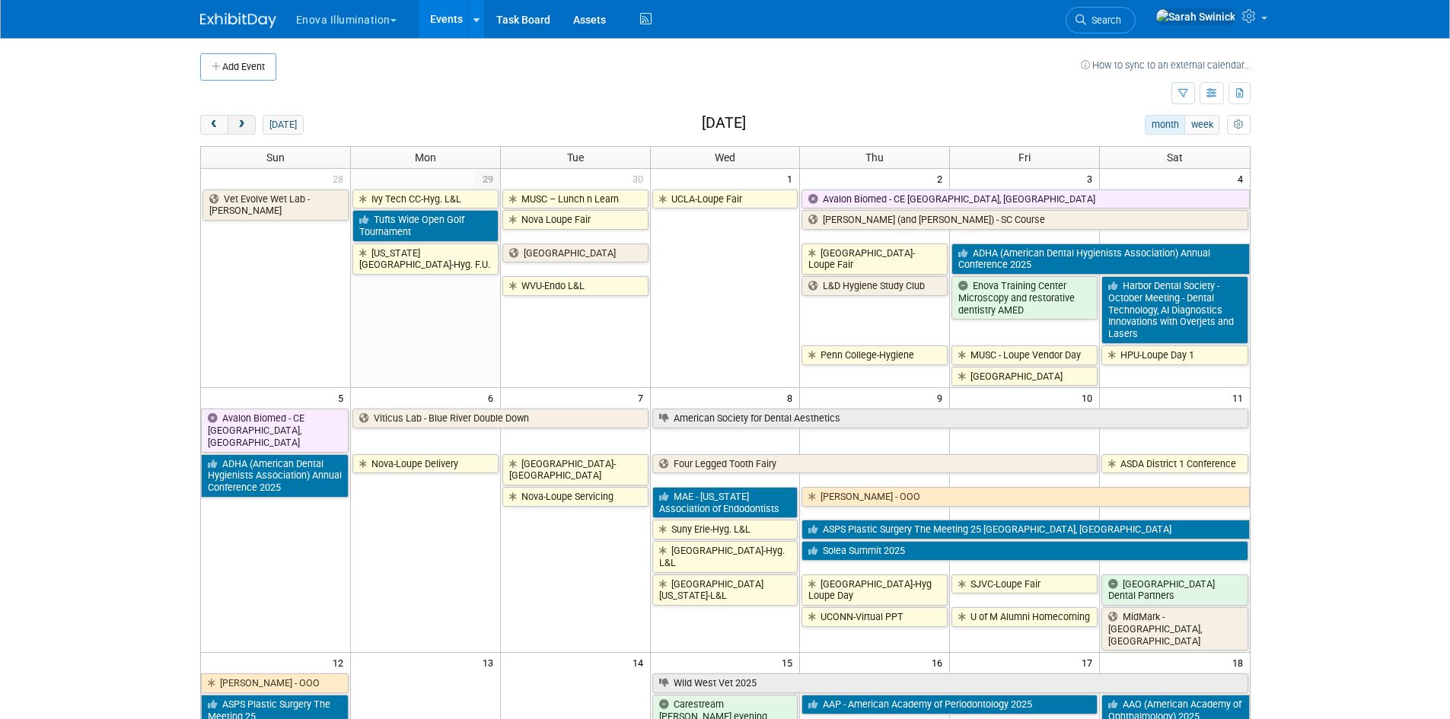
click at [248, 130] on button "next" at bounding box center [242, 125] width 28 height 20
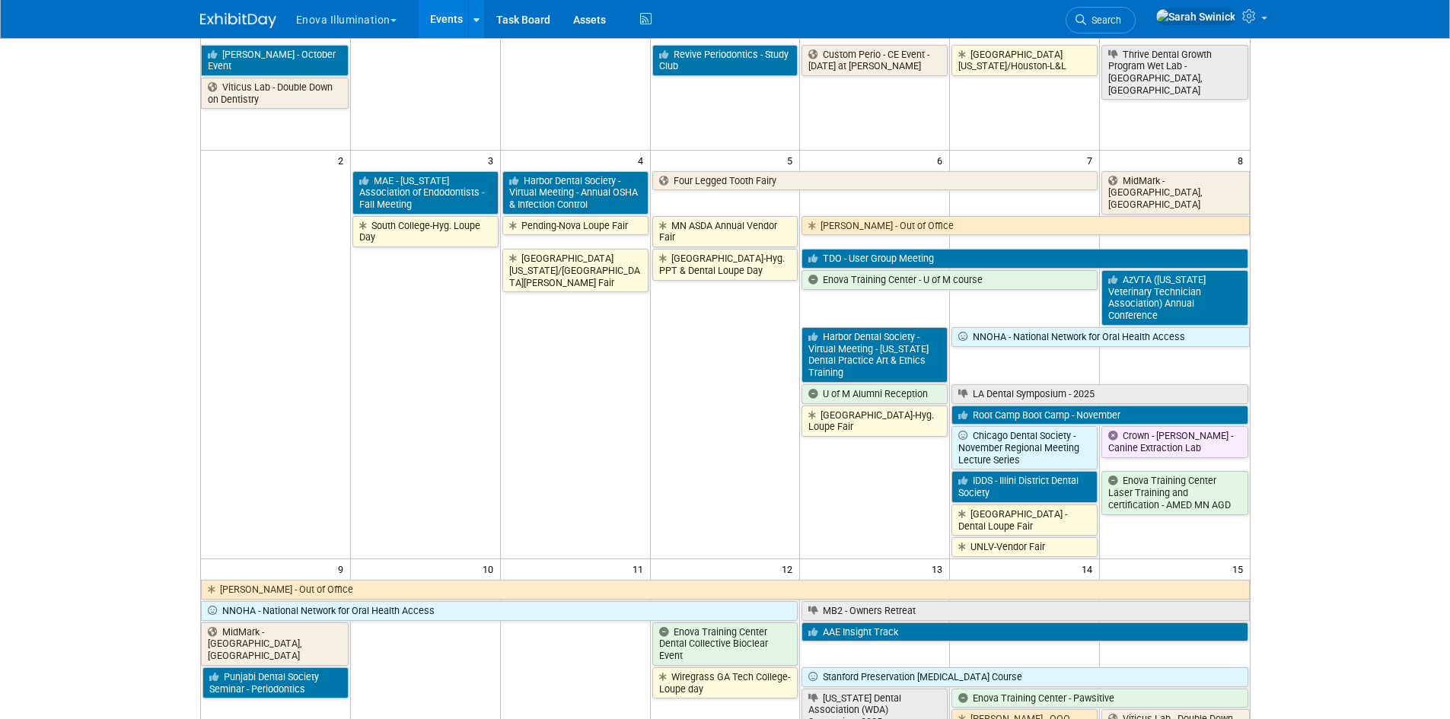
scroll to position [228, 0]
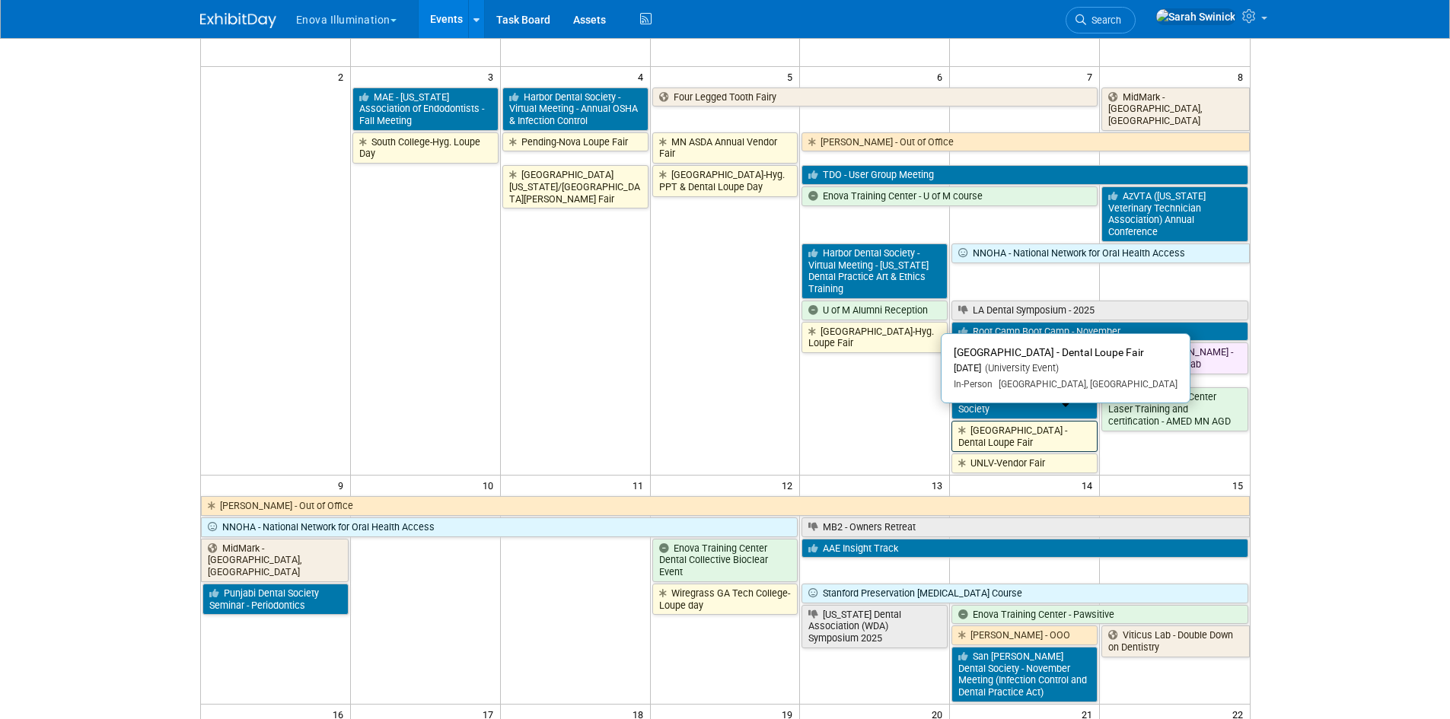
click at [1046, 432] on link "[GEOGRAPHIC_DATA] - Dental Loupe Fair" at bounding box center [1025, 436] width 146 height 31
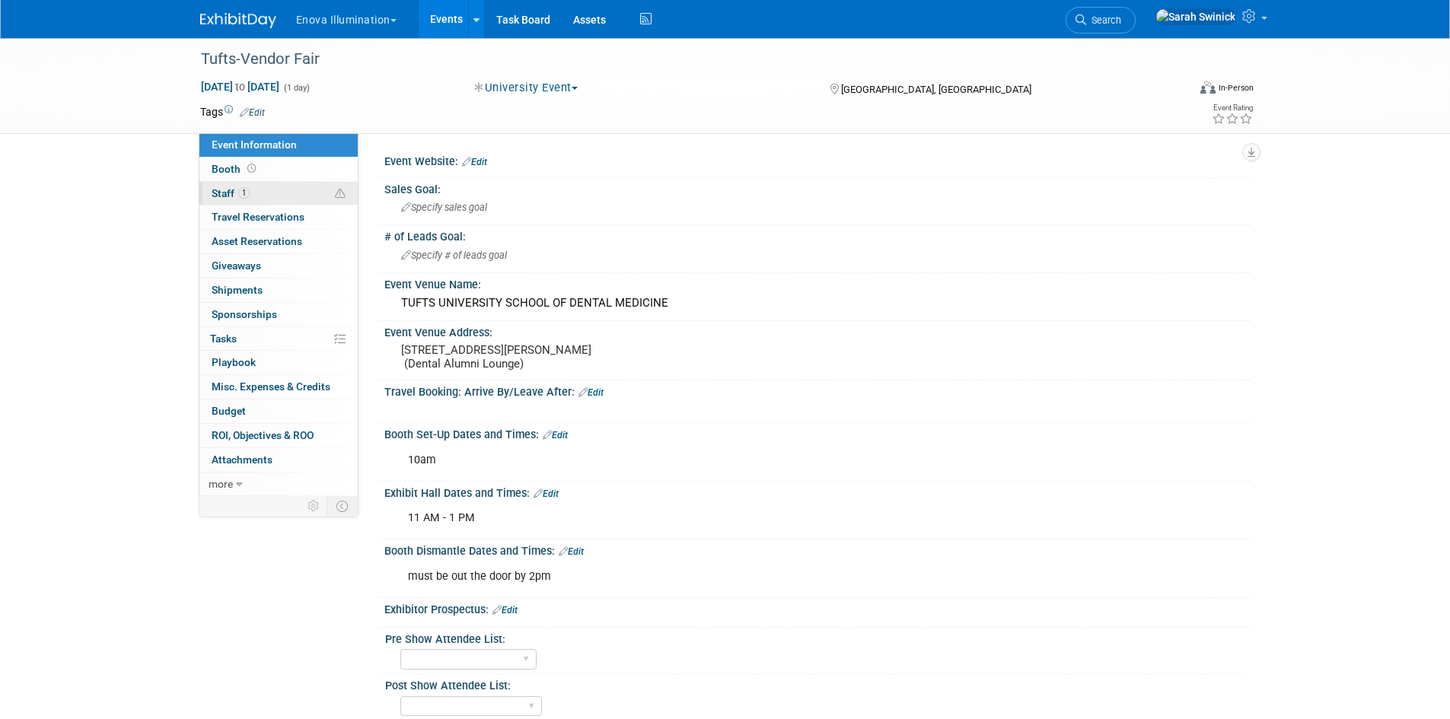
click at [231, 204] on link "1 Staff 1" at bounding box center [278, 194] width 158 height 24
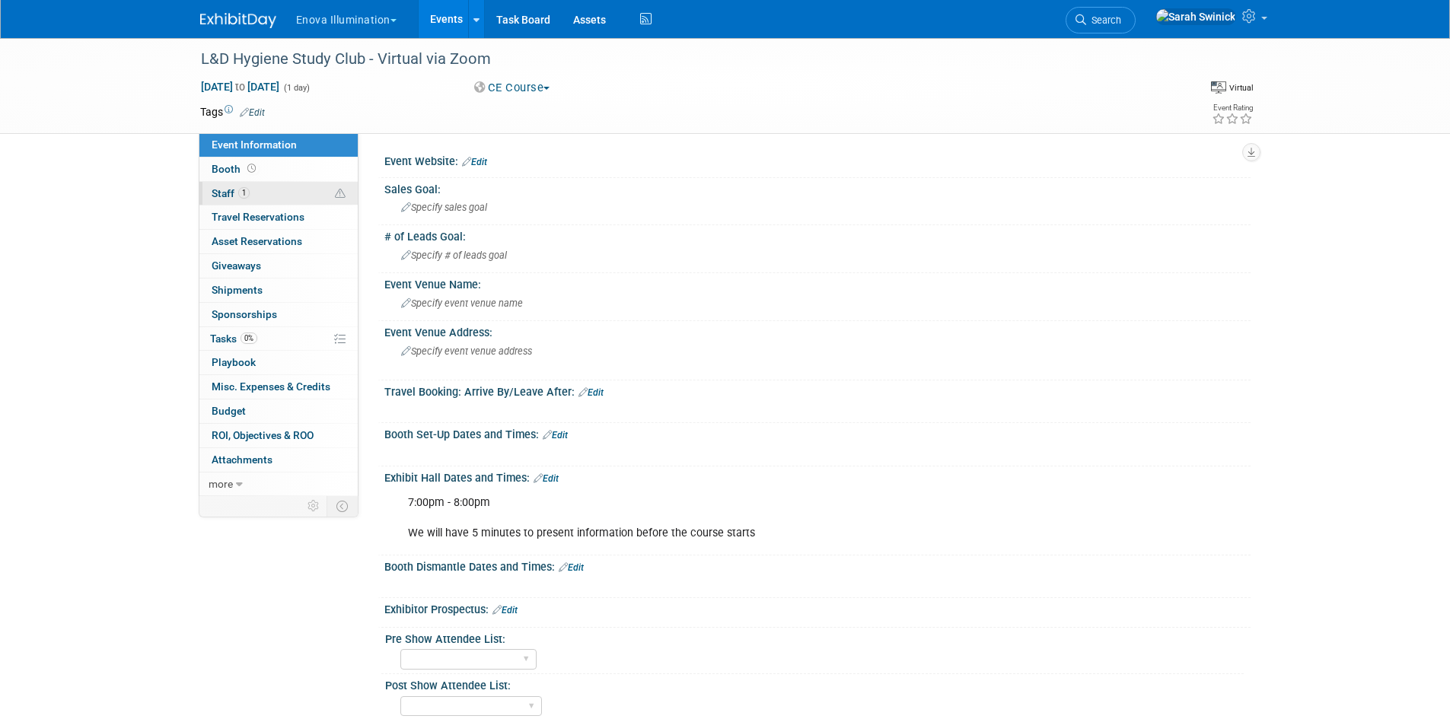
click at [324, 193] on link "1 Staff 1" at bounding box center [278, 194] width 158 height 24
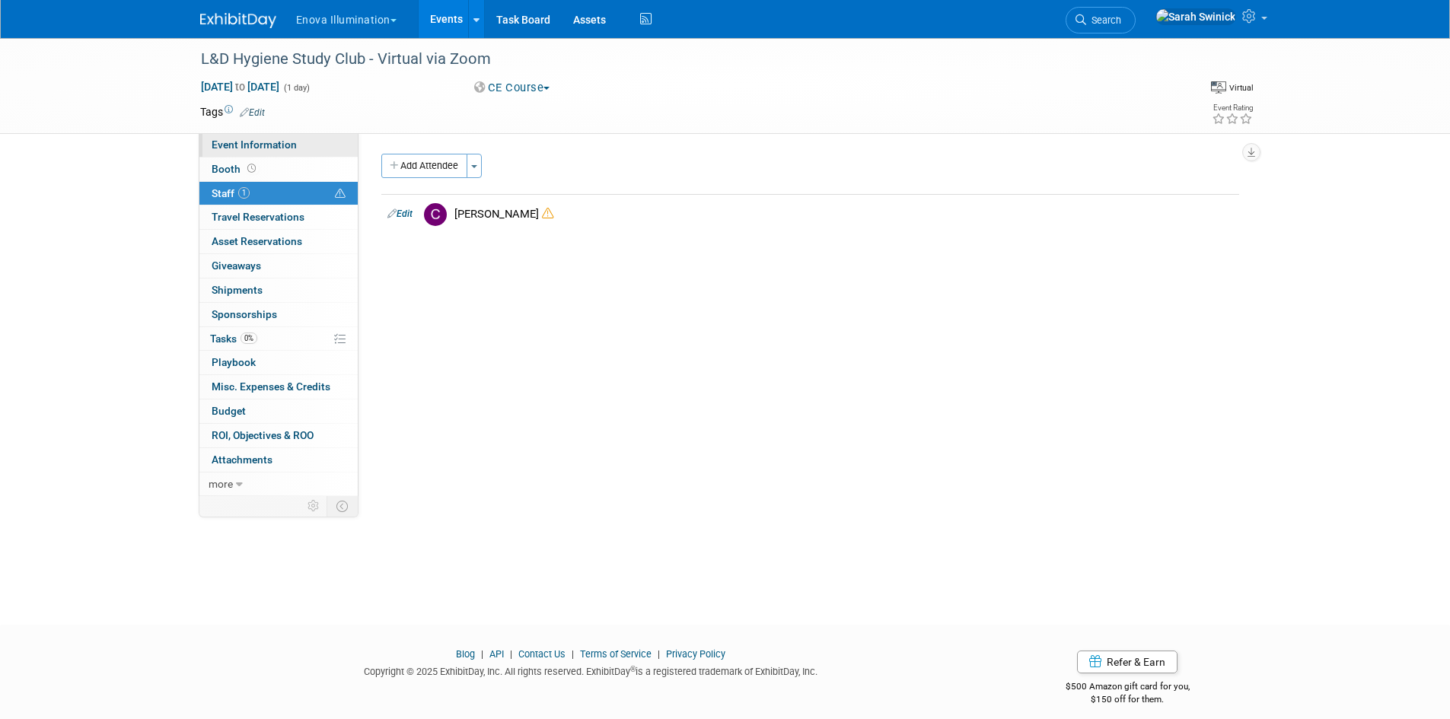
click at [330, 147] on link "Event Information" at bounding box center [278, 145] width 158 height 24
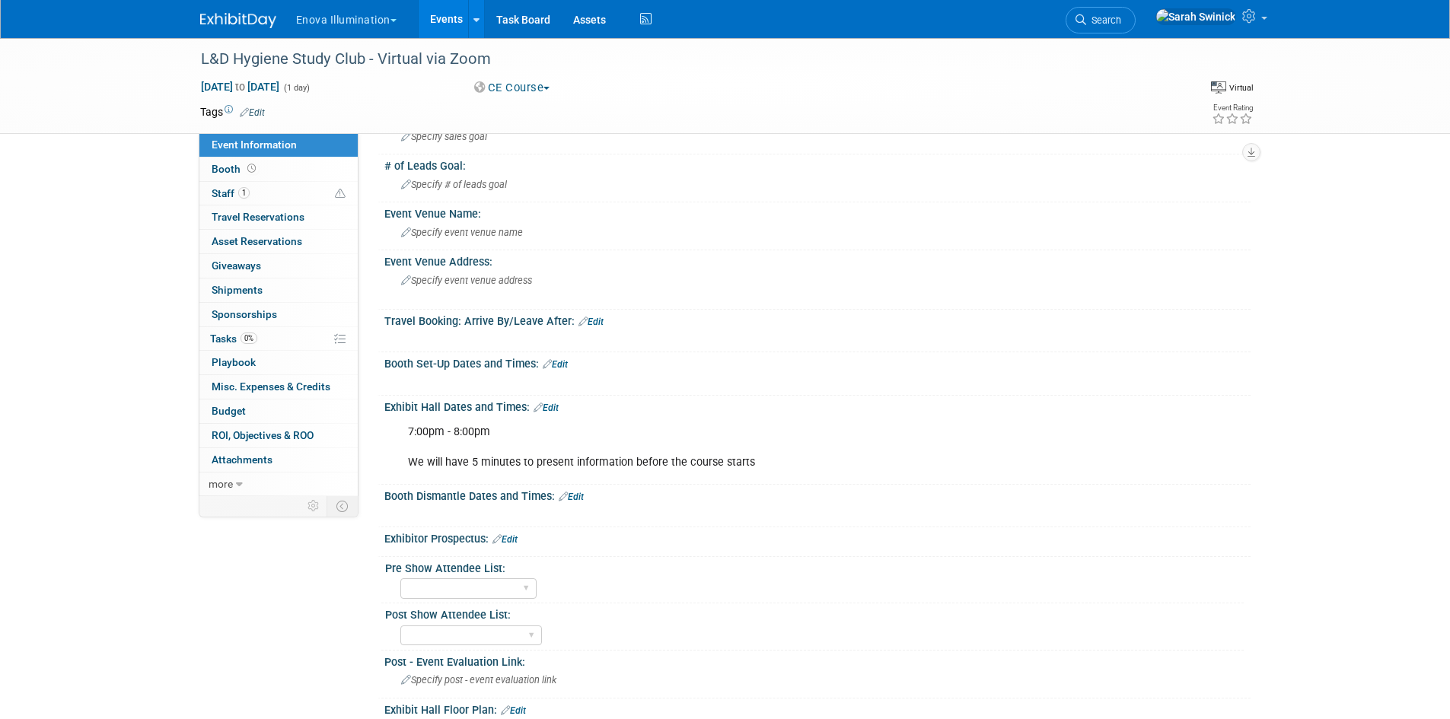
scroll to position [305, 0]
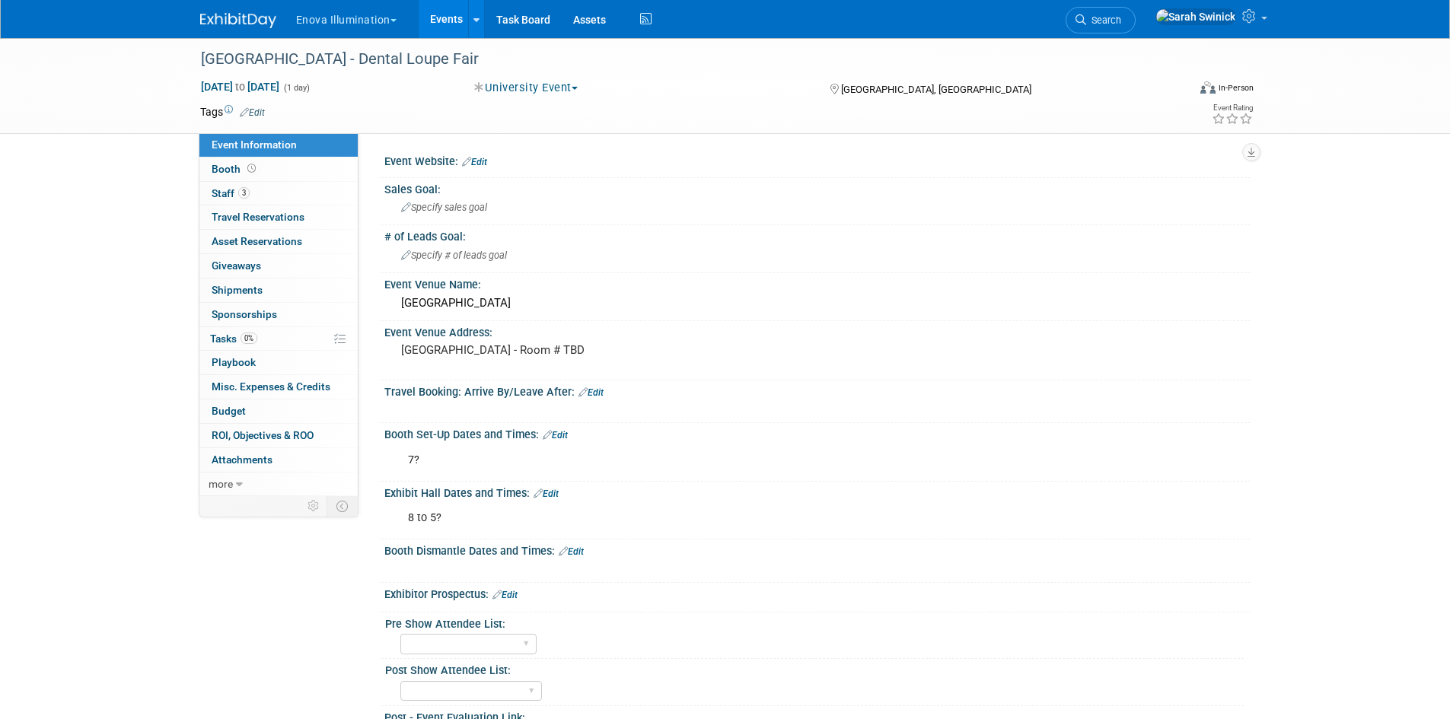
click at [550, 493] on link "Edit" at bounding box center [546, 494] width 25 height 11
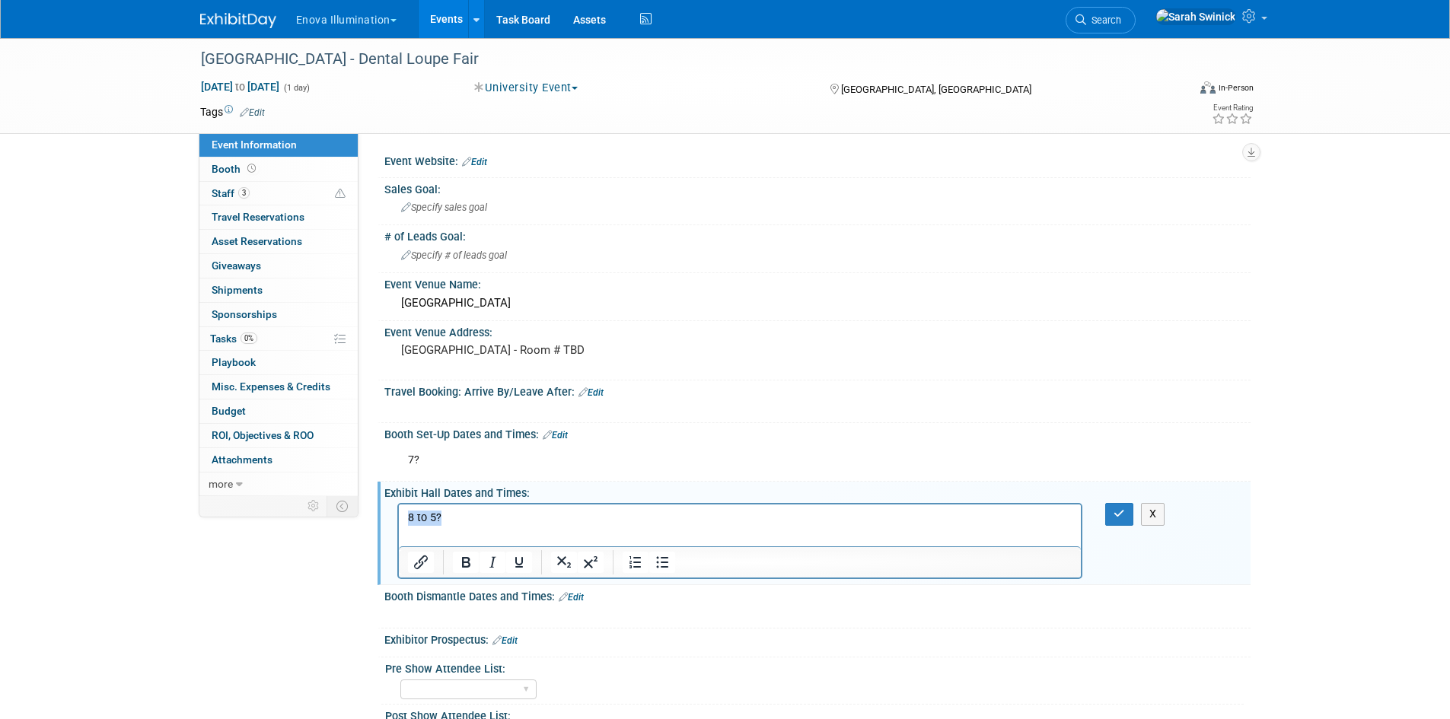
drag, startPoint x: 493, startPoint y: 524, endPoint x: 300, endPoint y: 518, distance: 193.5
click at [398, 518] on html "8 to 5?" at bounding box center [739, 515] width 683 height 21
drag, startPoint x: 1137, startPoint y: 514, endPoint x: 920, endPoint y: 477, distance: 219.4
click at [1134, 514] on div "X" at bounding box center [1128, 514] width 47 height 22
click at [1116, 517] on icon "button" at bounding box center [1119, 514] width 11 height 11
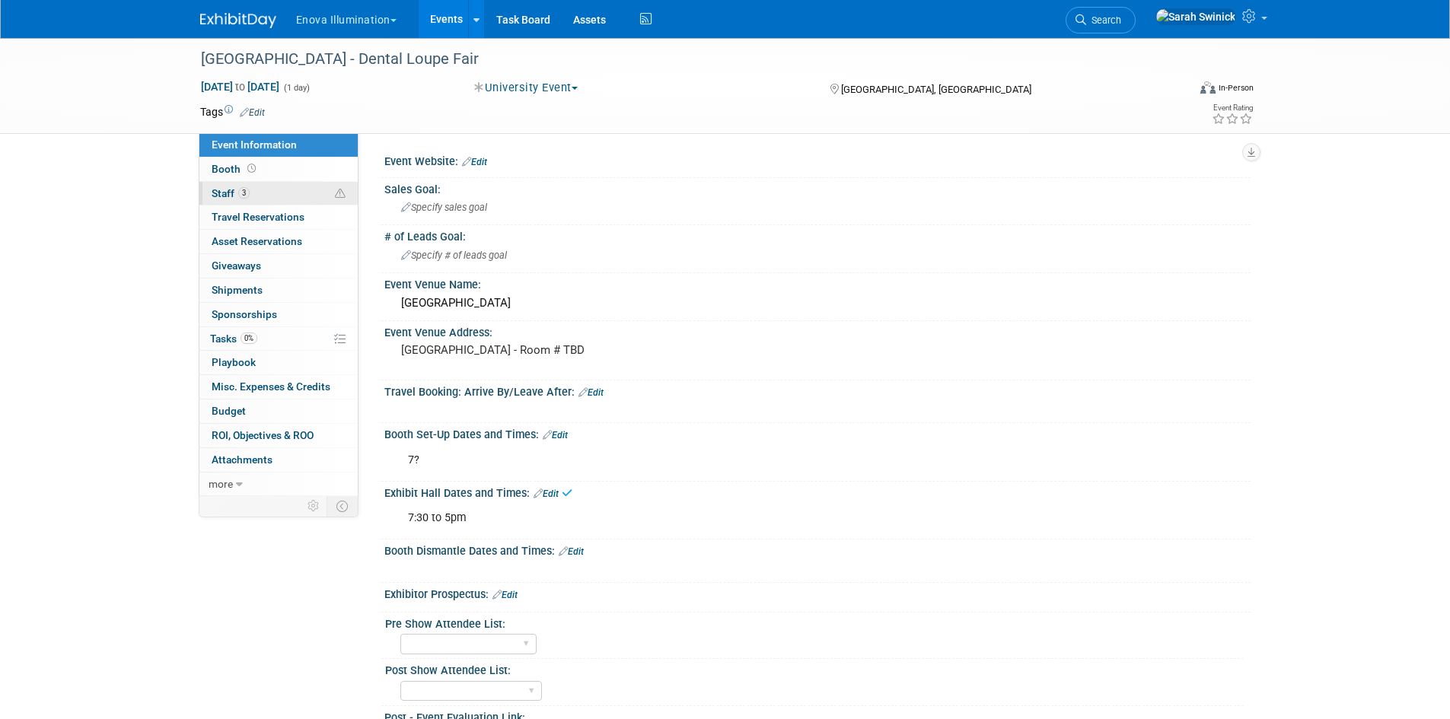
click at [270, 202] on link "3 Staff 3" at bounding box center [278, 194] width 158 height 24
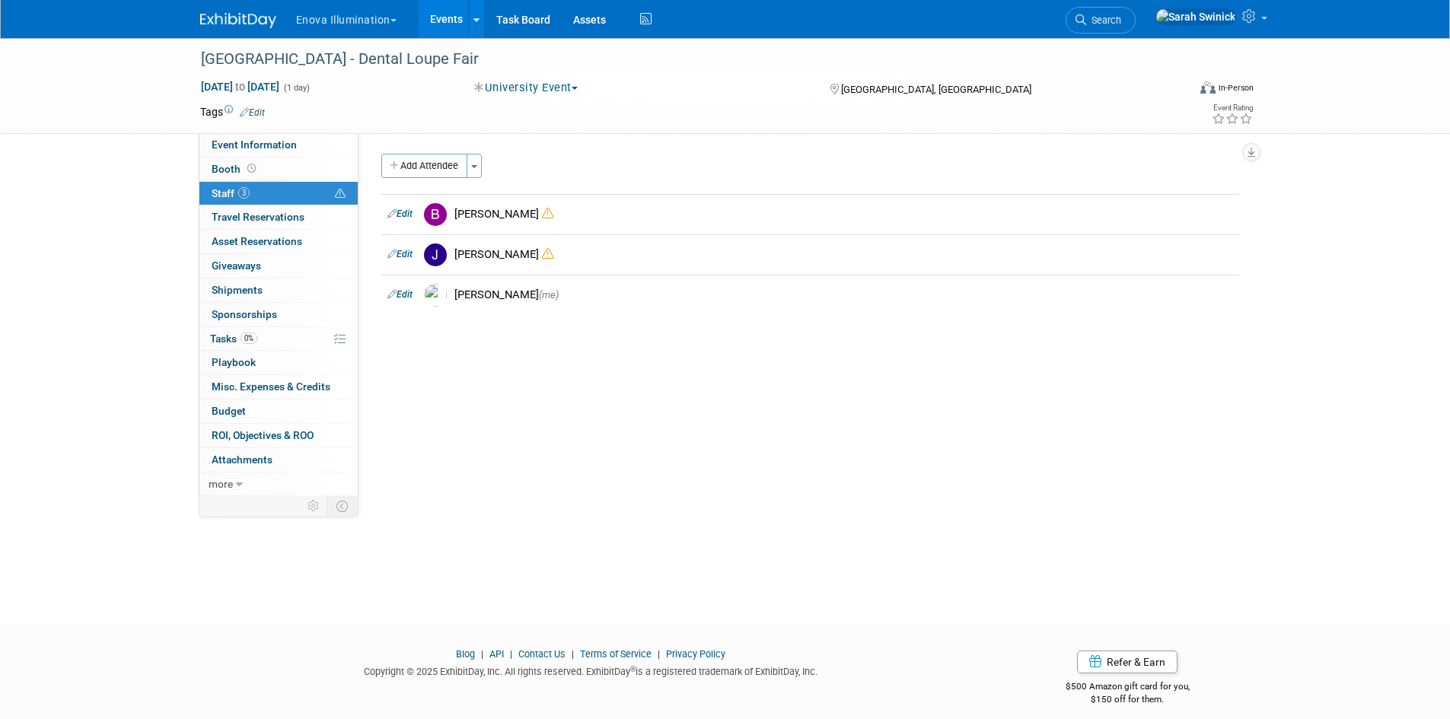
click at [220, 18] on img at bounding box center [238, 20] width 76 height 15
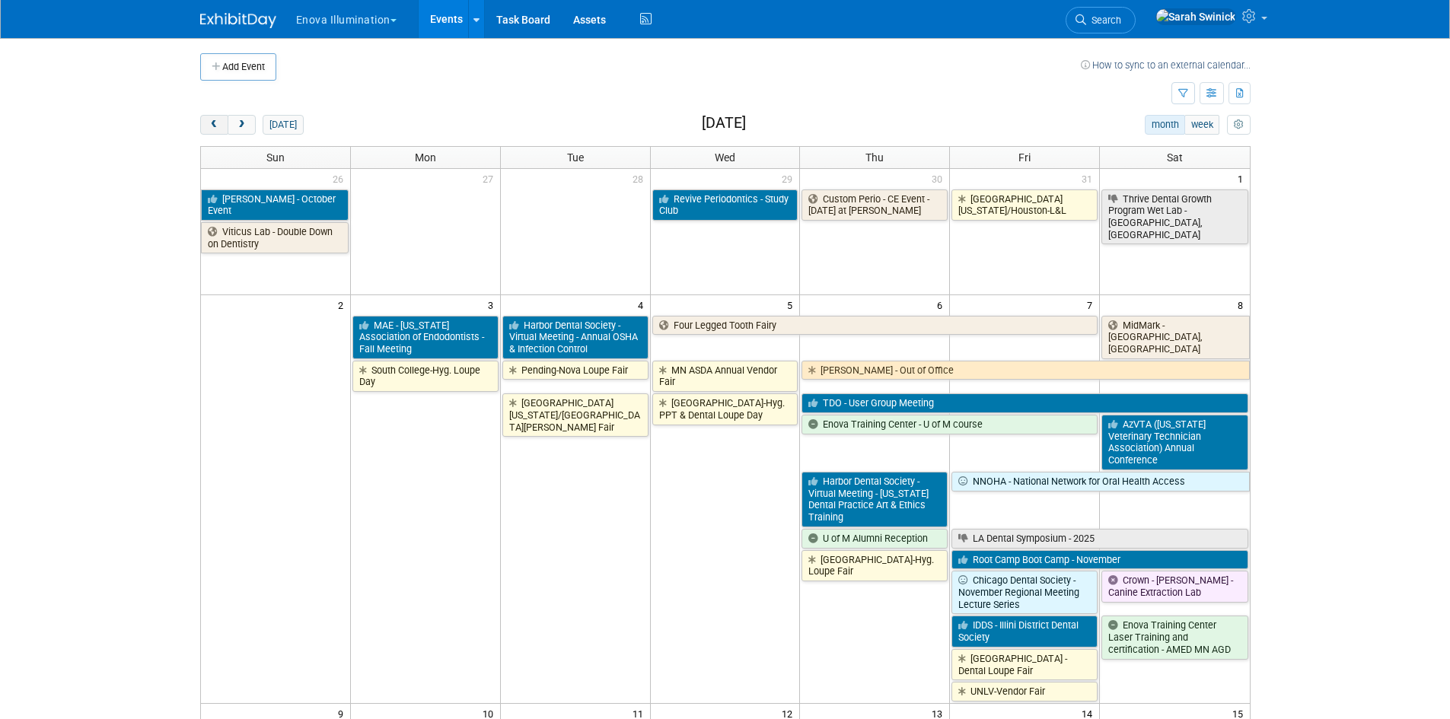
click at [209, 126] on span "prev" at bounding box center [214, 125] width 11 height 10
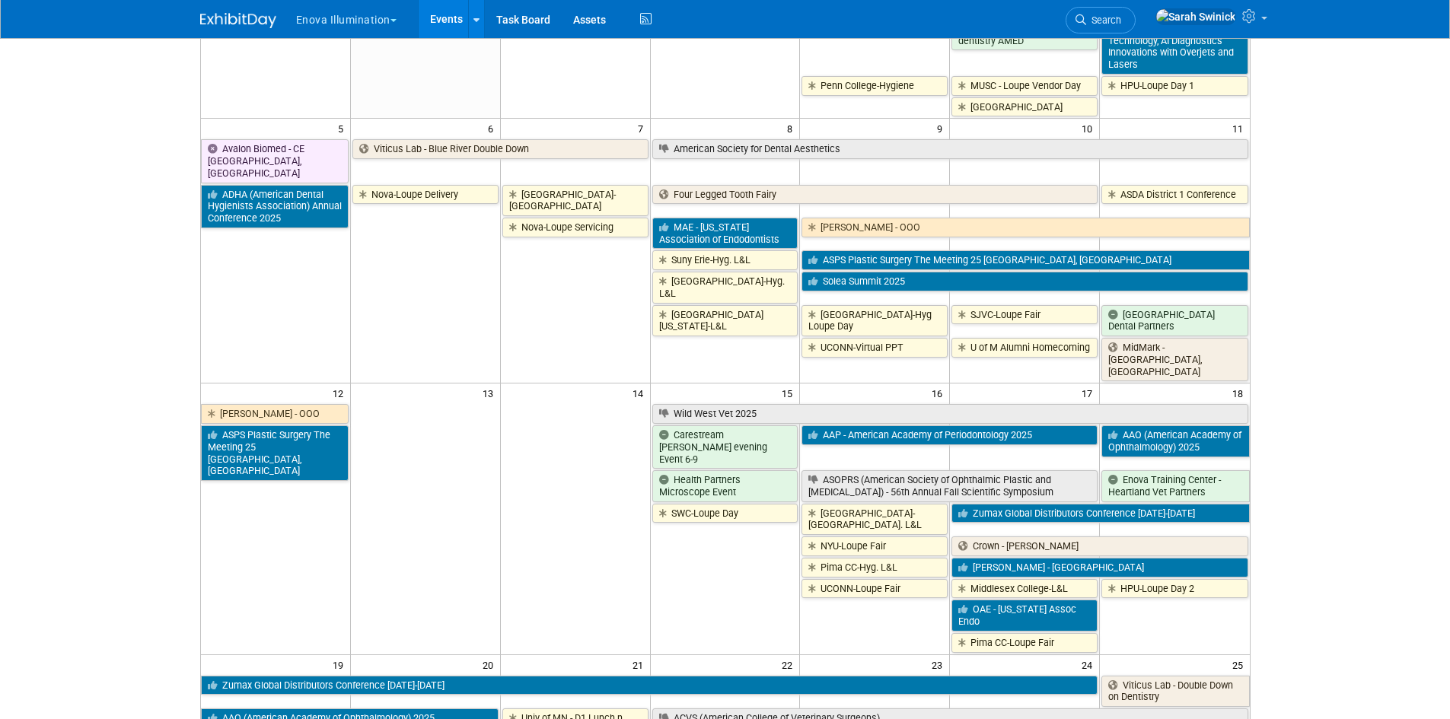
scroll to position [533, 0]
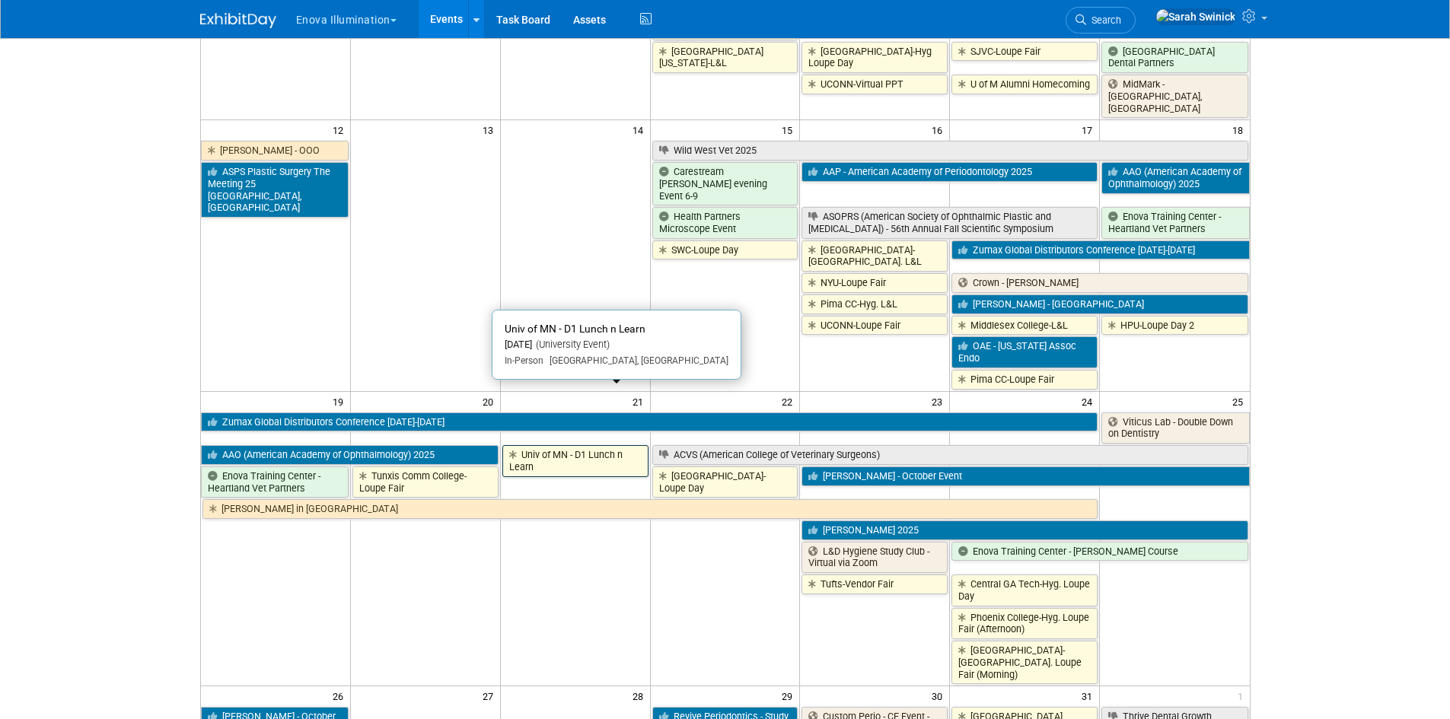
click at [602, 445] on link "Univ of MN - D1 Lunch n Learn" at bounding box center [575, 460] width 146 height 31
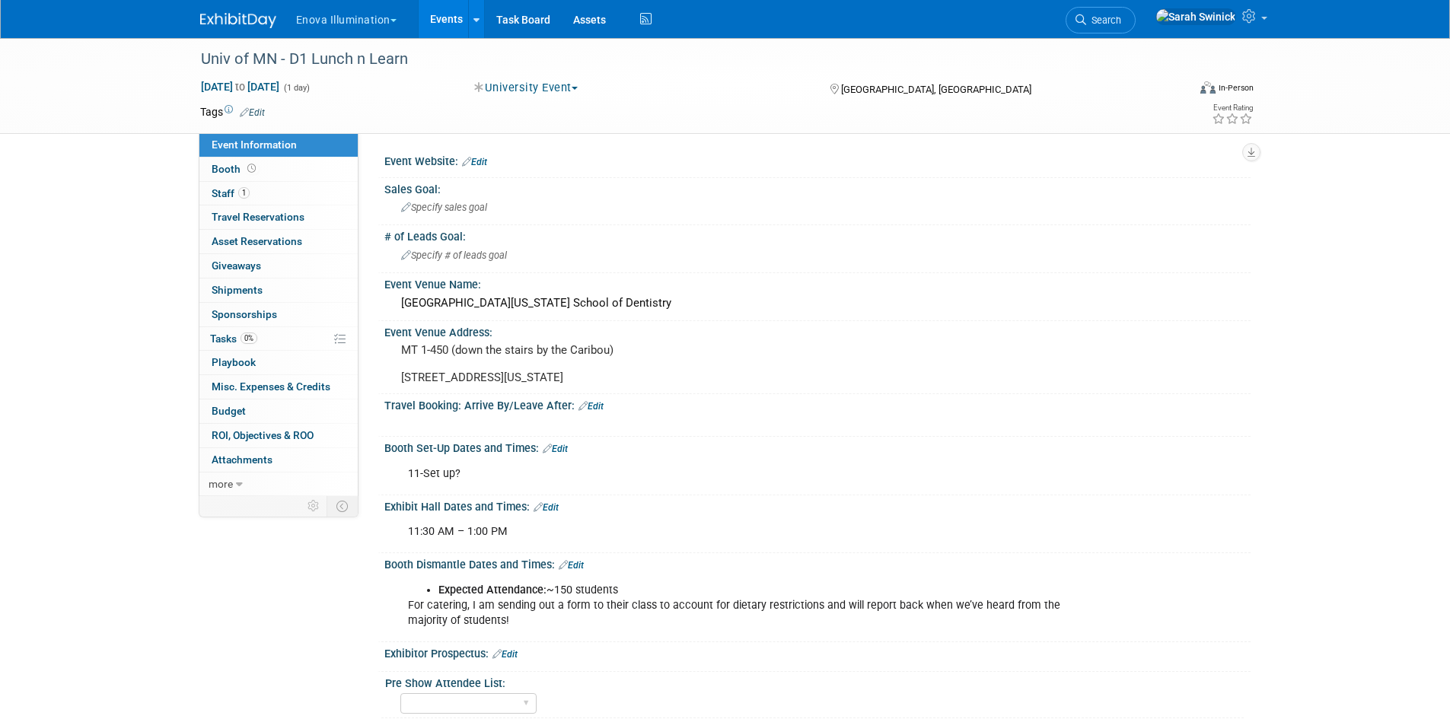
click at [553, 513] on link "Edit" at bounding box center [546, 507] width 25 height 11
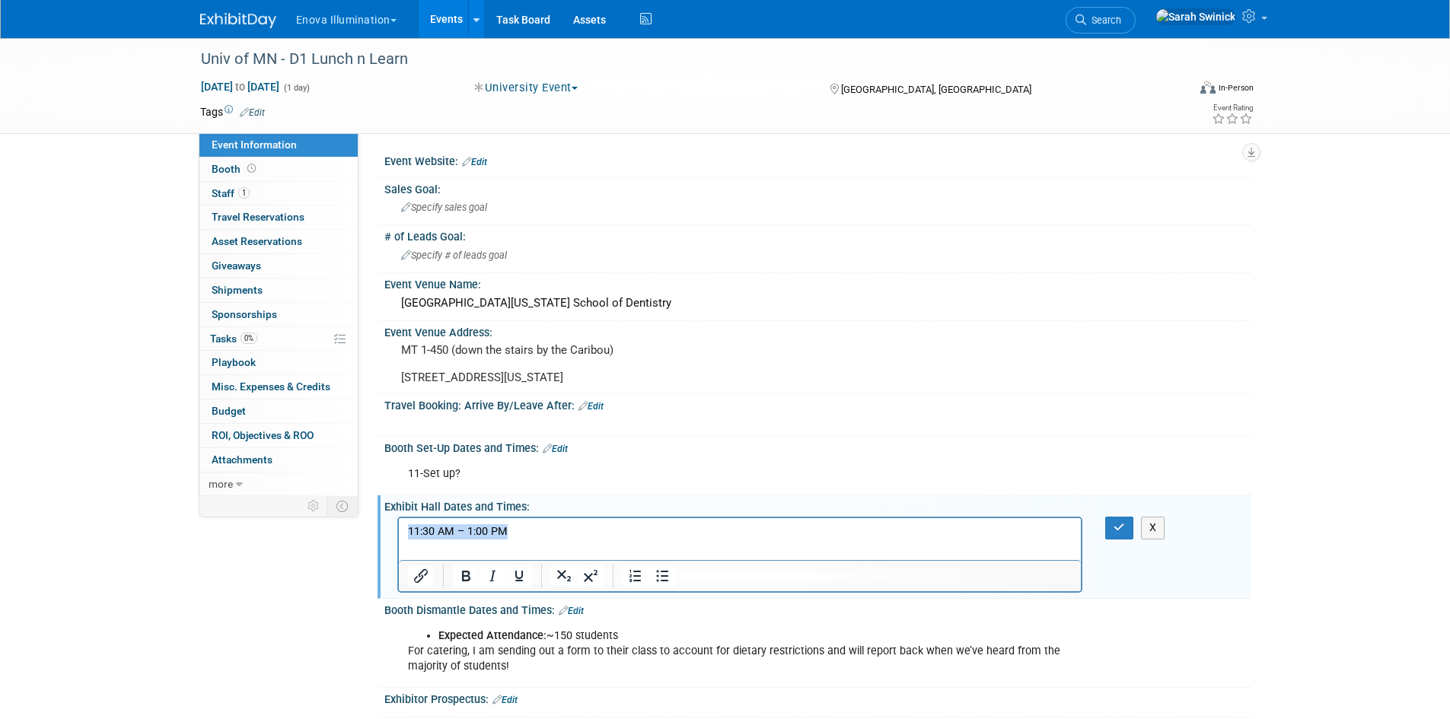
drag, startPoint x: 544, startPoint y: 528, endPoint x: 126, endPoint y: 496, distance: 419.2
click at [398, 518] on html "11:30 AM – 1:00 PM" at bounding box center [739, 528] width 683 height 21
click at [1114, 539] on button "button" at bounding box center [1119, 528] width 28 height 22
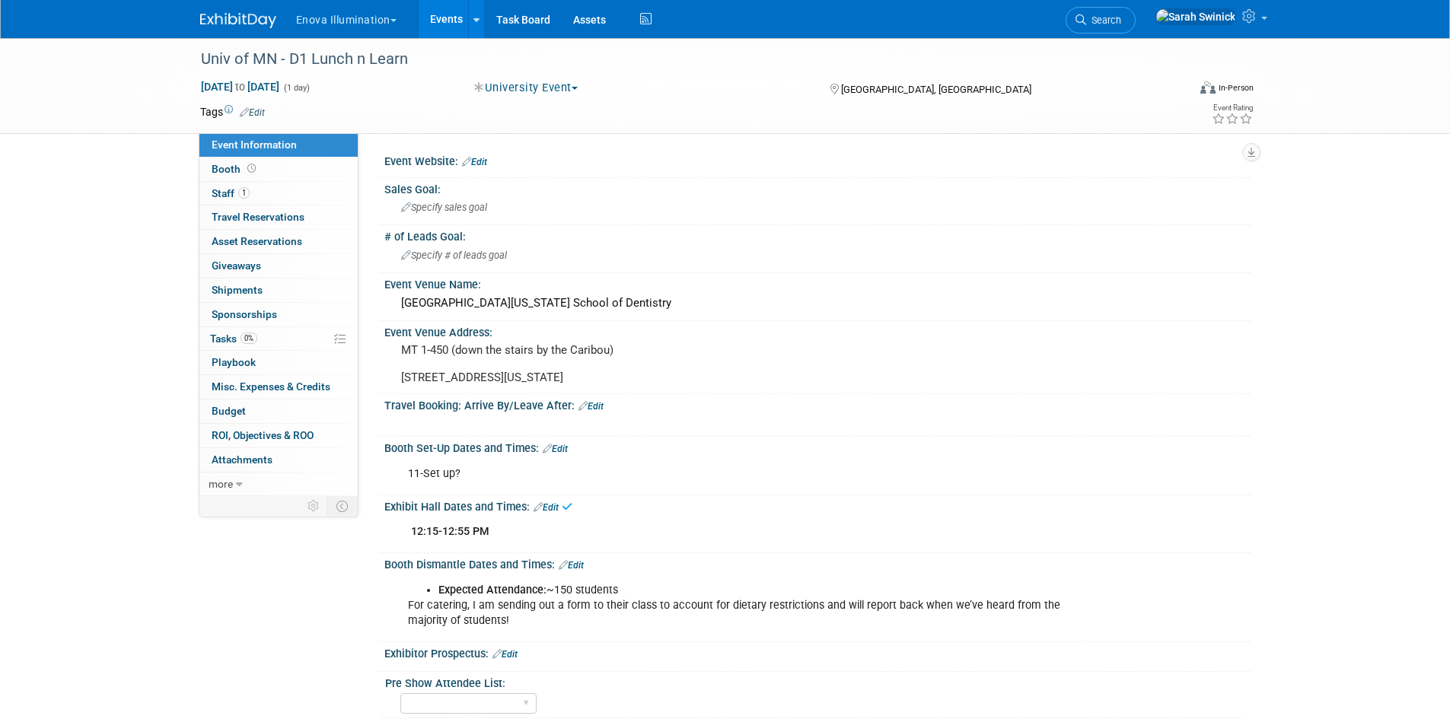
click at [566, 455] on link "Edit" at bounding box center [555, 449] width 25 height 11
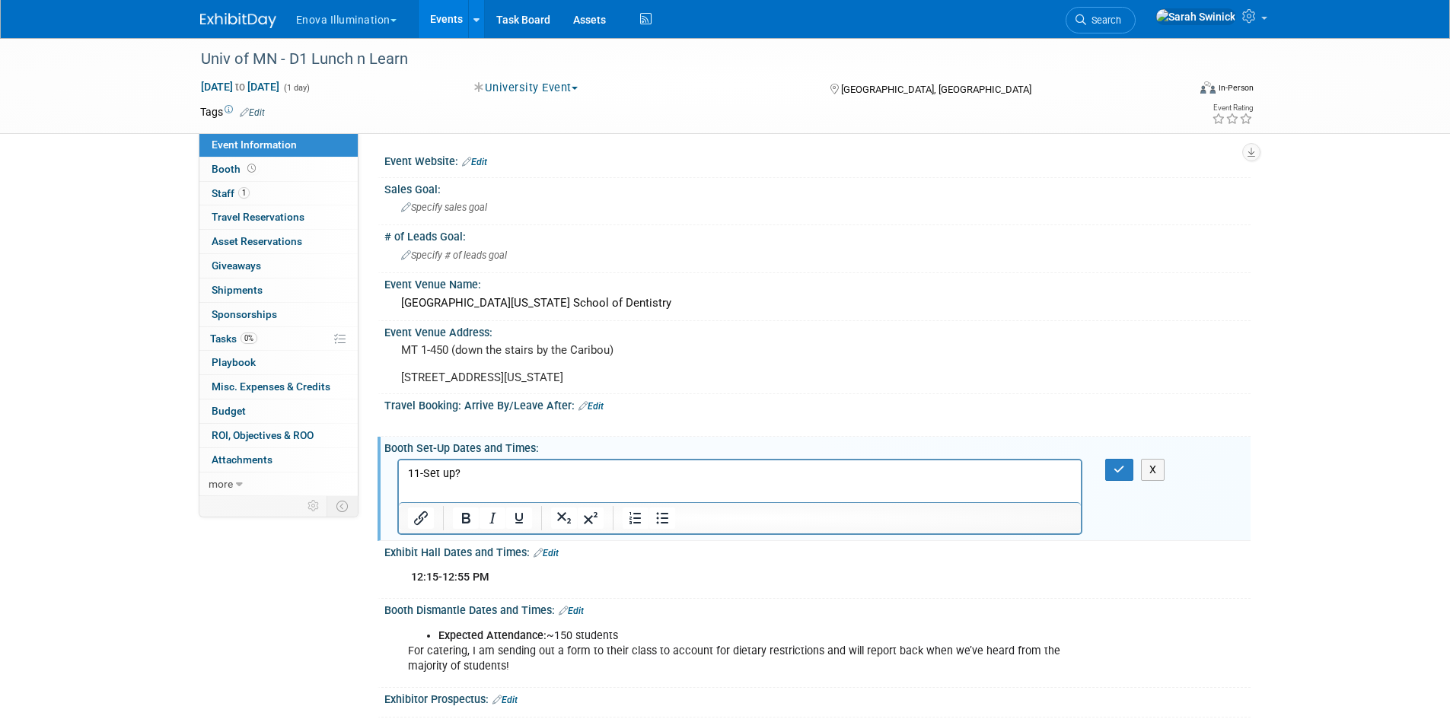
click at [418, 475] on p "11-Set up?" at bounding box center [739, 473] width 665 height 15
drag, startPoint x: 1112, startPoint y: 477, endPoint x: 1084, endPoint y: 486, distance: 28.9
click at [1112, 478] on button "button" at bounding box center [1119, 470] width 28 height 22
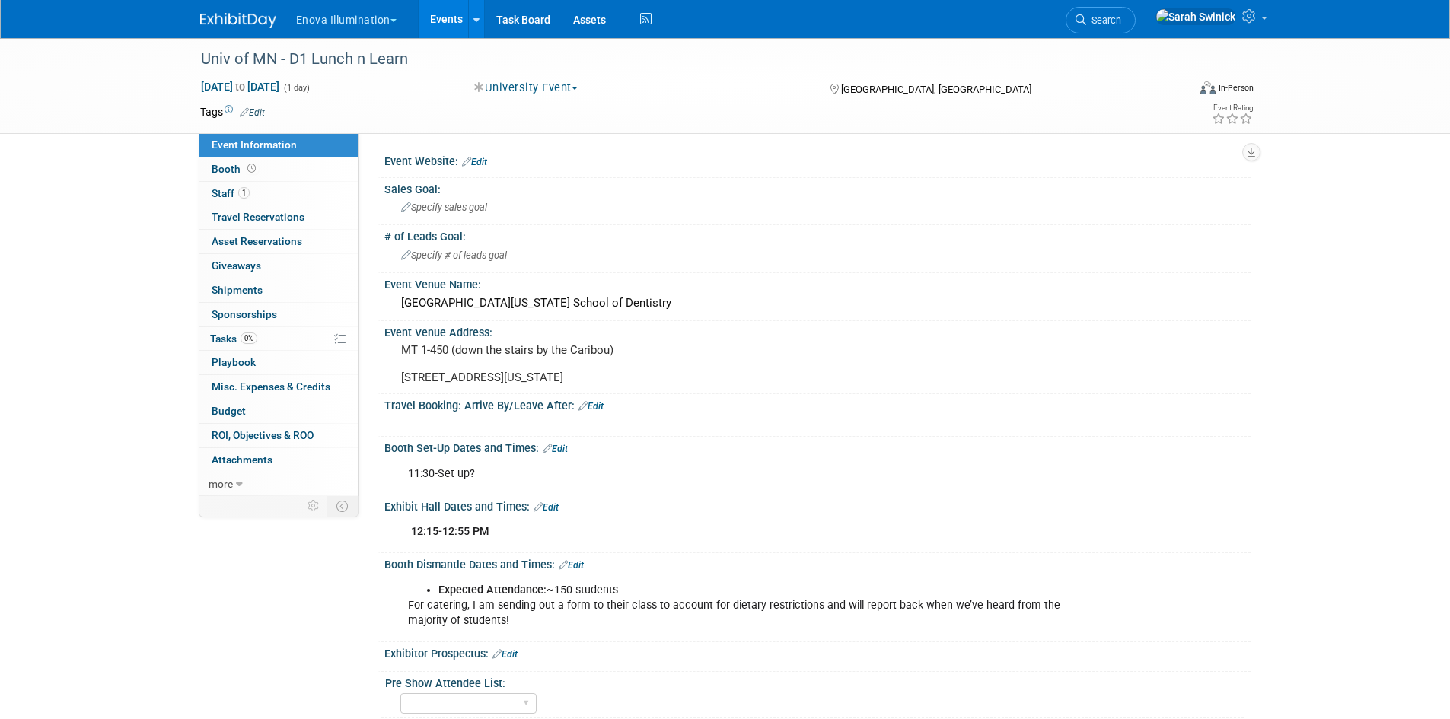
click at [235, 21] on img at bounding box center [238, 20] width 76 height 15
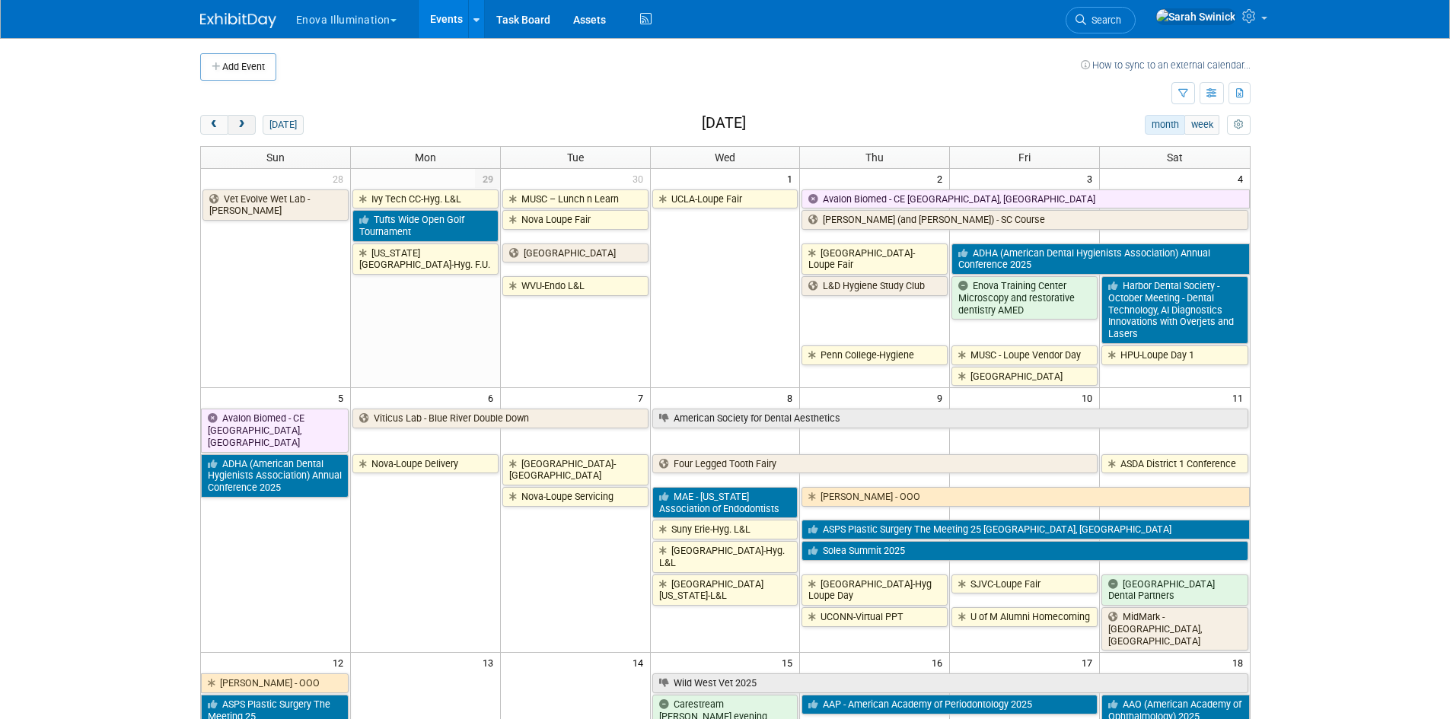
click at [242, 123] on span "next" at bounding box center [241, 125] width 11 height 10
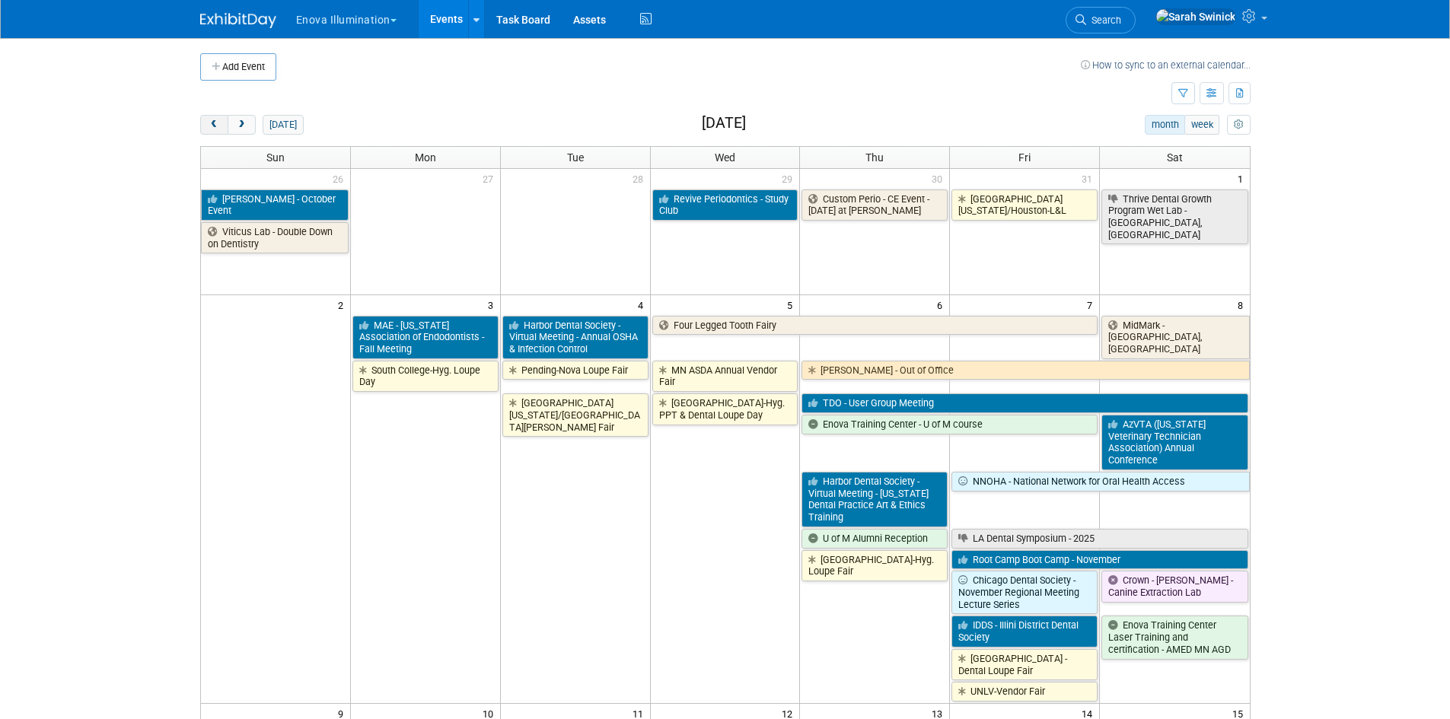
click at [201, 123] on button "prev" at bounding box center [214, 125] width 28 height 20
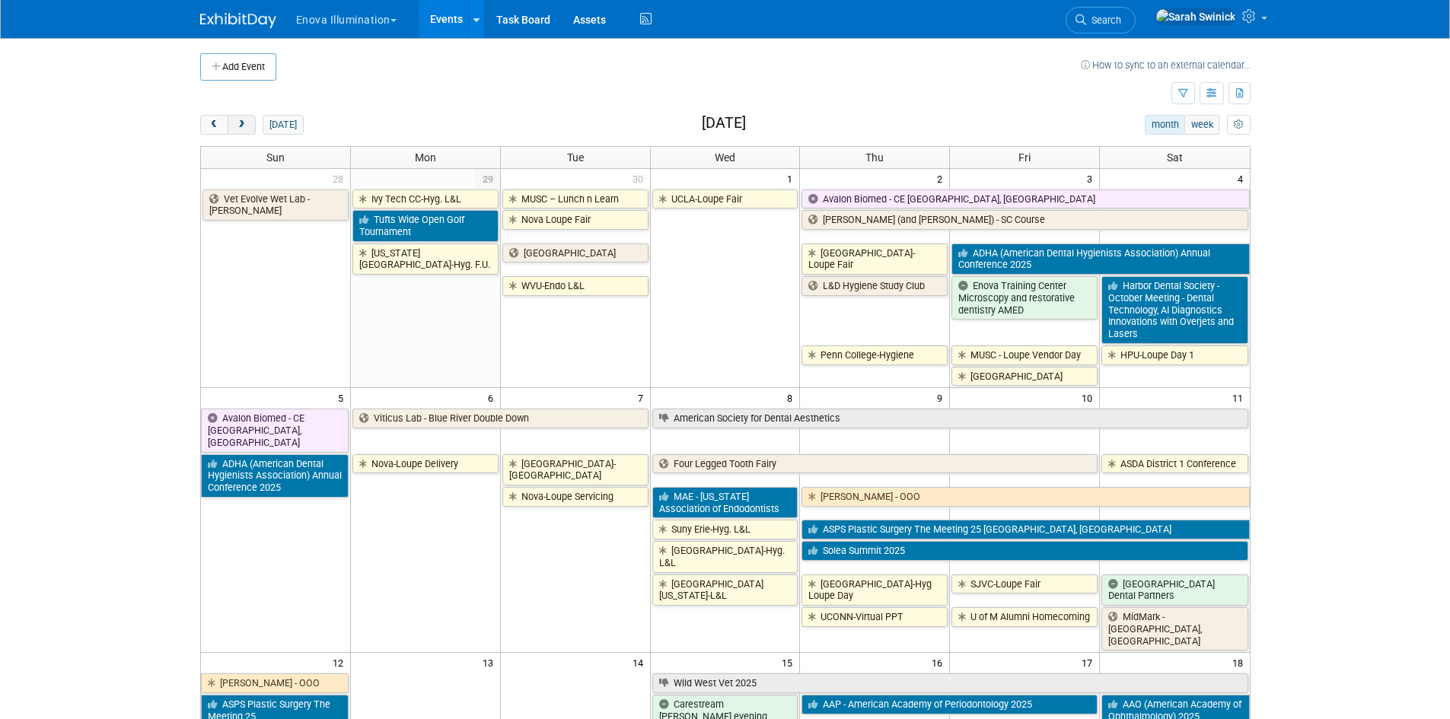
drag, startPoint x: 237, startPoint y: 126, endPoint x: 295, endPoint y: 139, distance: 59.3
click at [240, 126] on span "next" at bounding box center [241, 125] width 11 height 10
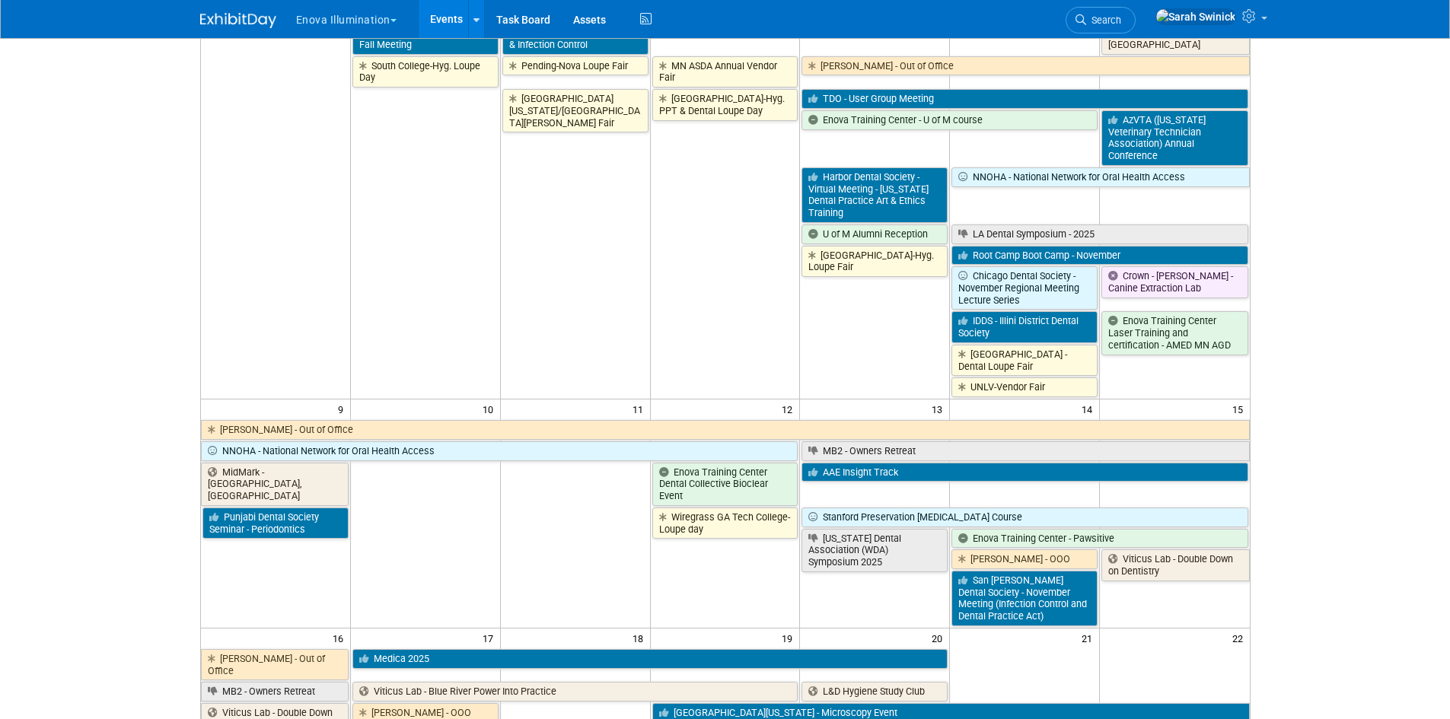
scroll to position [152, 0]
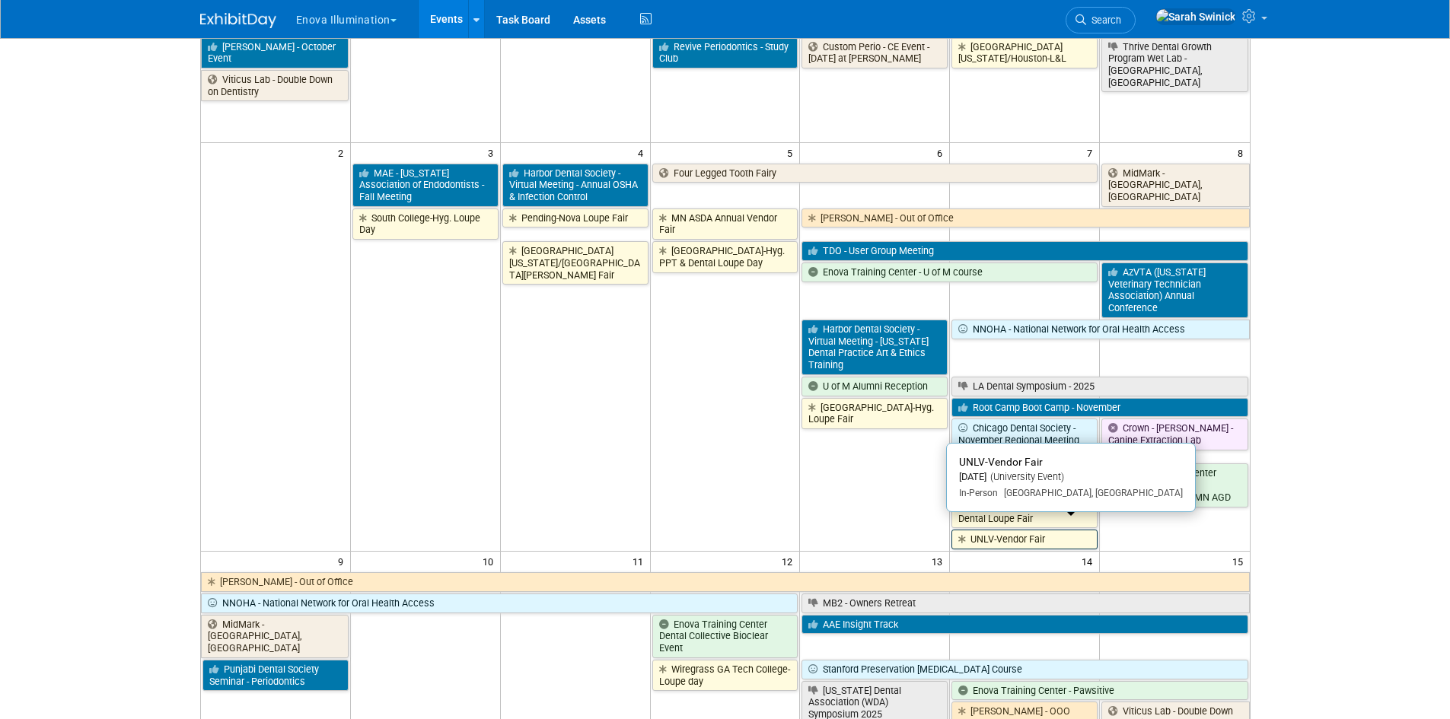
click at [1024, 530] on link "UNLV-Vendor Fair" at bounding box center [1025, 540] width 146 height 20
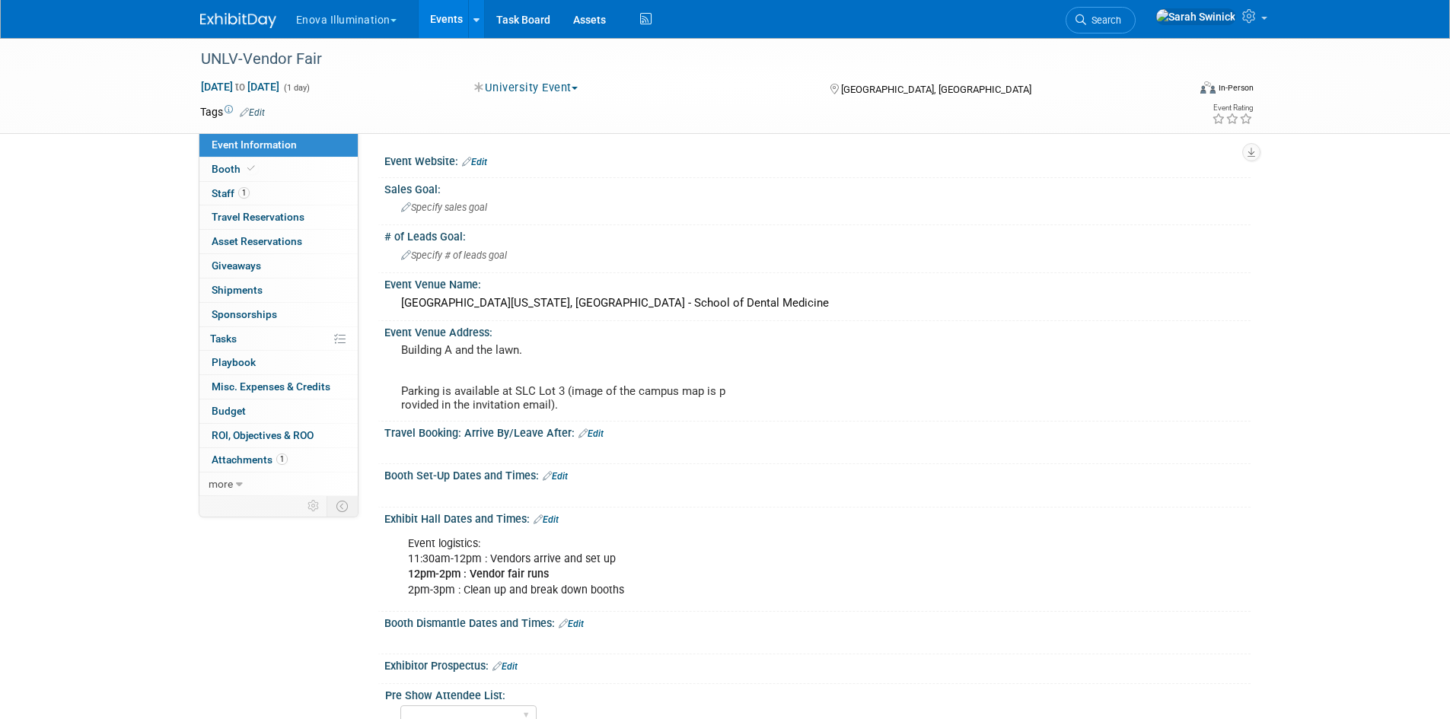
click at [227, 19] on img at bounding box center [238, 20] width 76 height 15
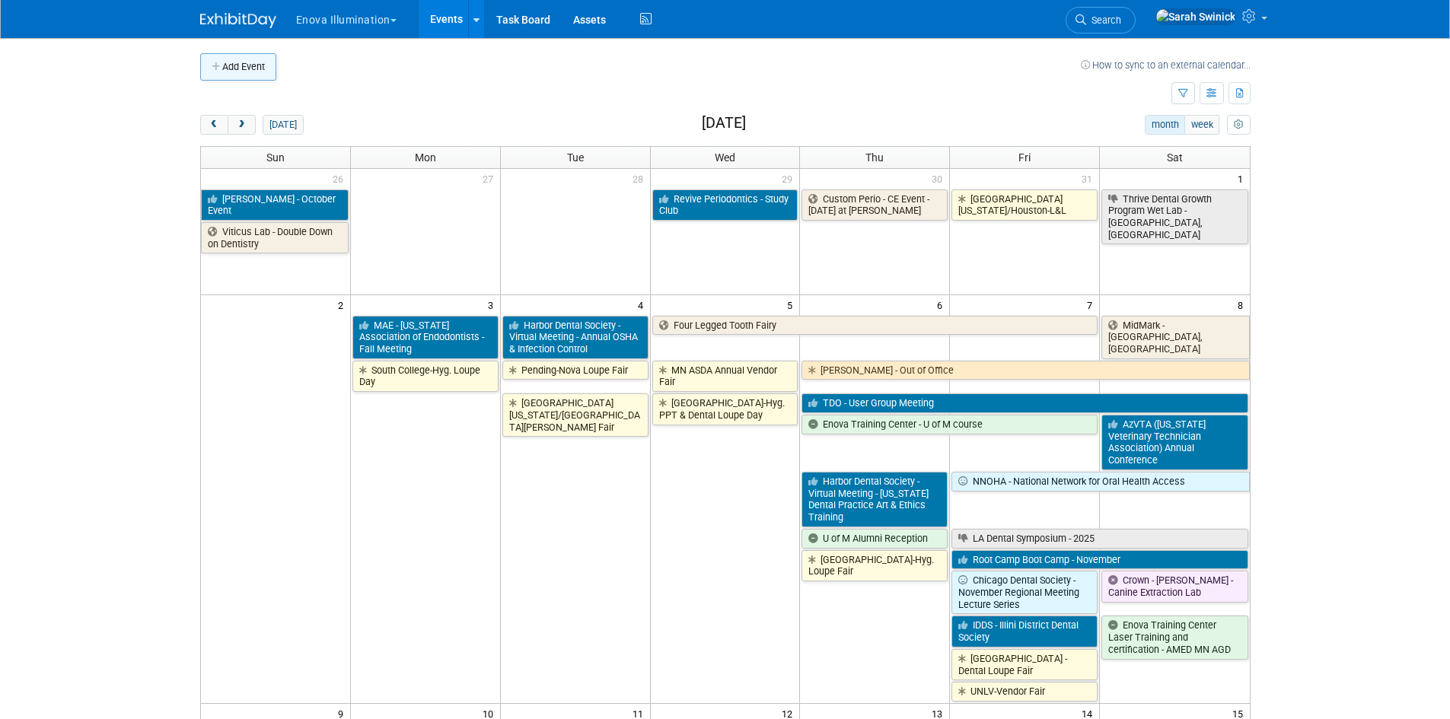
click at [252, 69] on button "Add Event" at bounding box center [238, 66] width 76 height 27
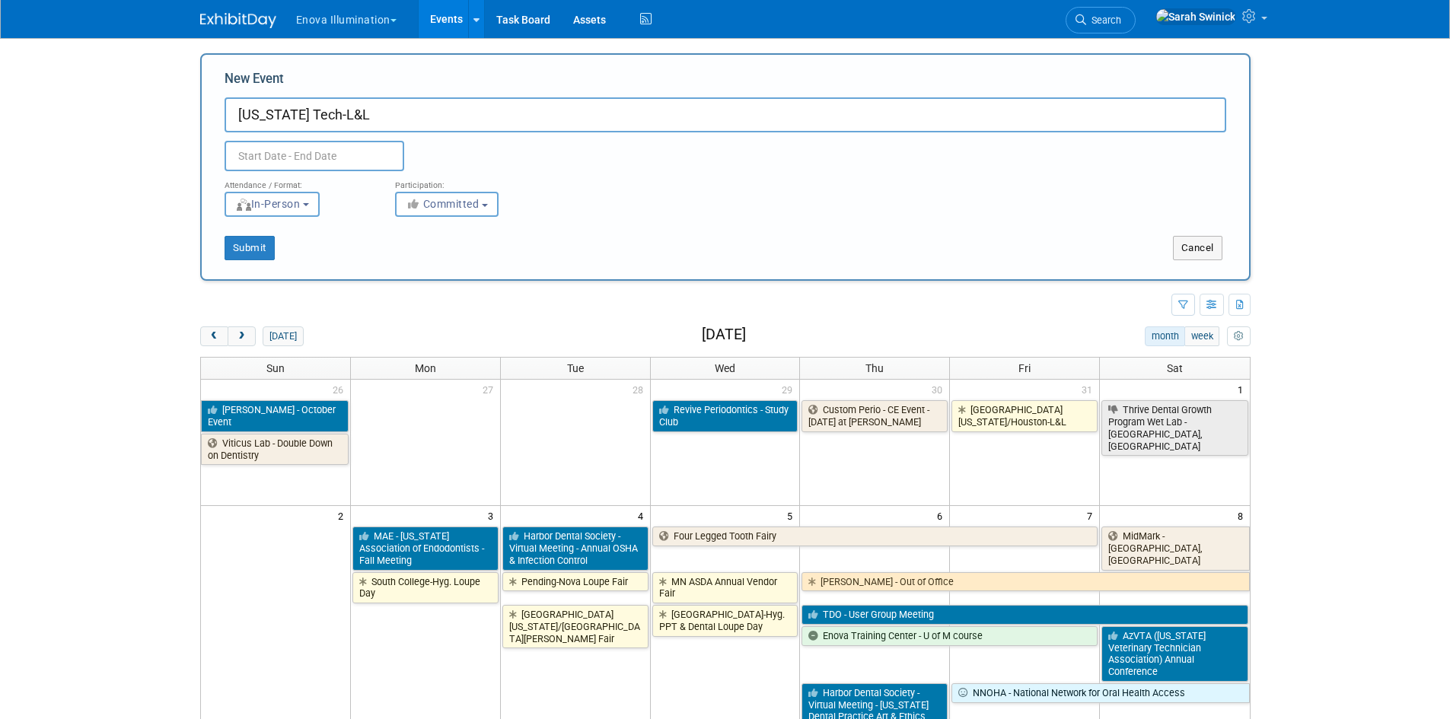
click at [305, 155] on input "text" at bounding box center [315, 156] width 180 height 30
click at [304, 116] on input "[US_STATE] Tech-L&L" at bounding box center [726, 114] width 1002 height 35
click at [321, 155] on input "text" at bounding box center [315, 156] width 180 height 30
click at [323, 113] on input "[US_STATE] Tech-Hyg L&L" at bounding box center [726, 114] width 1002 height 35
type input "[US_STATE] Tech-Hyg. L&L"
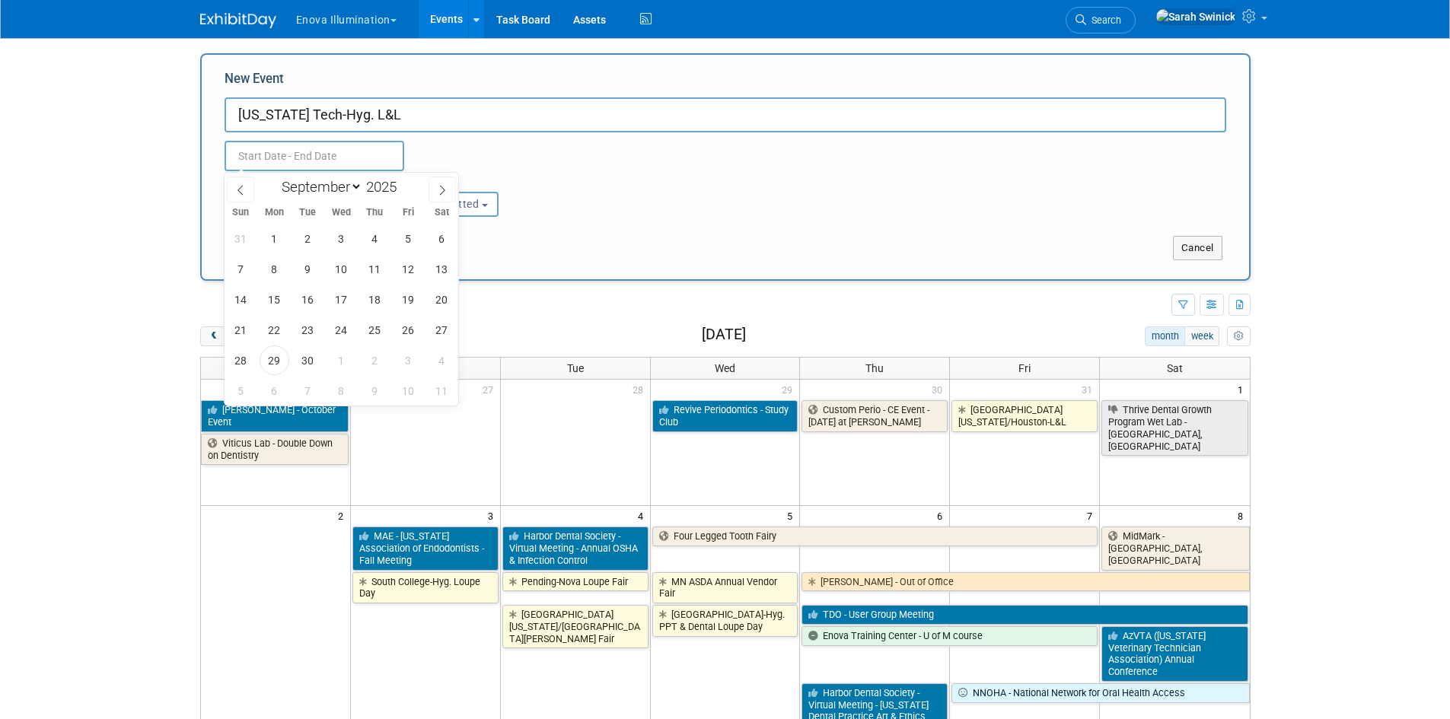
click at [307, 158] on input "text" at bounding box center [315, 156] width 180 height 30
click at [317, 187] on select "January February March April May June July August September October November De…" at bounding box center [319, 186] width 88 height 19
select select "10"
click at [275, 177] on select "January February March April May June July August September October November De…" at bounding box center [319, 186] width 88 height 19
click at [378, 276] on span "6" at bounding box center [375, 269] width 30 height 30
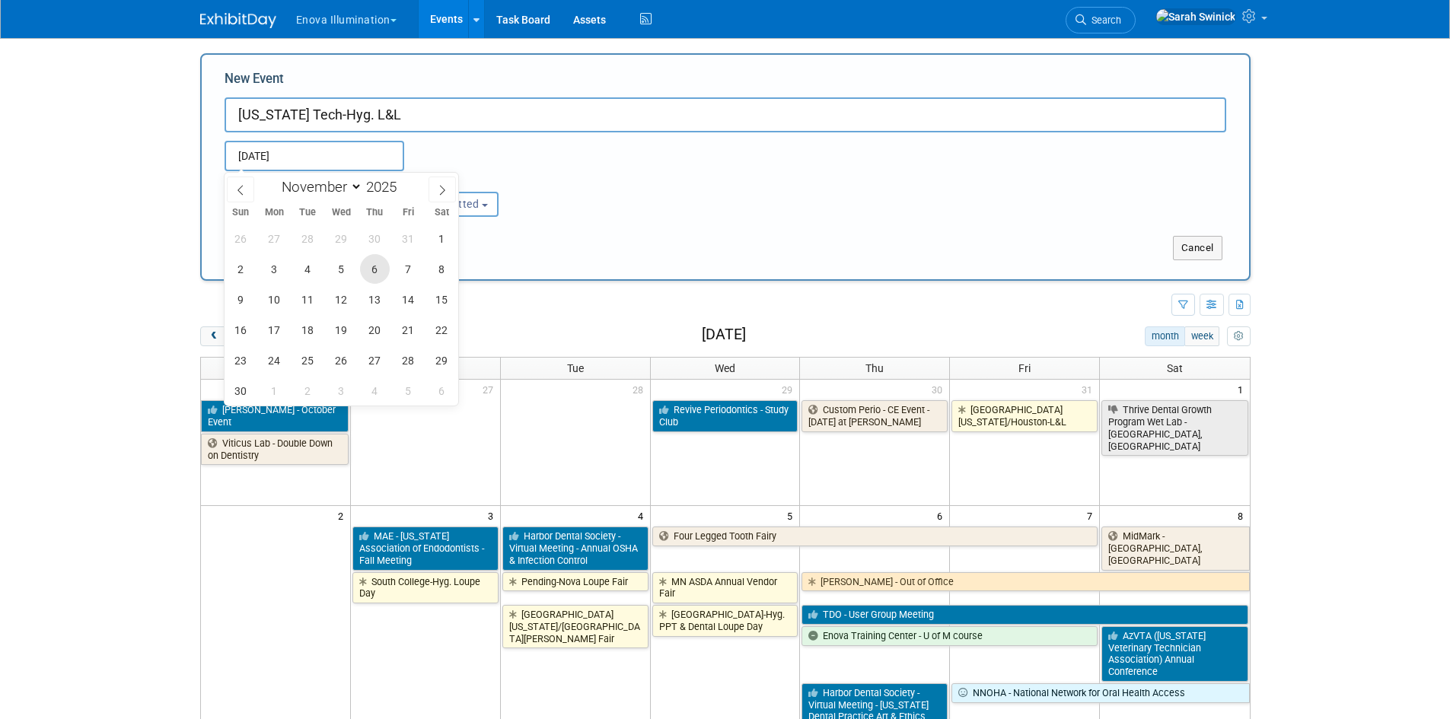
type input "[DATE] to [DATE]"
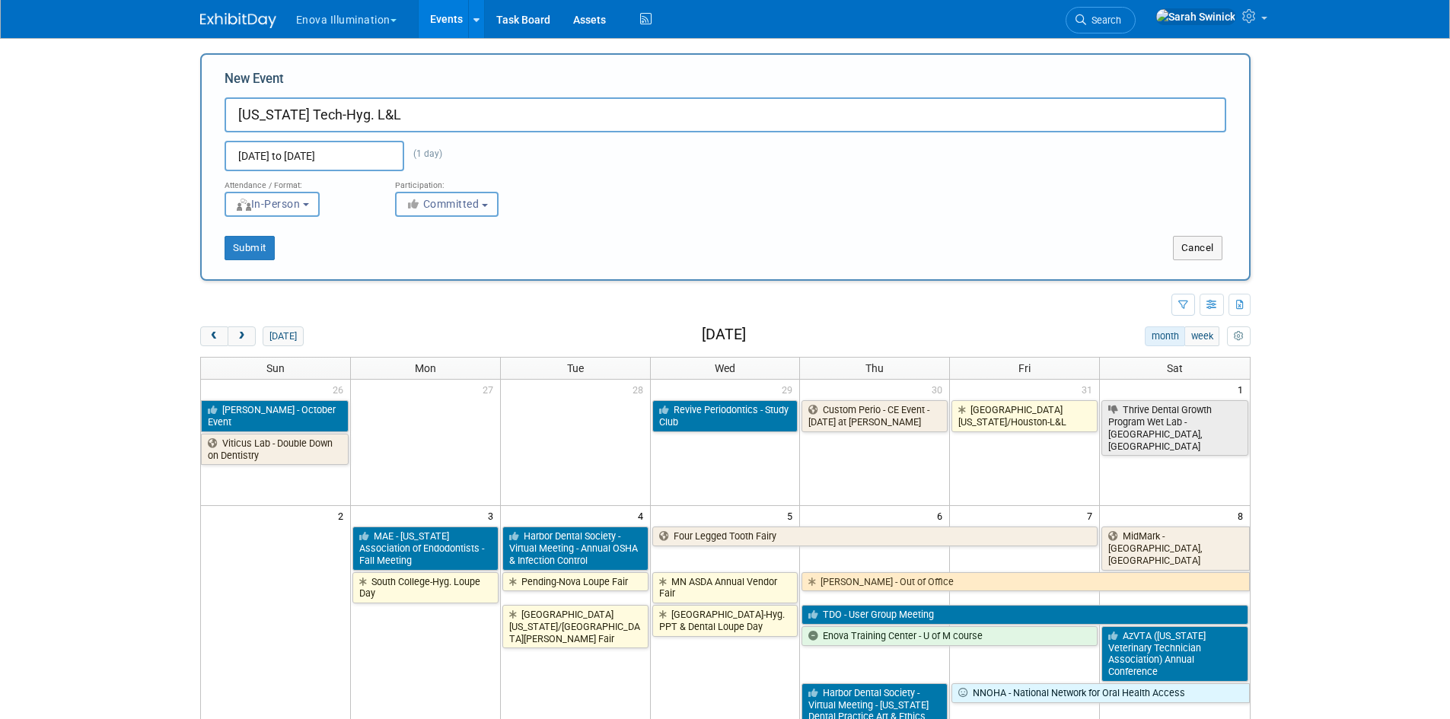
click at [417, 215] on button "Committed" at bounding box center [447, 204] width 104 height 25
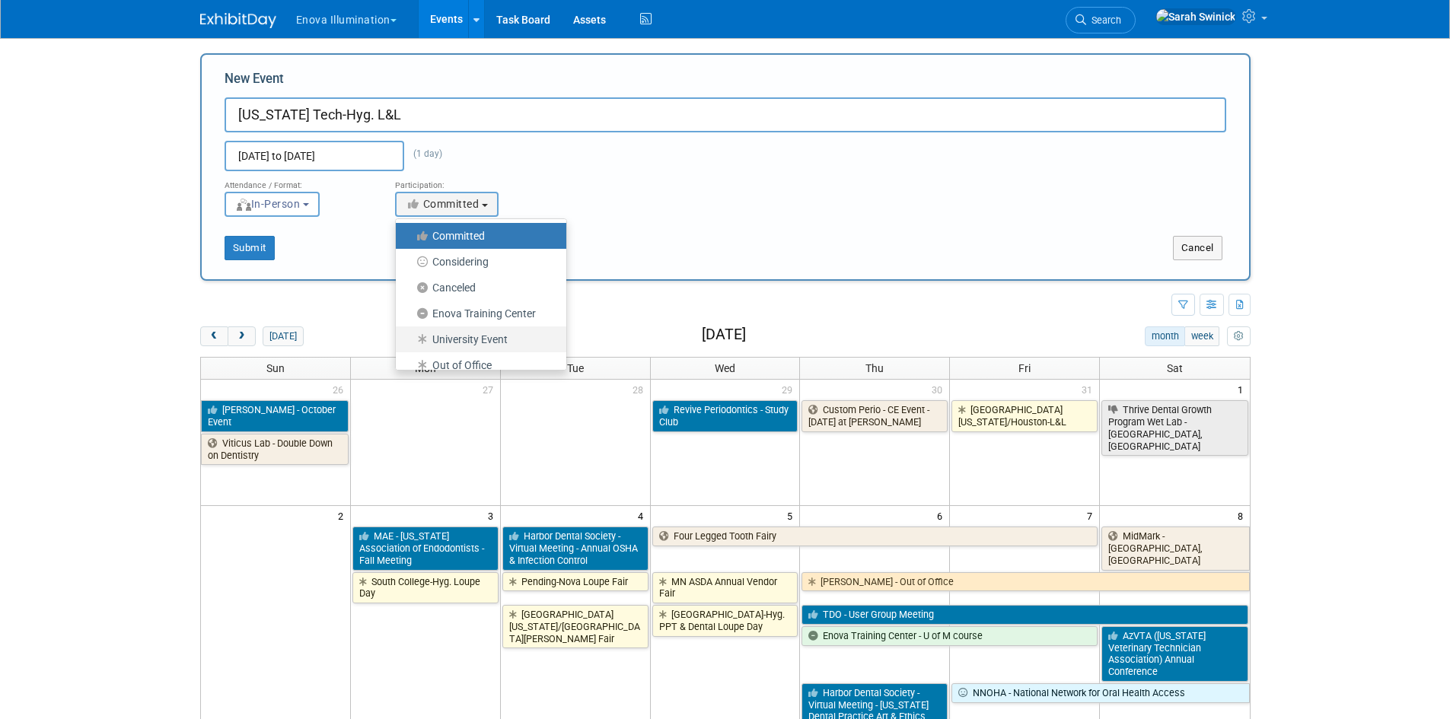
click at [445, 346] on label "University Event" at bounding box center [478, 340] width 148 height 20
click at [410, 345] on input "University Event" at bounding box center [405, 340] width 10 height 10
select select "103"
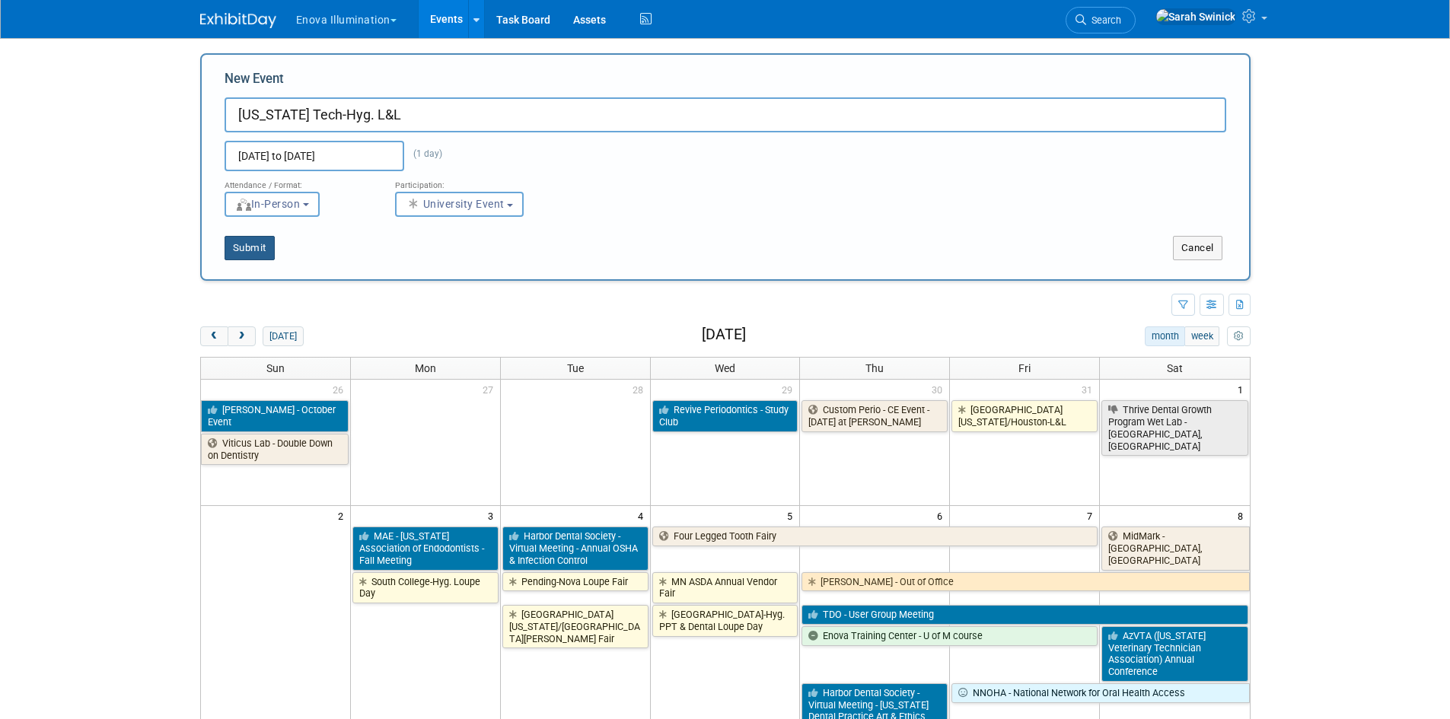
click at [264, 250] on button "Submit" at bounding box center [250, 248] width 50 height 24
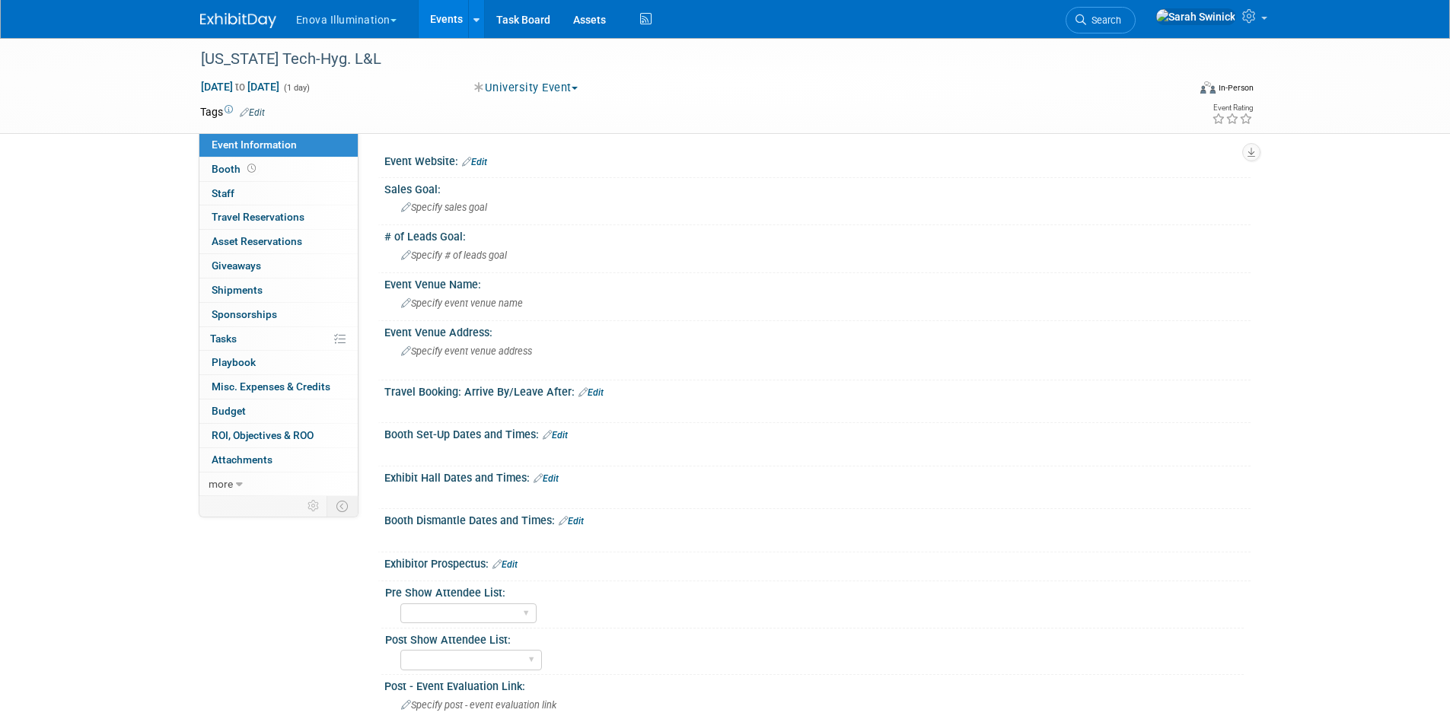
click at [553, 478] on link "Edit" at bounding box center [546, 479] width 25 height 11
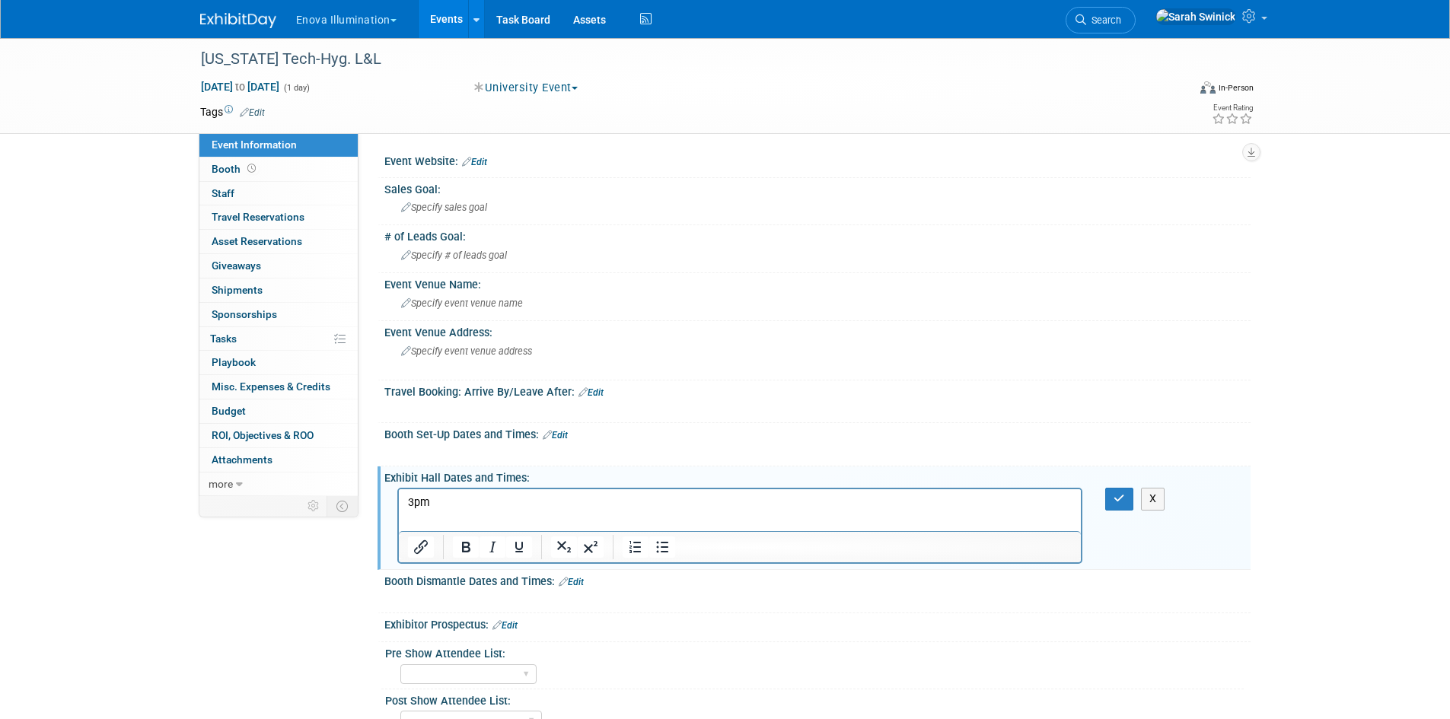
click at [1102, 502] on div "X" at bounding box center [1129, 499] width 70 height 22
click at [1114, 494] on icon "button" at bounding box center [1119, 498] width 11 height 11
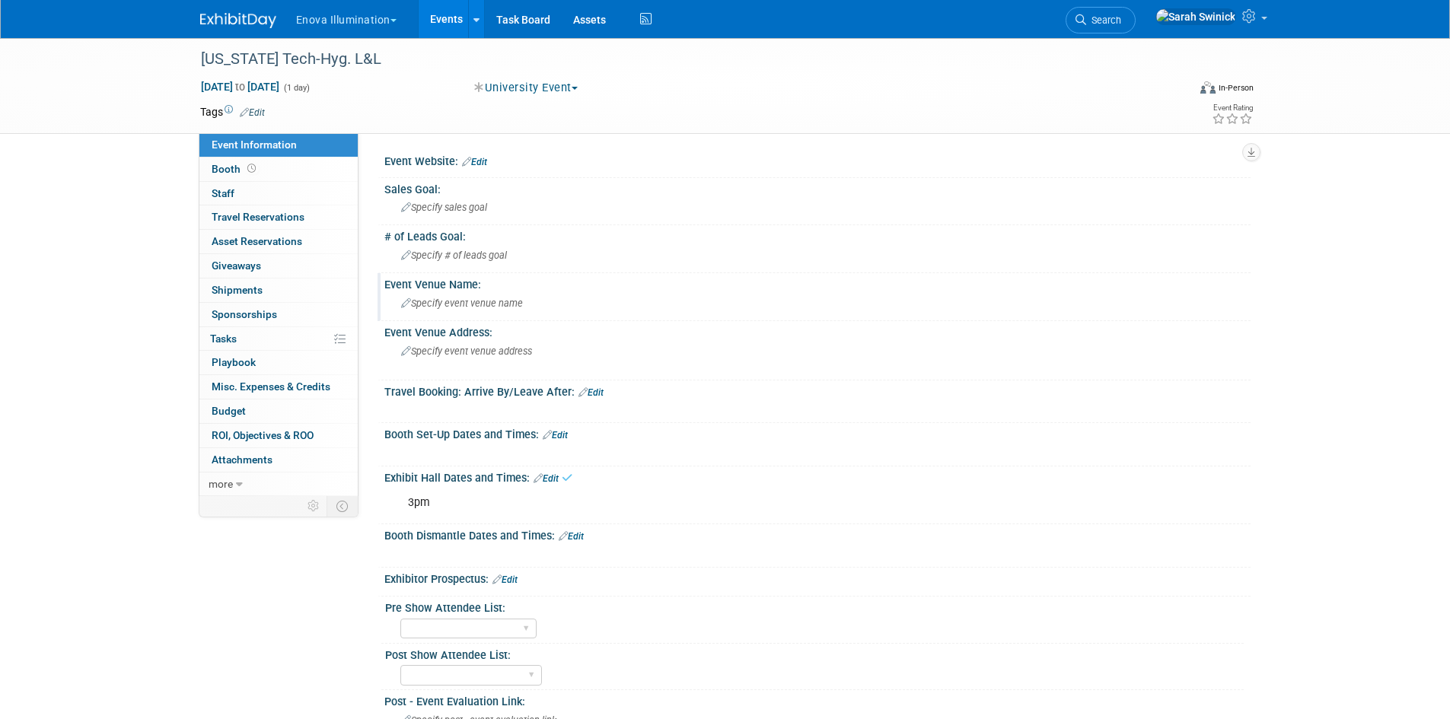
click at [485, 306] on span "Specify event venue name" at bounding box center [462, 303] width 122 height 11
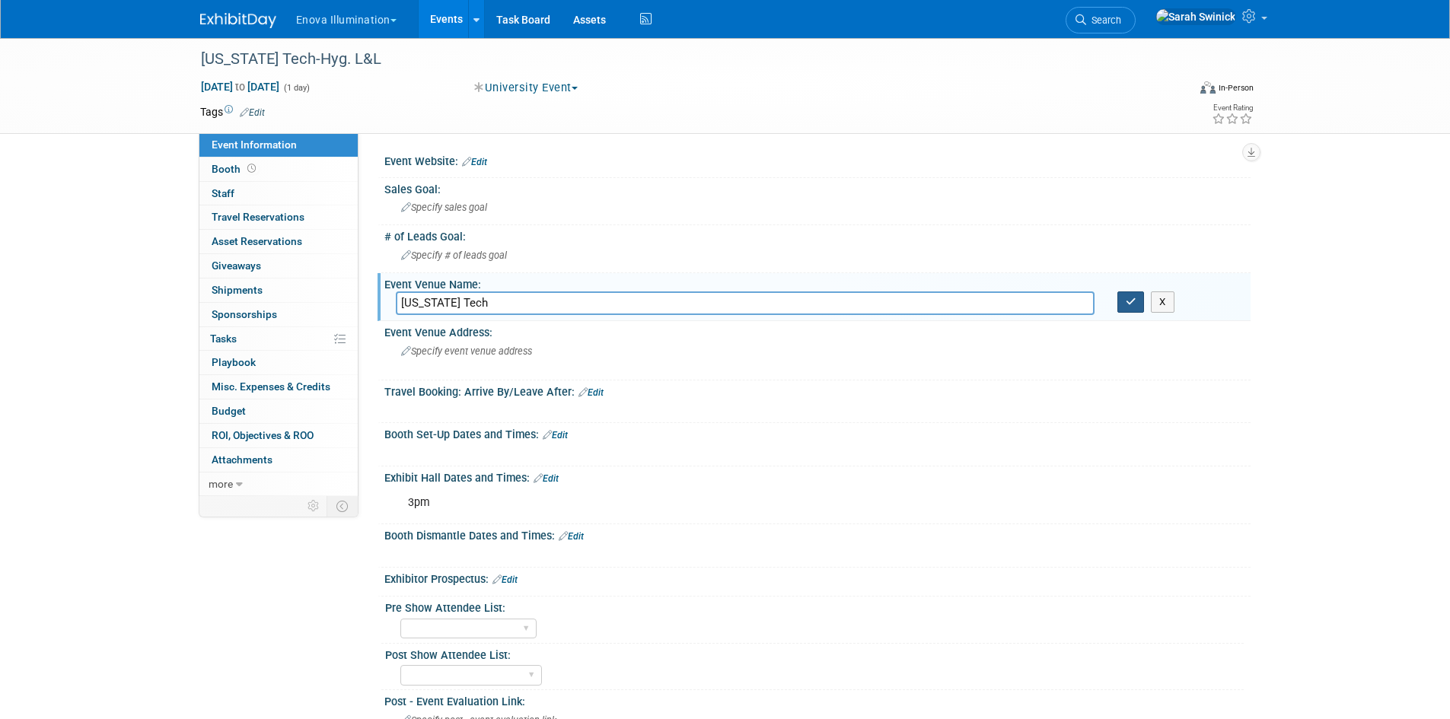
type input "[US_STATE] Tech"
drag, startPoint x: 1142, startPoint y: 308, endPoint x: 1133, endPoint y: 308, distance: 9.2
click at [1134, 308] on button "button" at bounding box center [1131, 302] width 27 height 21
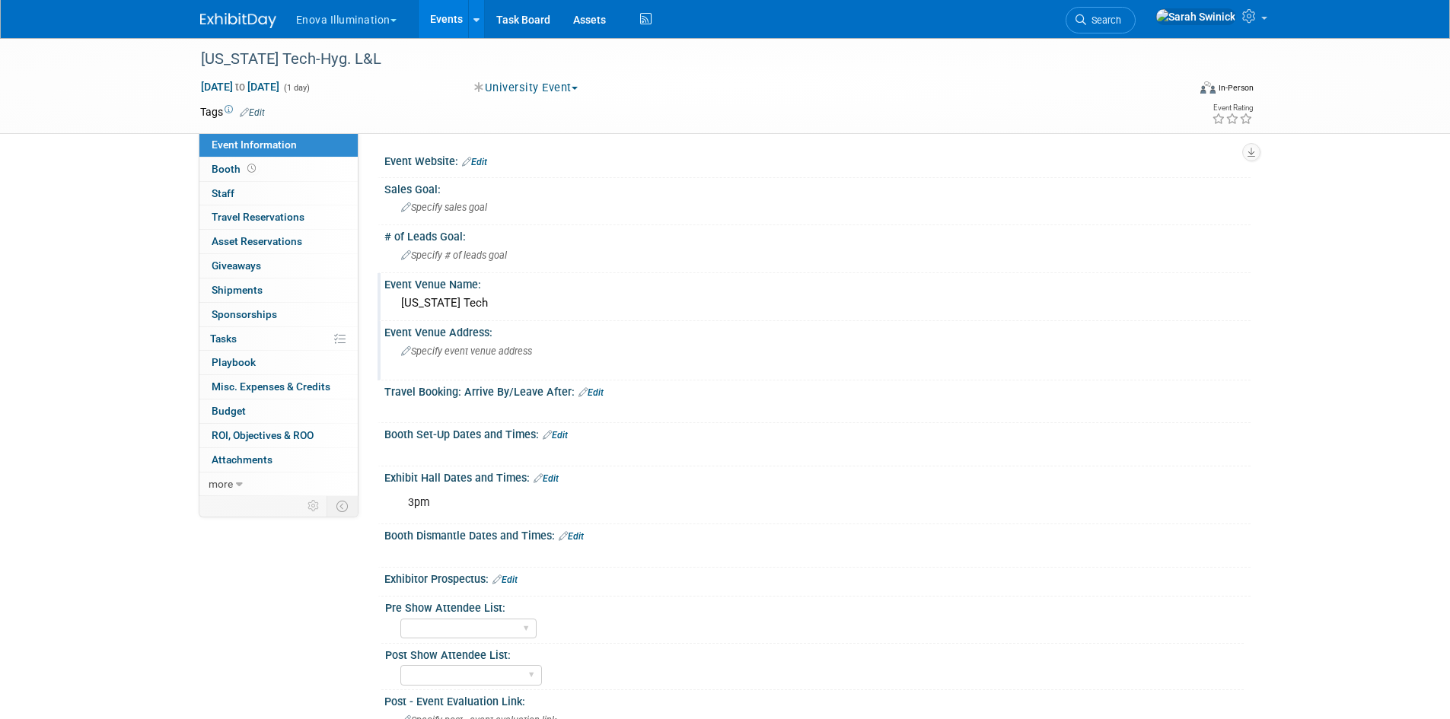
click at [561, 345] on div "Specify event venue address" at bounding box center [565, 357] width 338 height 35
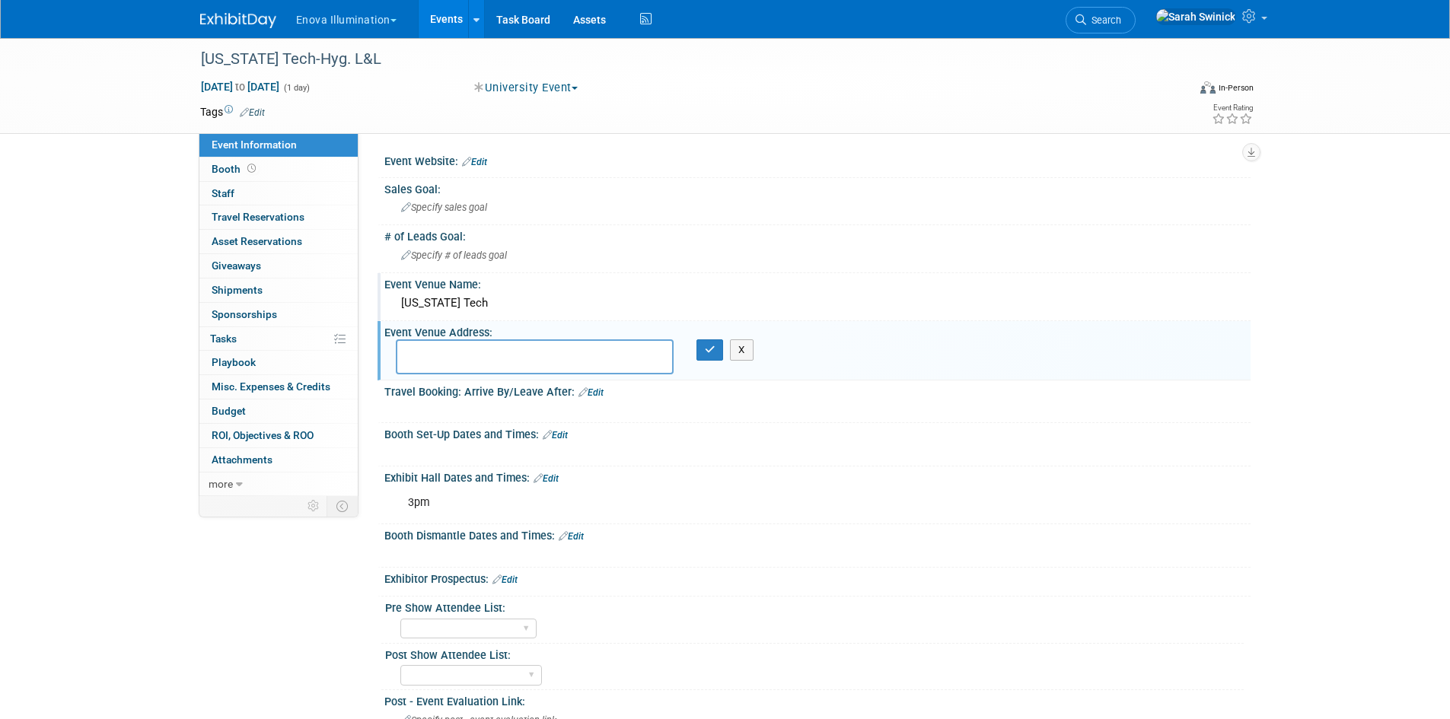
drag, startPoint x: 477, startPoint y: 376, endPoint x: 433, endPoint y: 365, distance: 44.9
paste textarea "[STREET_ADDRESS][PERSON_NAME]"
drag, startPoint x: 474, startPoint y: 342, endPoint x: 483, endPoint y: 348, distance: 10.4
click at [481, 345] on textarea "[STREET_ADDRESS][PERSON_NAME]" at bounding box center [535, 357] width 278 height 35
click at [483, 349] on textarea "[STREET_ADDRESS][PERSON_NAME]" at bounding box center [535, 357] width 278 height 35
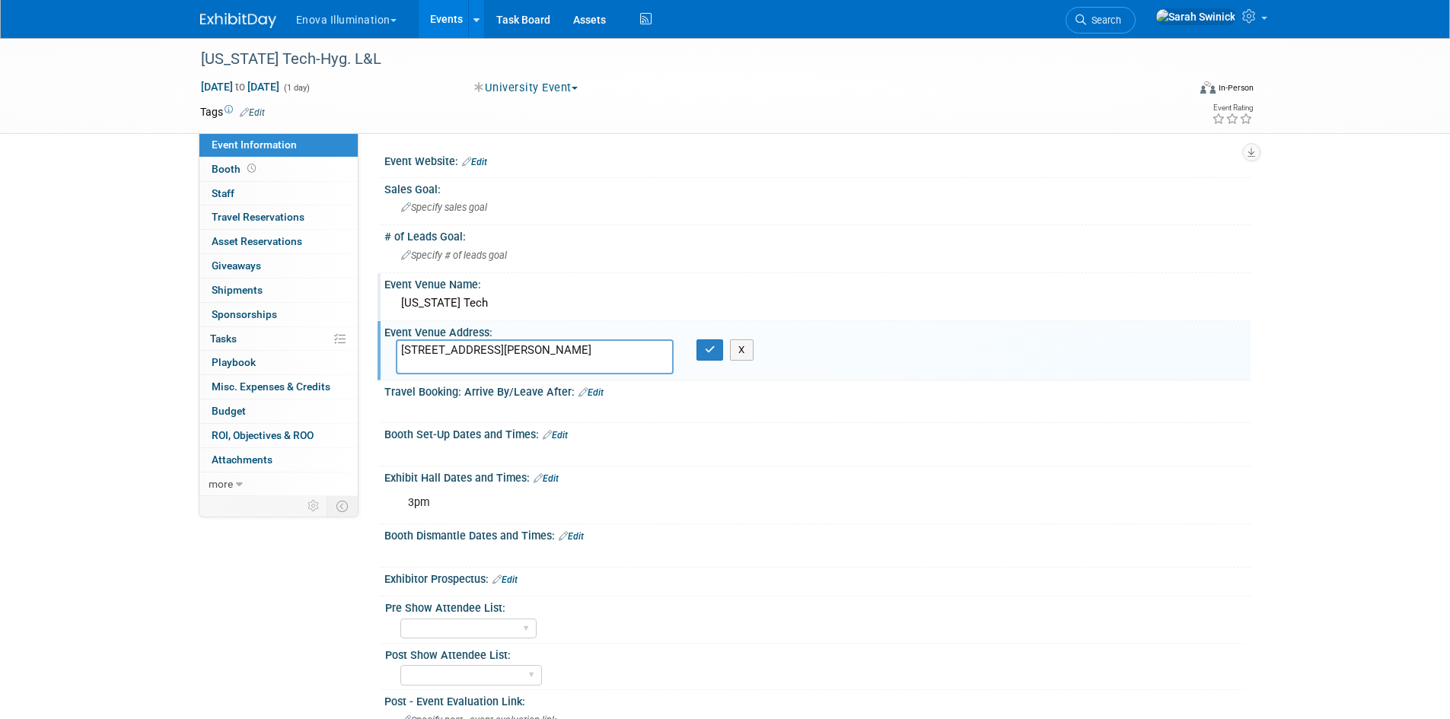
drag, startPoint x: 505, startPoint y: 359, endPoint x: 562, endPoint y: 376, distance: 59.5
click at [513, 362] on textarea "[STREET_ADDRESS][PERSON_NAME]" at bounding box center [535, 357] width 278 height 35
click at [483, 348] on textarea "[STREET_ADDRESS][PERSON_NAME]" at bounding box center [535, 357] width 278 height 35
type textarea "[STREET_ADDRESS][PERSON_NAME]"
click at [708, 352] on icon "button" at bounding box center [710, 350] width 11 height 10
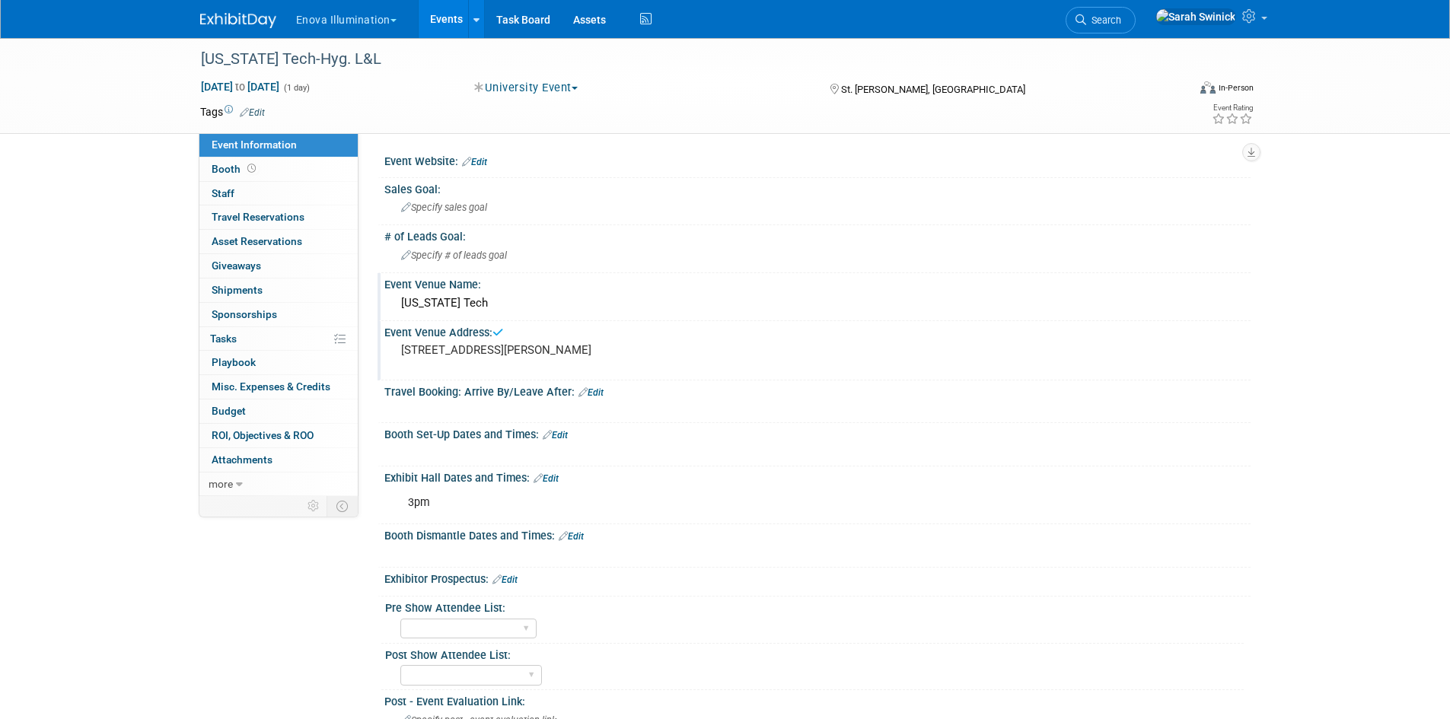
click at [584, 357] on pre "[STREET_ADDRESS][PERSON_NAME]" at bounding box center [564, 350] width 327 height 14
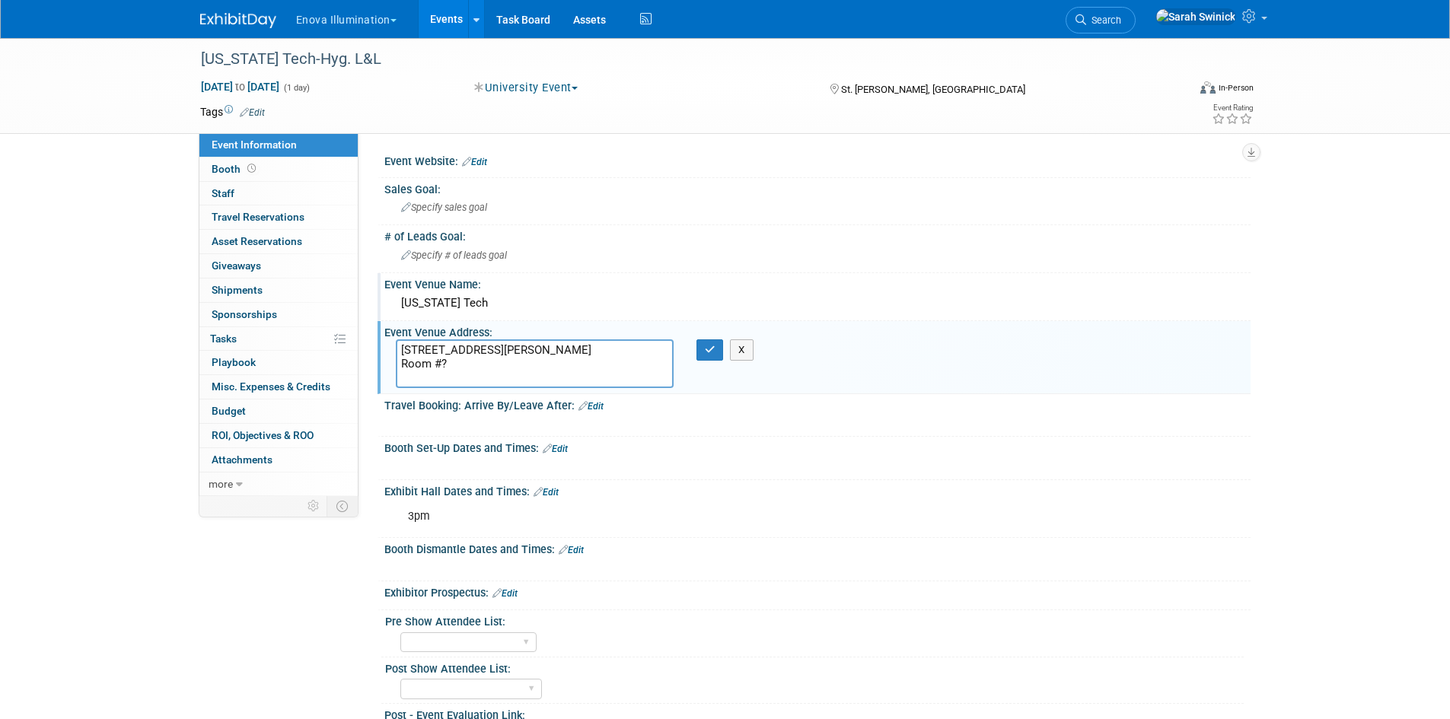
click at [569, 363] on textarea "[STREET_ADDRESS][PERSON_NAME] Room #?" at bounding box center [535, 364] width 278 height 49
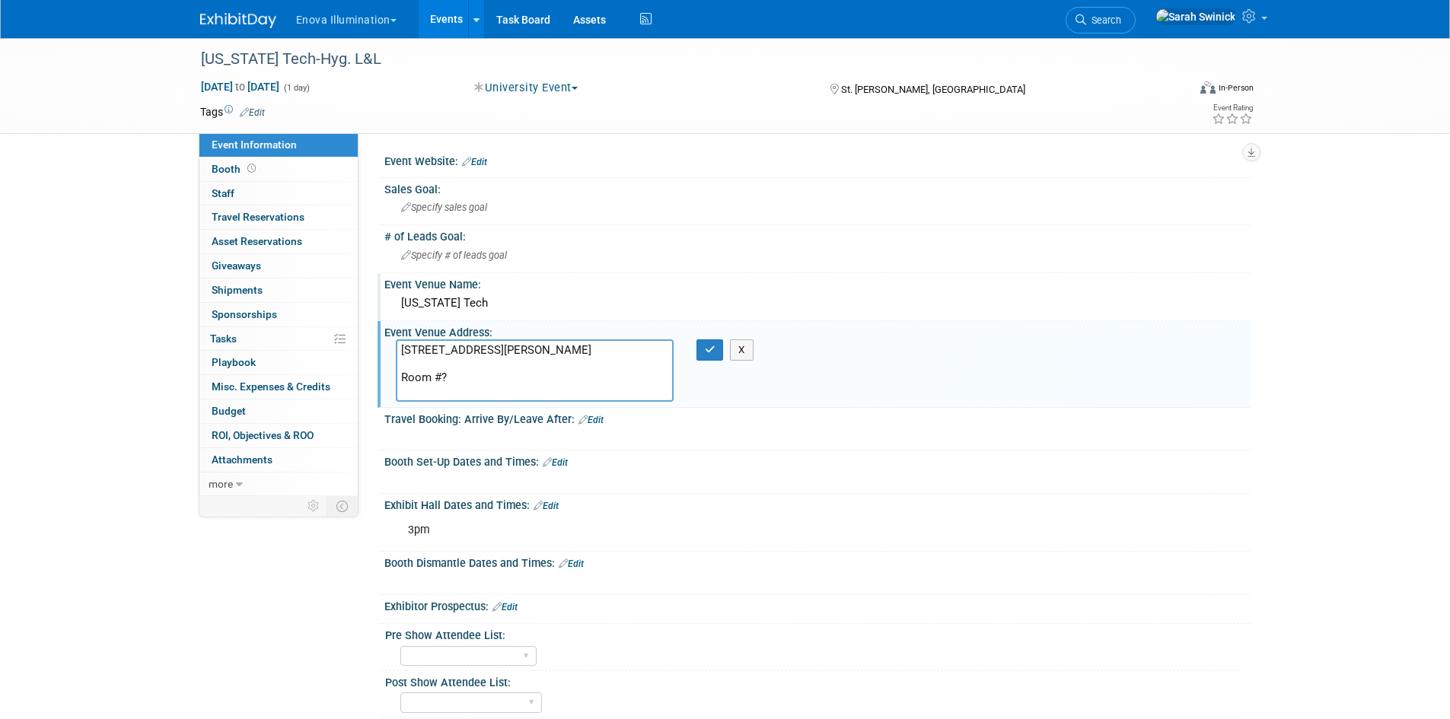
click at [440, 391] on textarea "[STREET_ADDRESS][PERSON_NAME] Room #?" at bounding box center [535, 371] width 278 height 62
type textarea "[STREET_ADDRESS][PERSON_NAME] Room number?"
click at [697, 350] on button "button" at bounding box center [710, 350] width 27 height 21
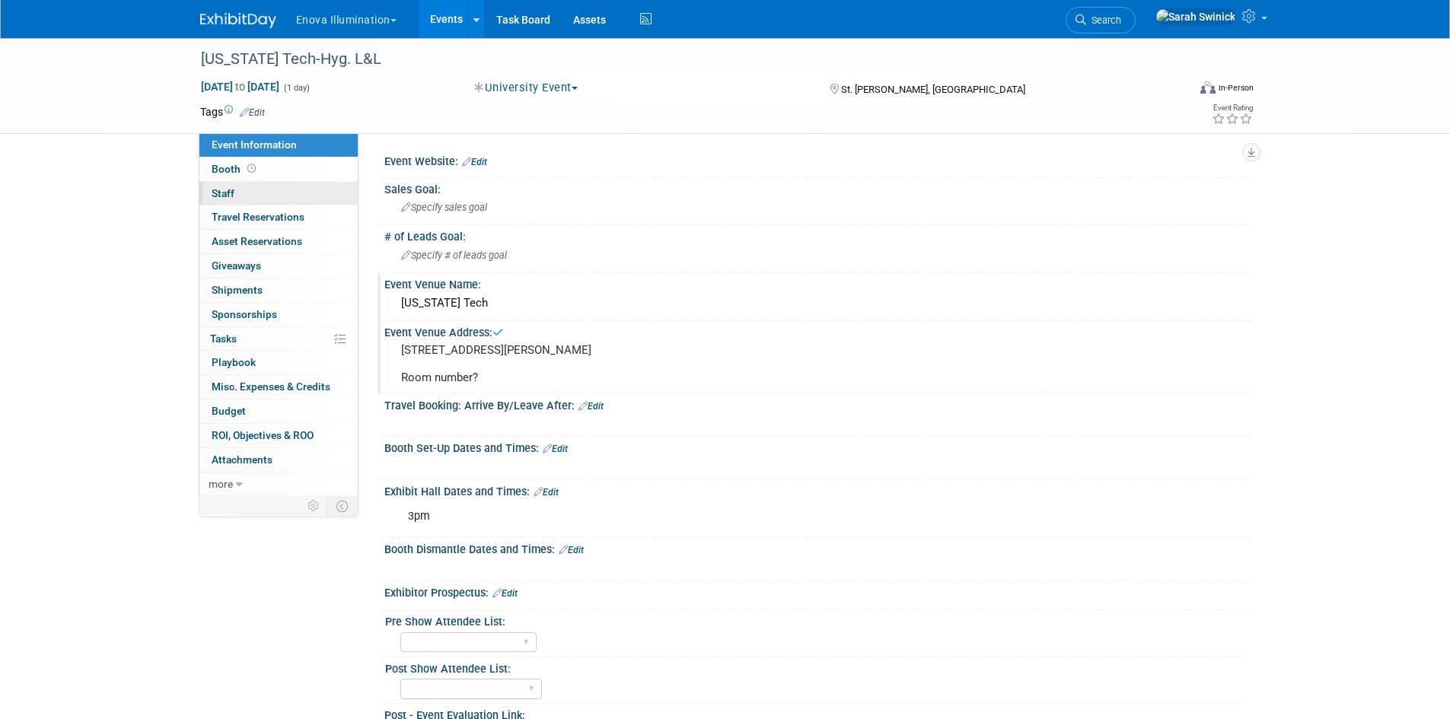
click at [238, 187] on link "0 Staff 0" at bounding box center [278, 194] width 158 height 24
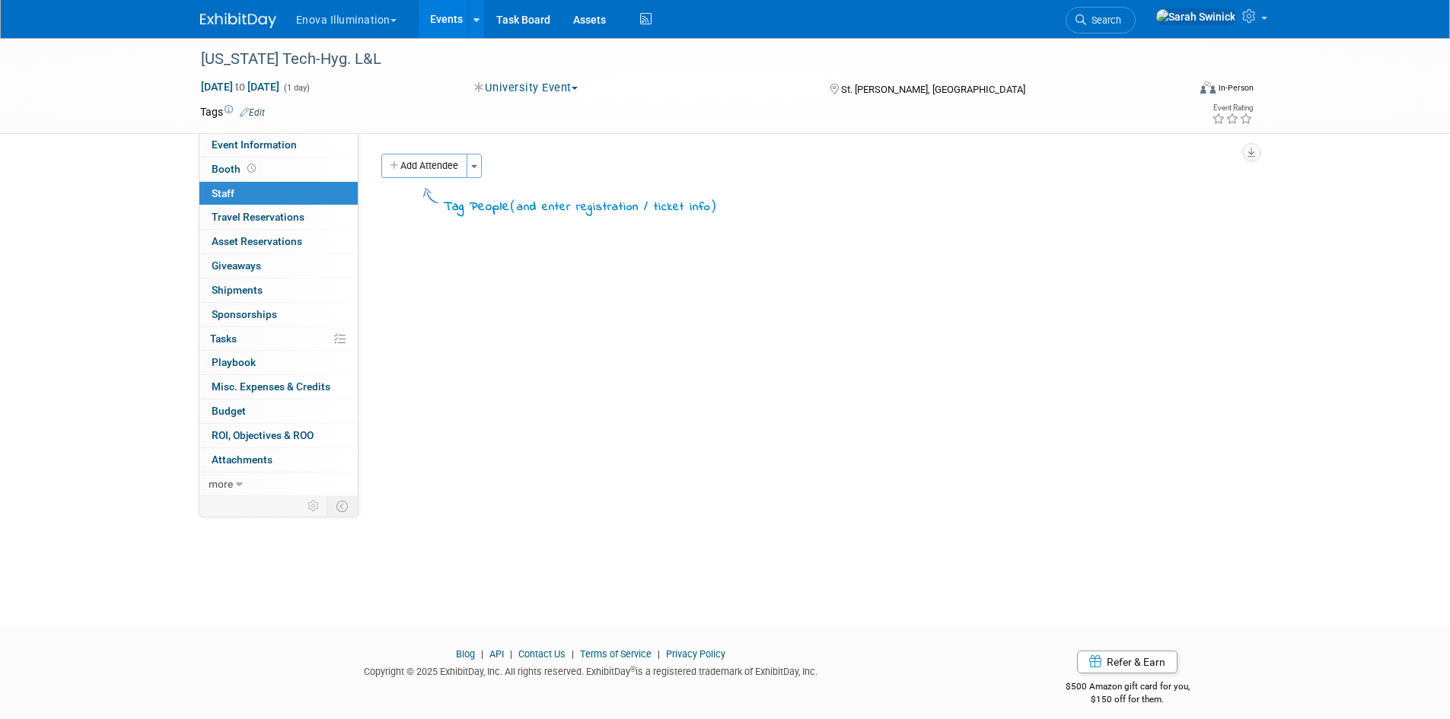
click at [396, 171] on icon "button" at bounding box center [395, 166] width 11 height 10
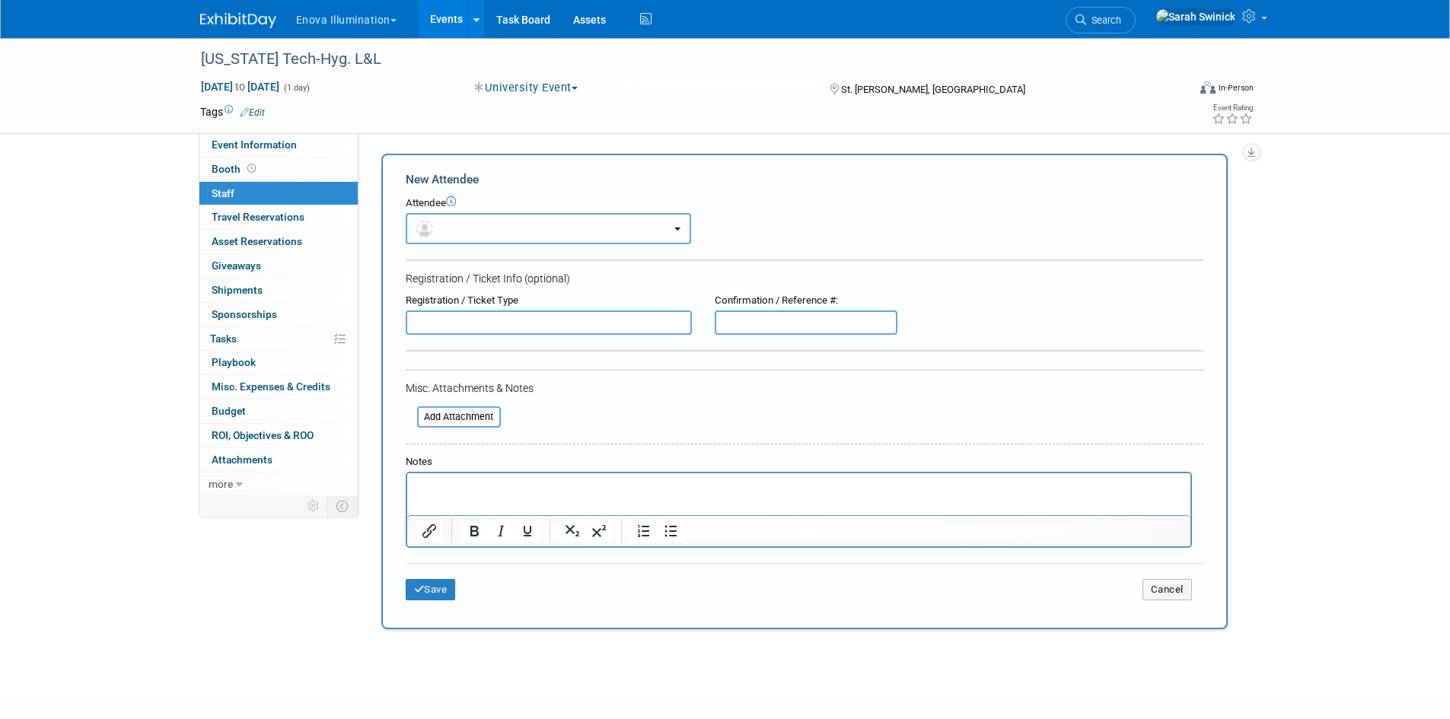
click at [433, 232] on span "button" at bounding box center [427, 228] width 22 height 12
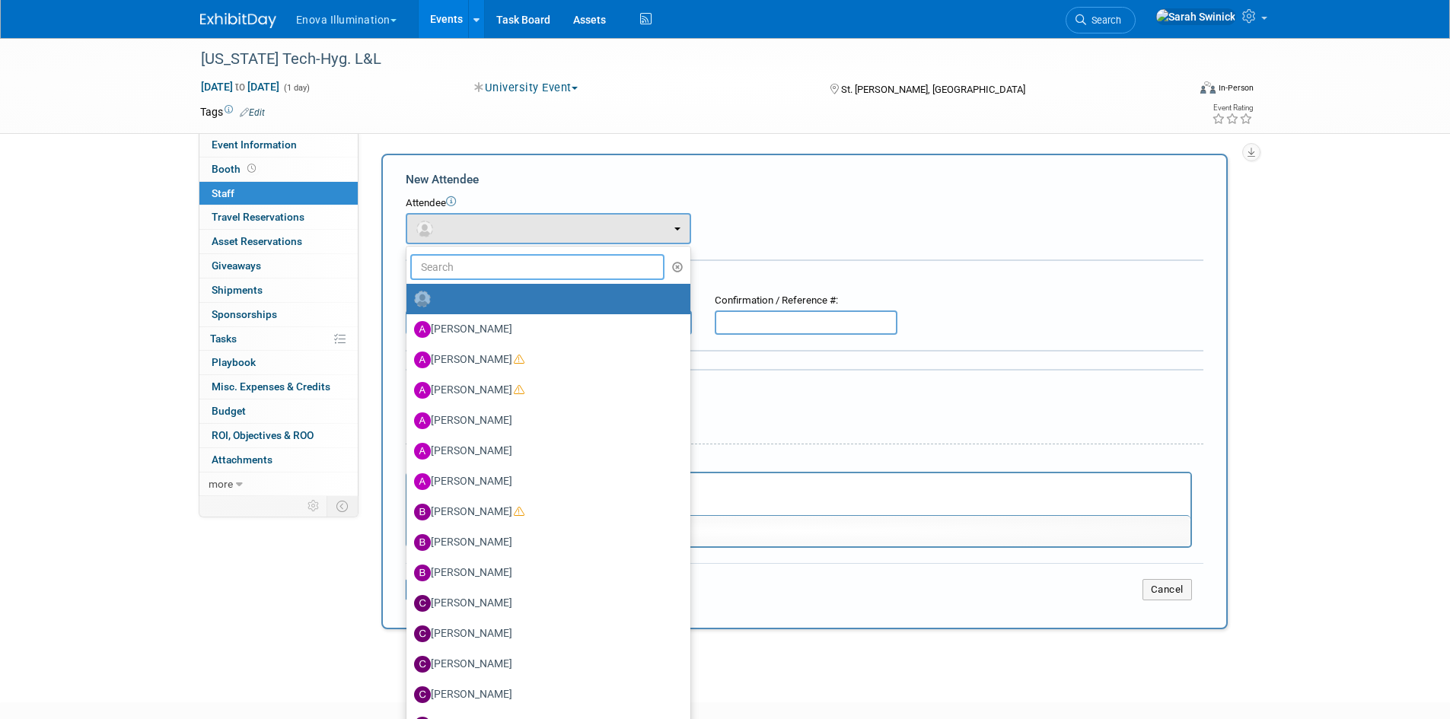
click at [445, 267] on input "text" at bounding box center [537, 267] width 255 height 26
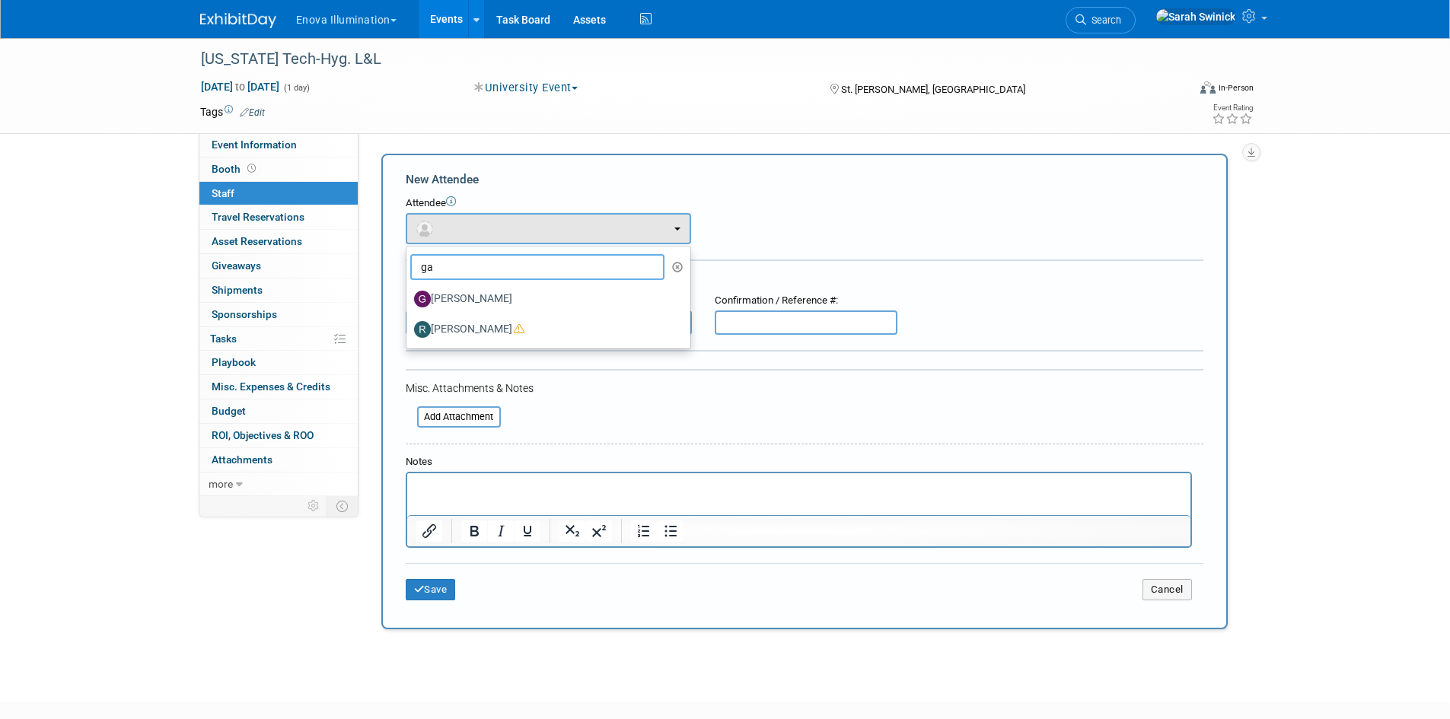
type input "ga"
click at [473, 297] on label "[PERSON_NAME]" at bounding box center [544, 299] width 261 height 24
click at [409, 297] on input "[PERSON_NAME]" at bounding box center [404, 297] width 10 height 10
select select "f4572cca-04d8-4aa6-be97-ce21aac202b6"
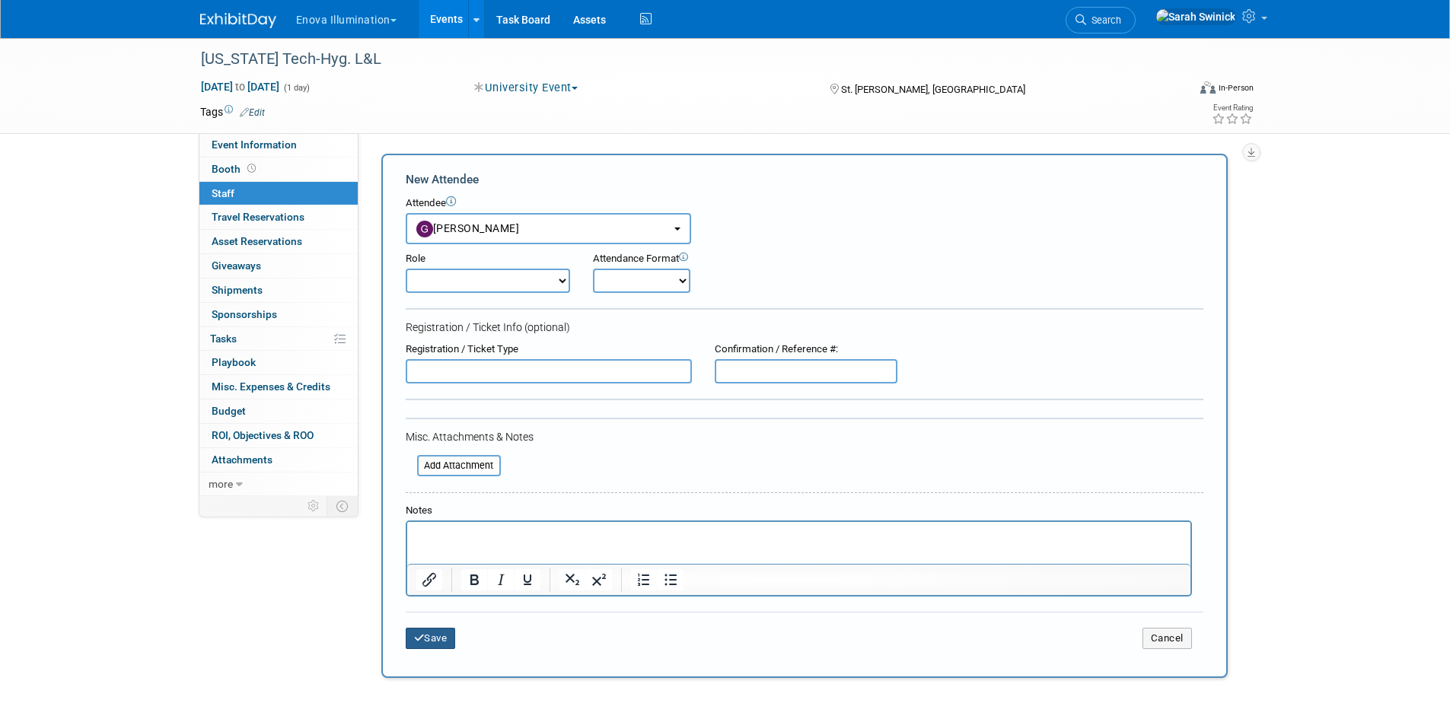
click at [440, 640] on button "Save" at bounding box center [431, 638] width 50 height 21
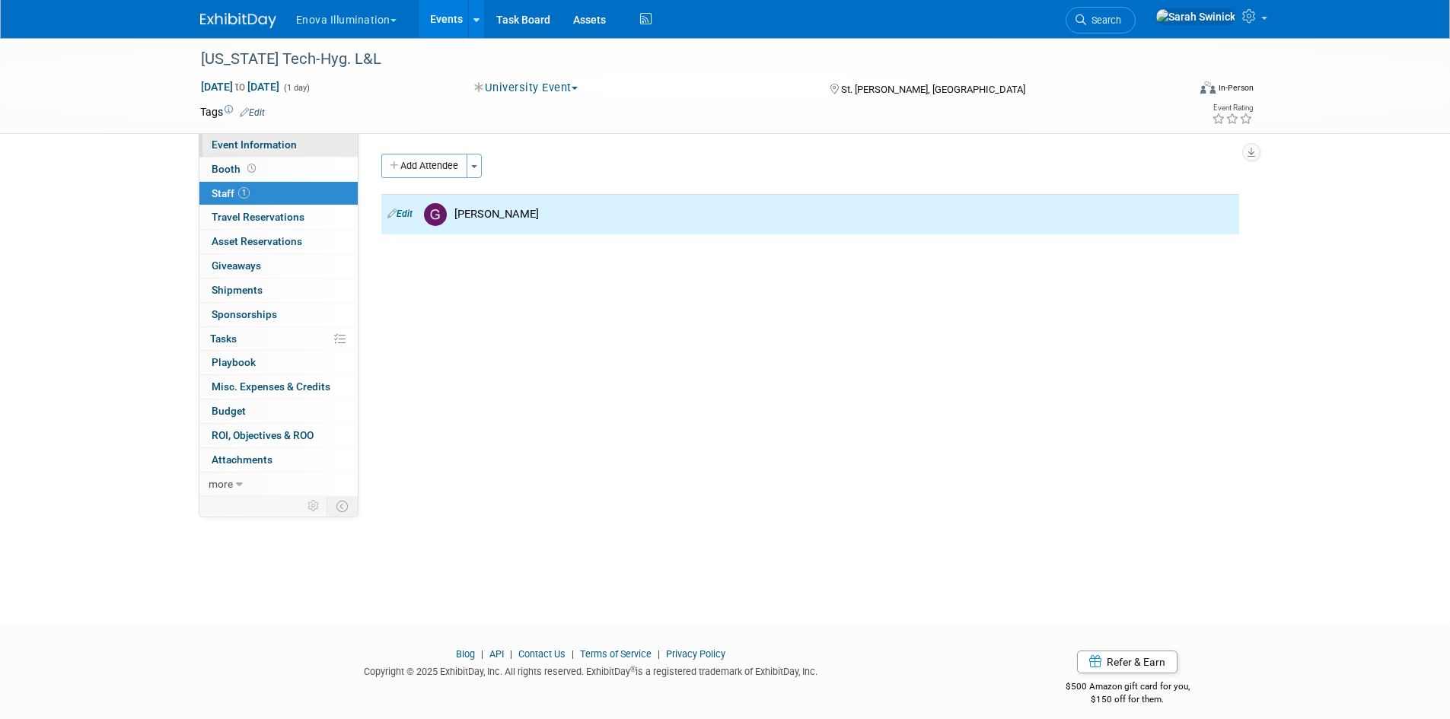
click at [317, 152] on link "Event Information" at bounding box center [278, 145] width 158 height 24
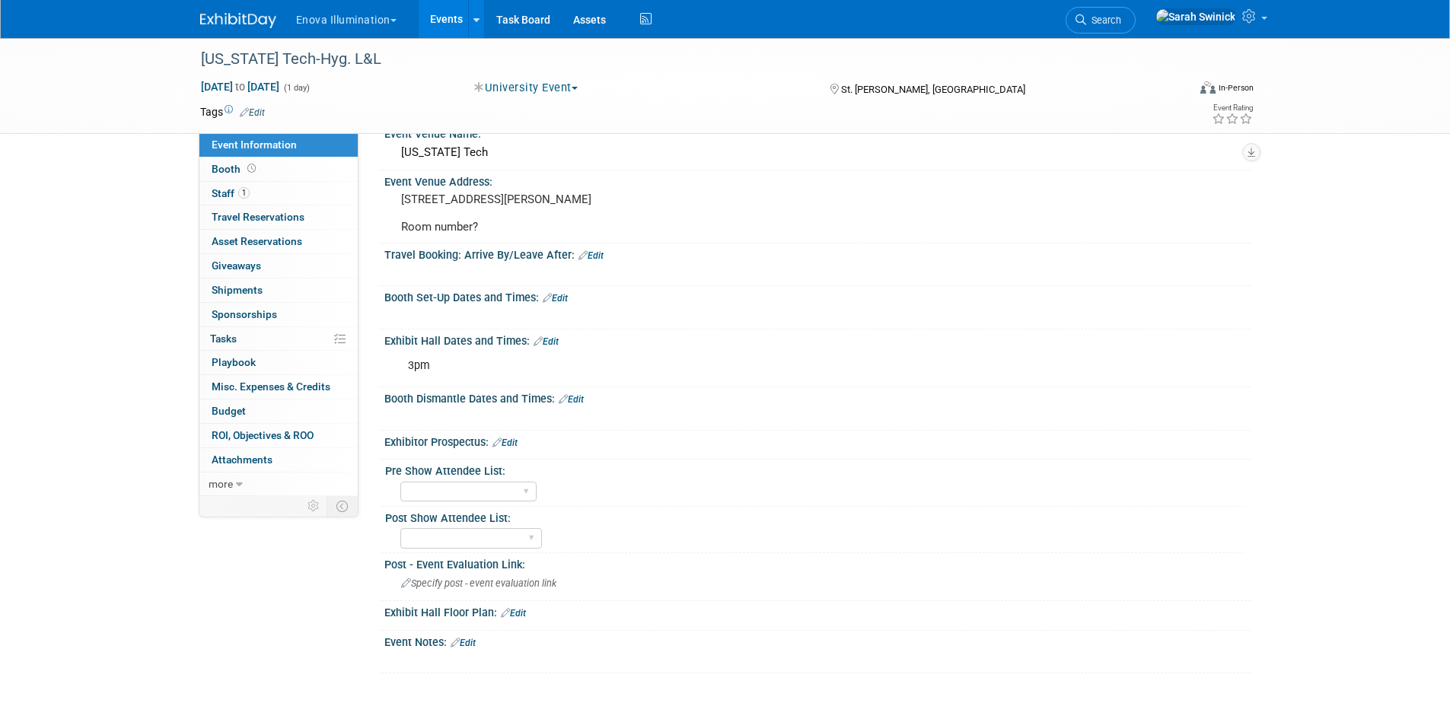
scroll to position [283, 0]
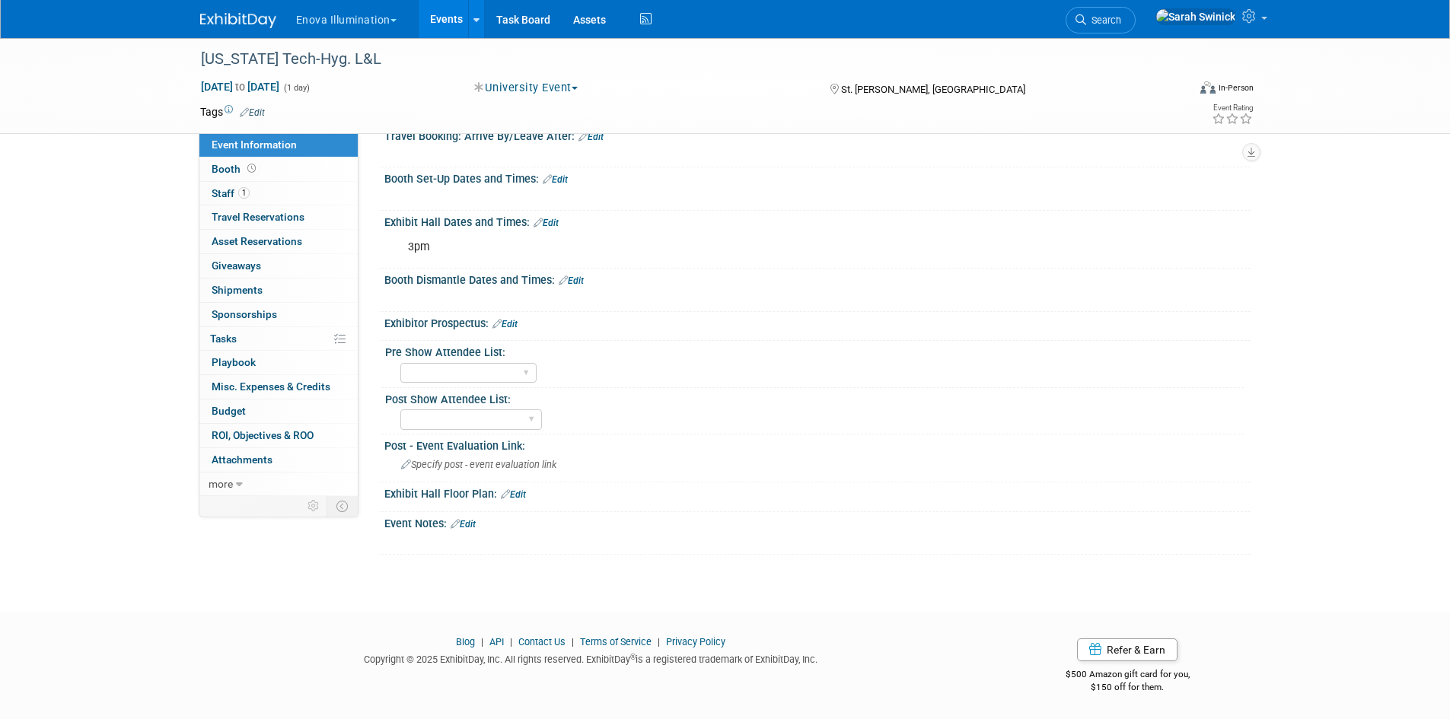
drag, startPoint x: 475, startPoint y: 520, endPoint x: 467, endPoint y: 515, distance: 9.5
click at [475, 519] on link "Edit" at bounding box center [463, 524] width 25 height 11
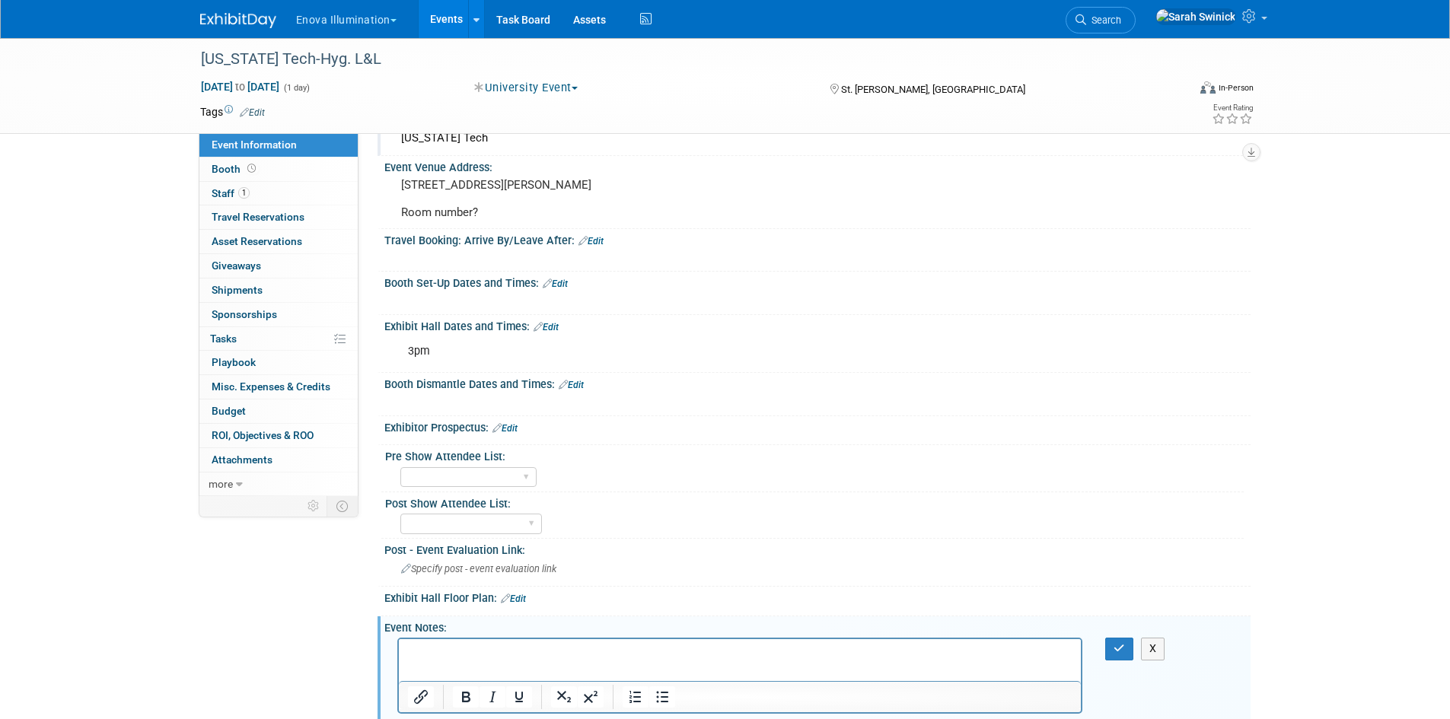
scroll to position [0, 0]
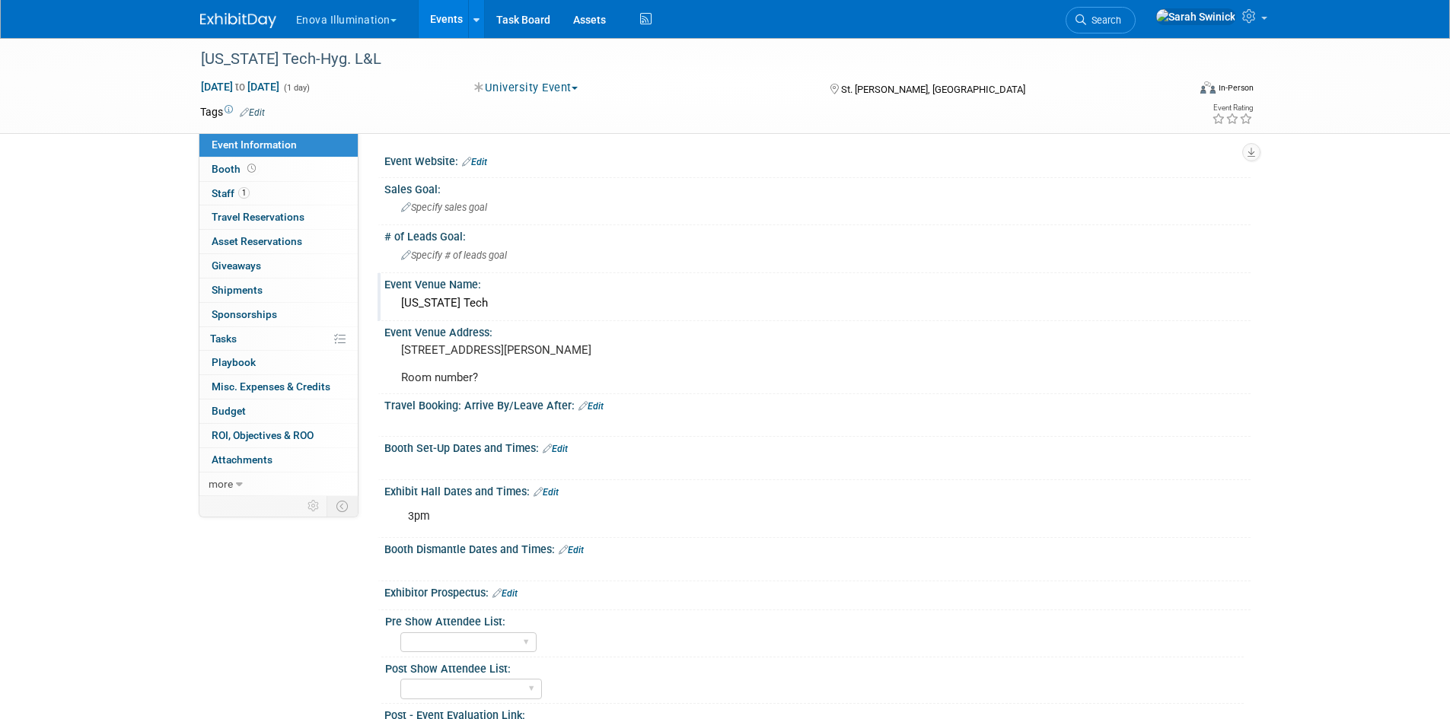
click at [483, 288] on div "Event Venue Name:" at bounding box center [817, 282] width 866 height 19
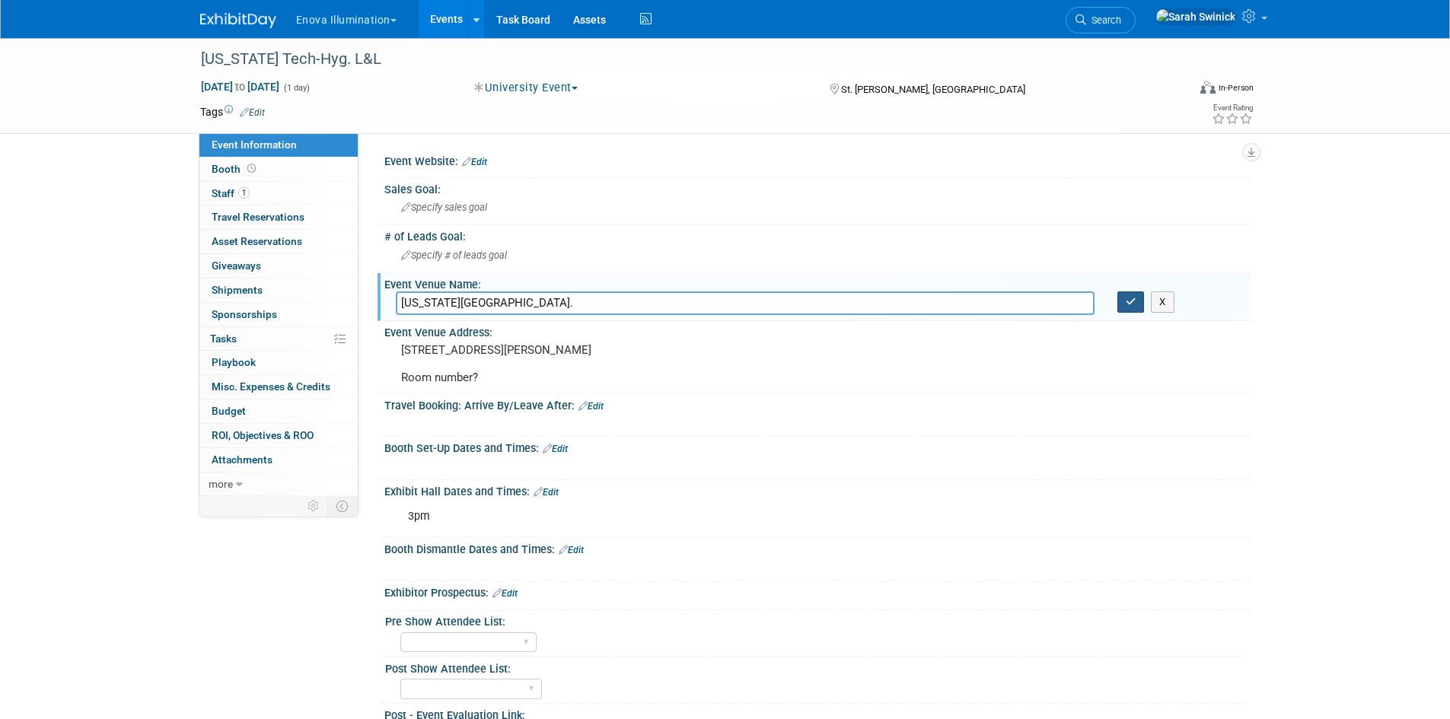
type input "[US_STATE][GEOGRAPHIC_DATA]."
click at [1135, 301] on icon "button" at bounding box center [1131, 302] width 11 height 10
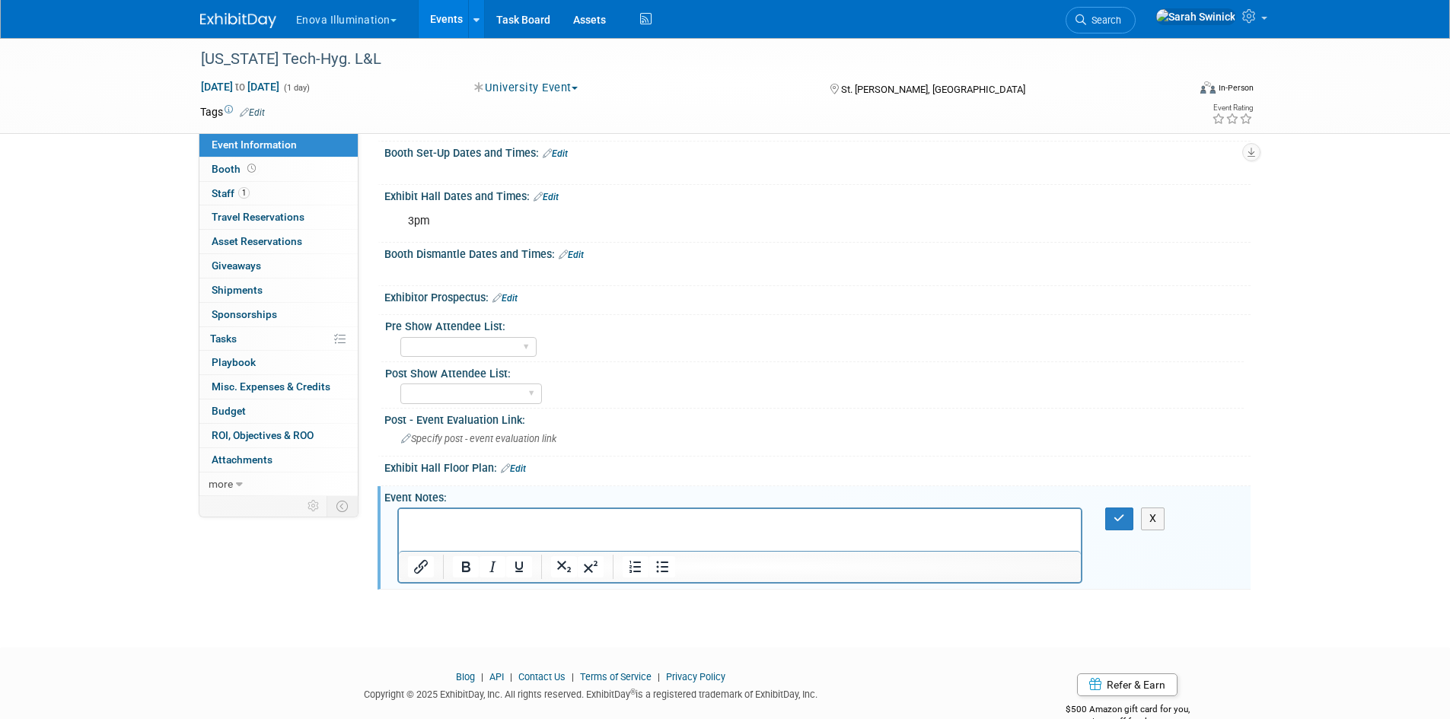
scroll to position [344, 0]
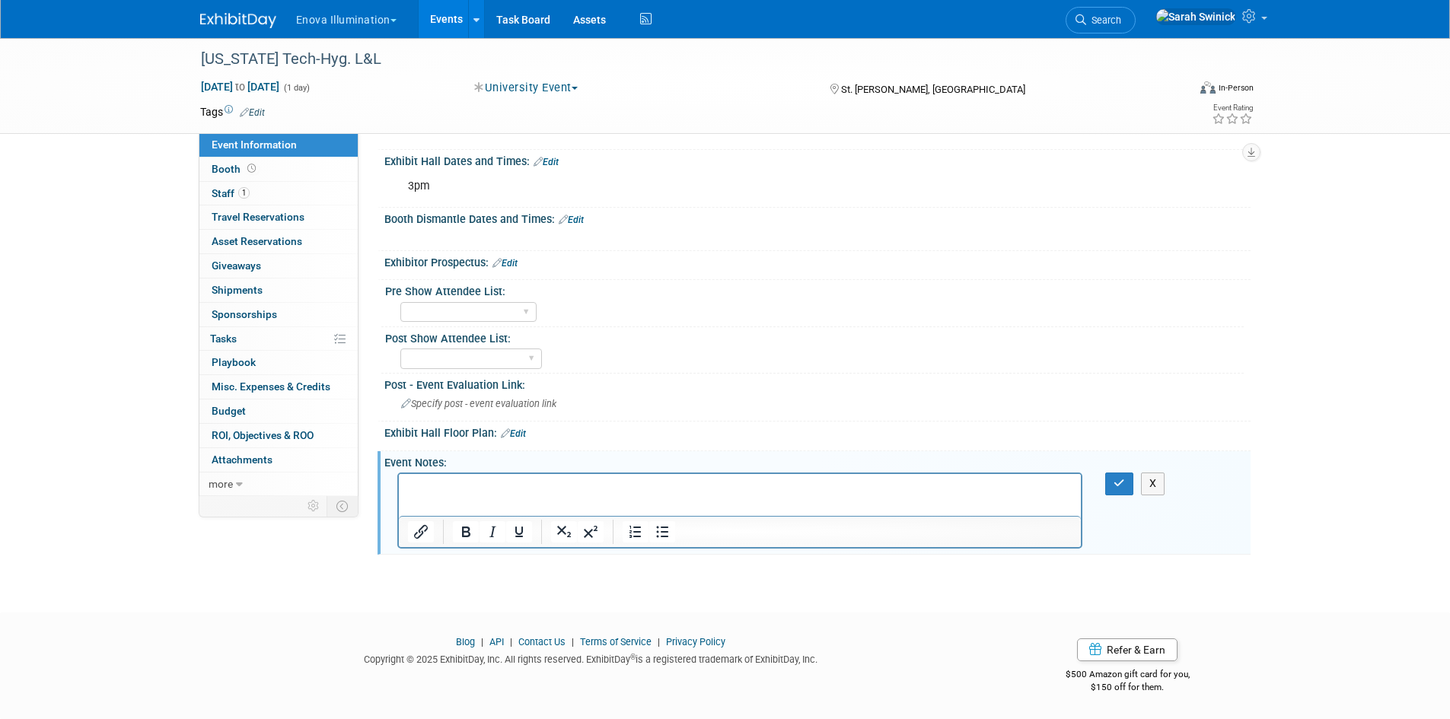
click at [479, 496] on html at bounding box center [739, 484] width 683 height 21
paste body "Rich Text Area. Press ALT-0 for help."
click at [1123, 483] on icon "button" at bounding box center [1119, 483] width 11 height 11
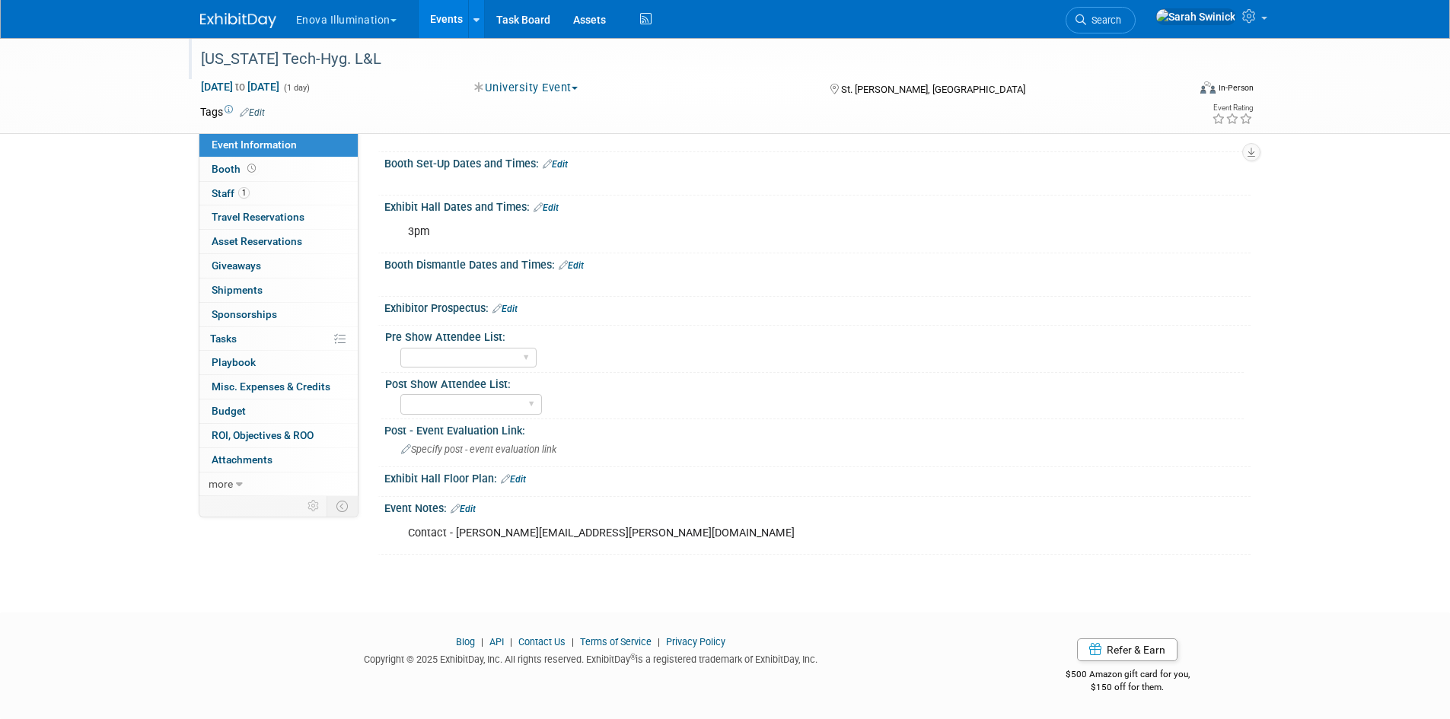
click at [276, 65] on div "[US_STATE] Tech-Hyg. L&L" at bounding box center [680, 59] width 969 height 27
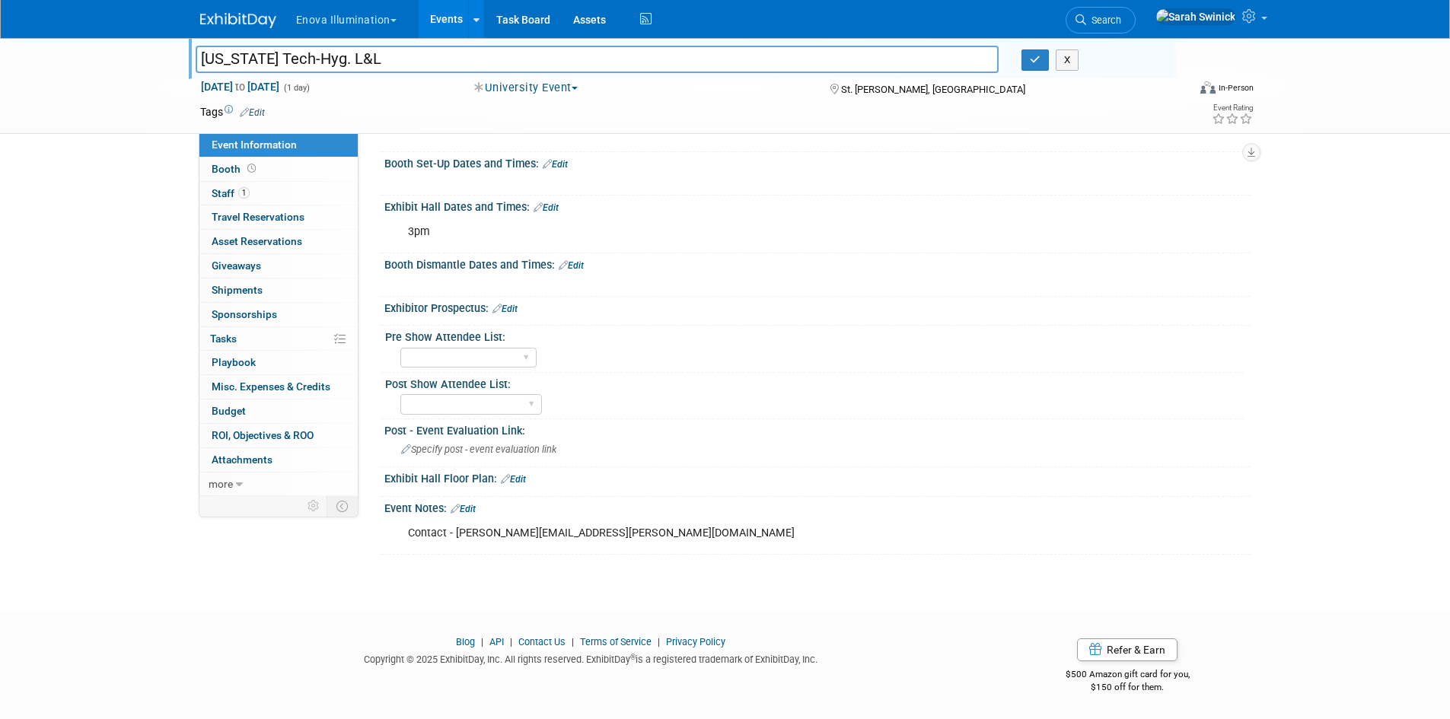
drag, startPoint x: 333, startPoint y: 56, endPoint x: 301, endPoint y: 64, distance: 33.6
click at [316, 62] on input "[US_STATE] Tech-Hyg. L&L" at bounding box center [598, 59] width 804 height 27
type input "[US_STATE] Tech-Hyg. Loupe Fair"
click at [1017, 52] on div "X" at bounding box center [1092, 59] width 165 height 21
click at [1019, 60] on div "X" at bounding box center [1092, 59] width 165 height 21
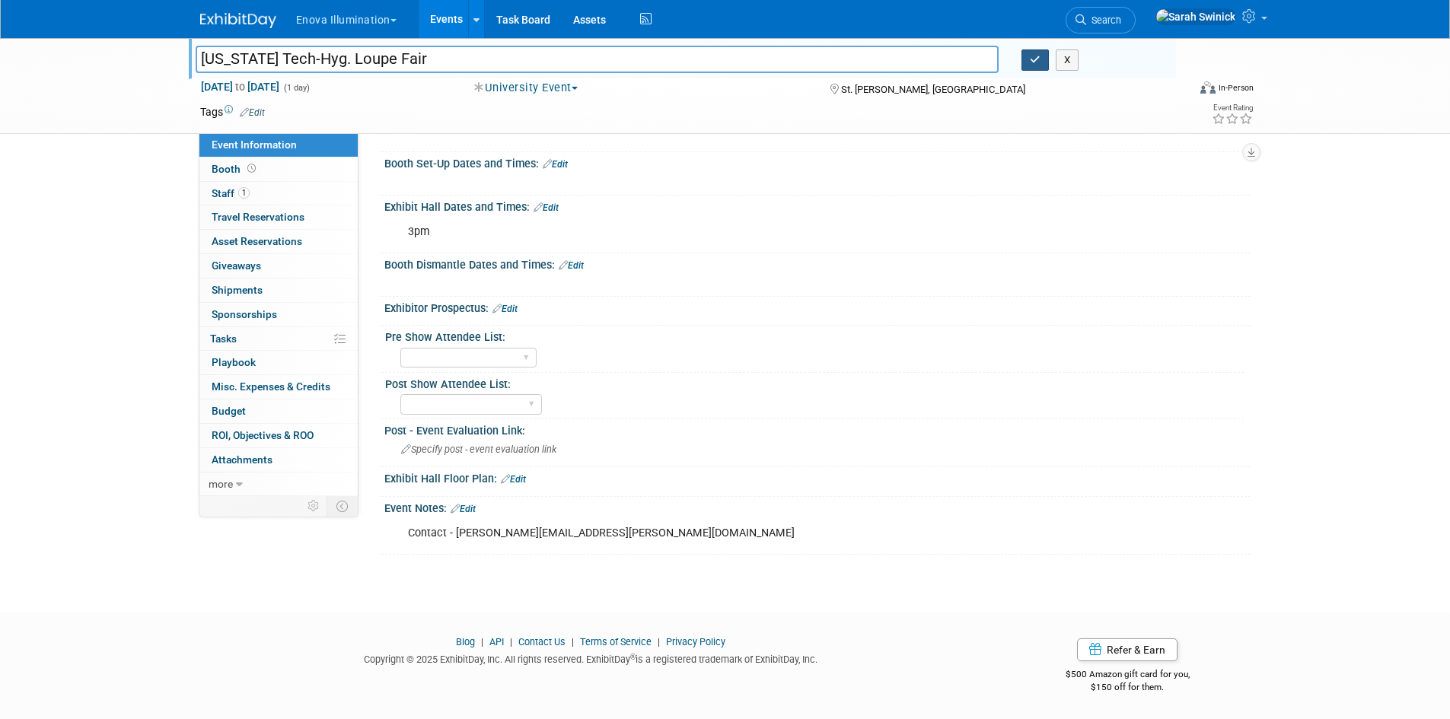
click at [1025, 62] on button "button" at bounding box center [1035, 59] width 27 height 21
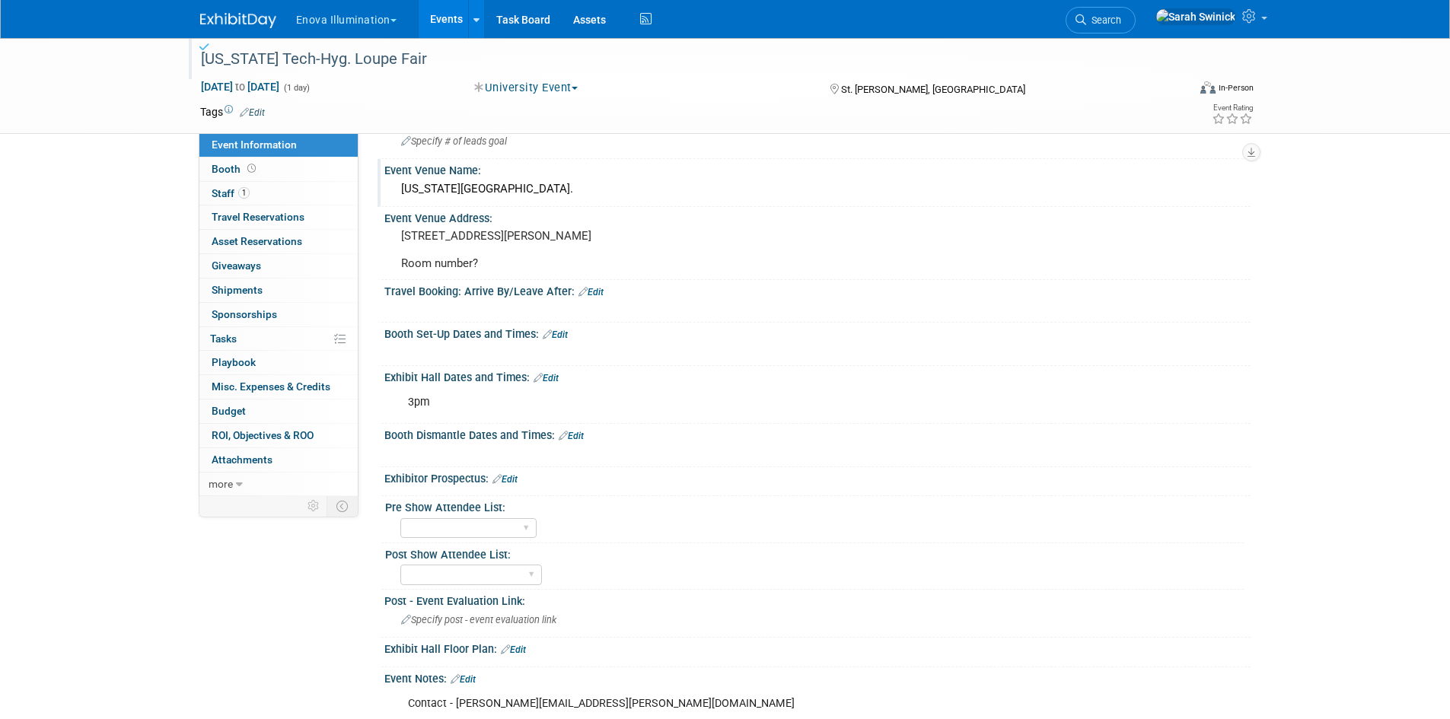
scroll to position [0, 0]
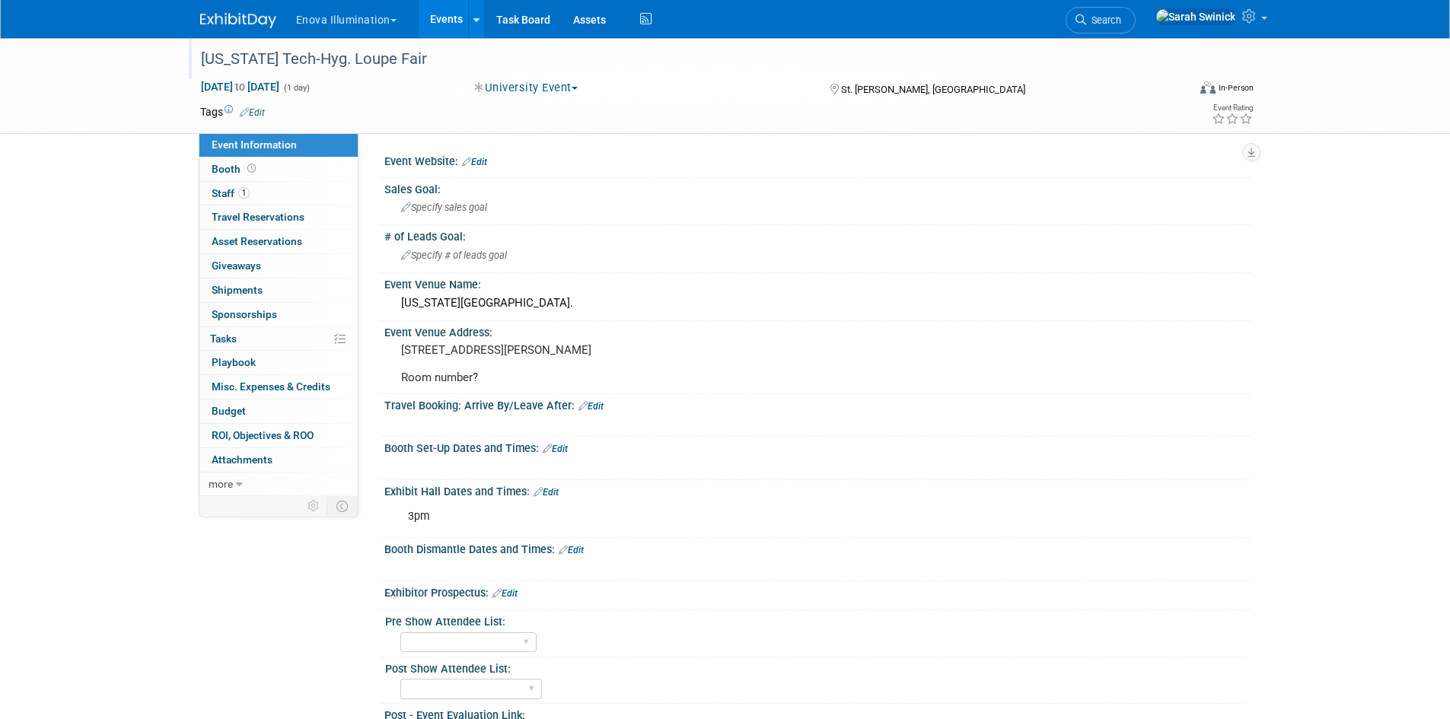
click at [557, 498] on link "Edit" at bounding box center [546, 492] width 25 height 11
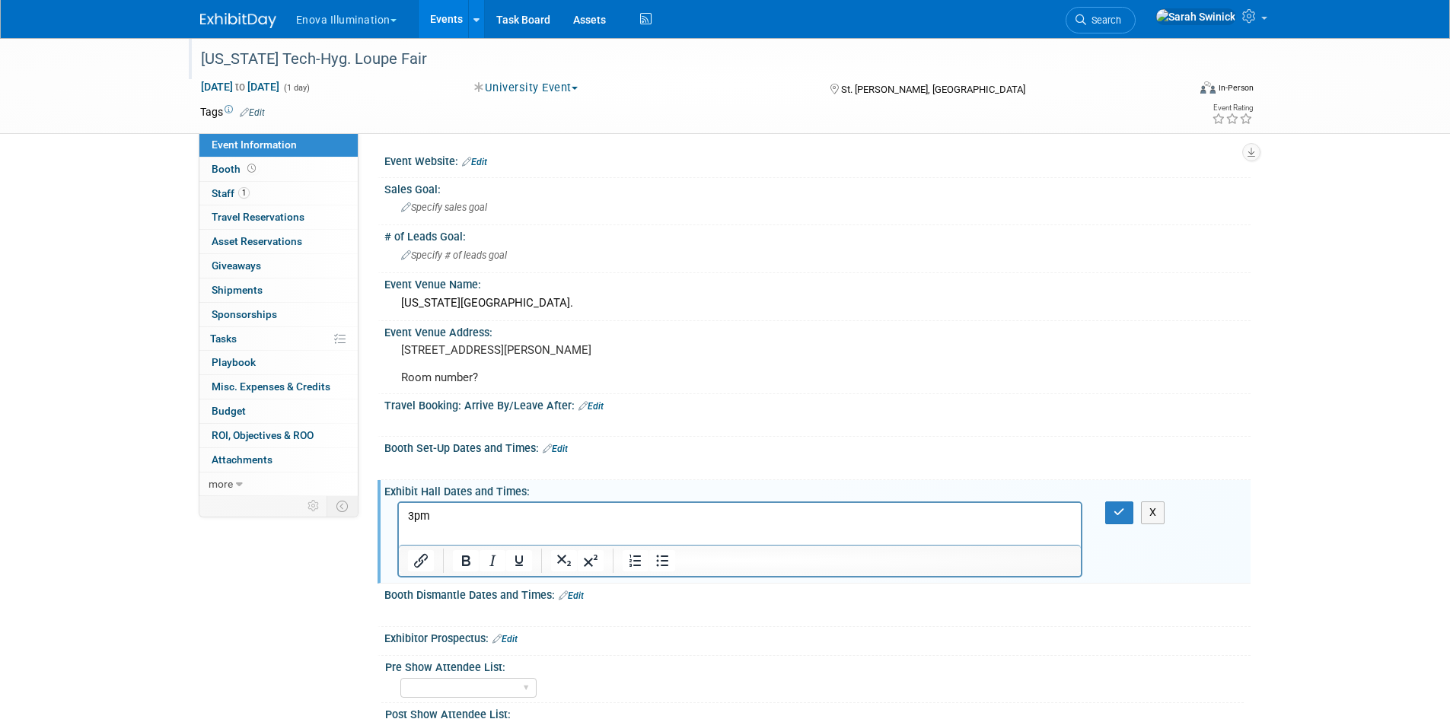
click at [505, 517] on p "3pm" at bounding box center [739, 516] width 665 height 15
click at [1103, 524] on div "X" at bounding box center [1129, 513] width 70 height 22
click at [1115, 518] on icon "button" at bounding box center [1119, 512] width 11 height 11
